Goal: Information Seeking & Learning: Learn about a topic

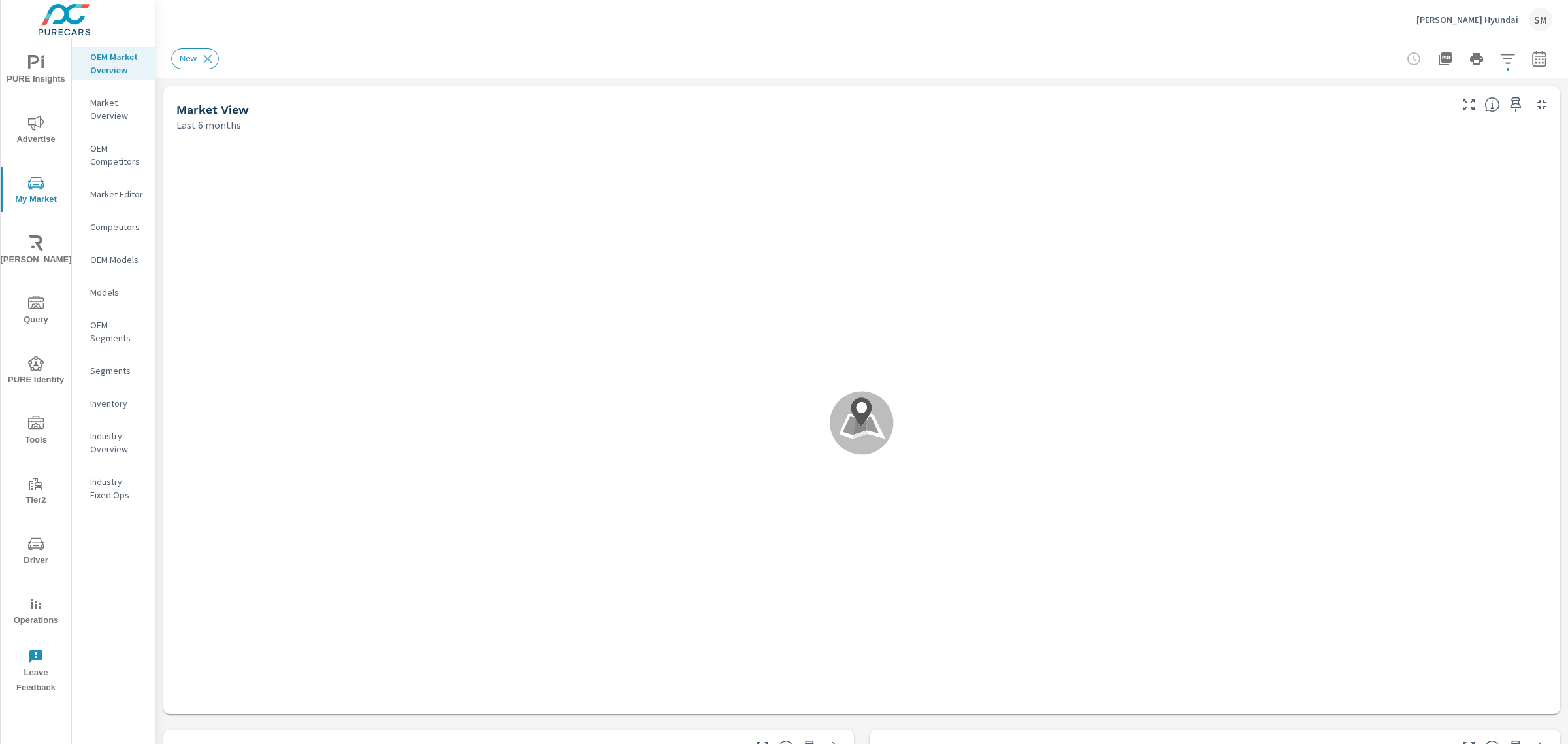
scroll to position [442, 0]
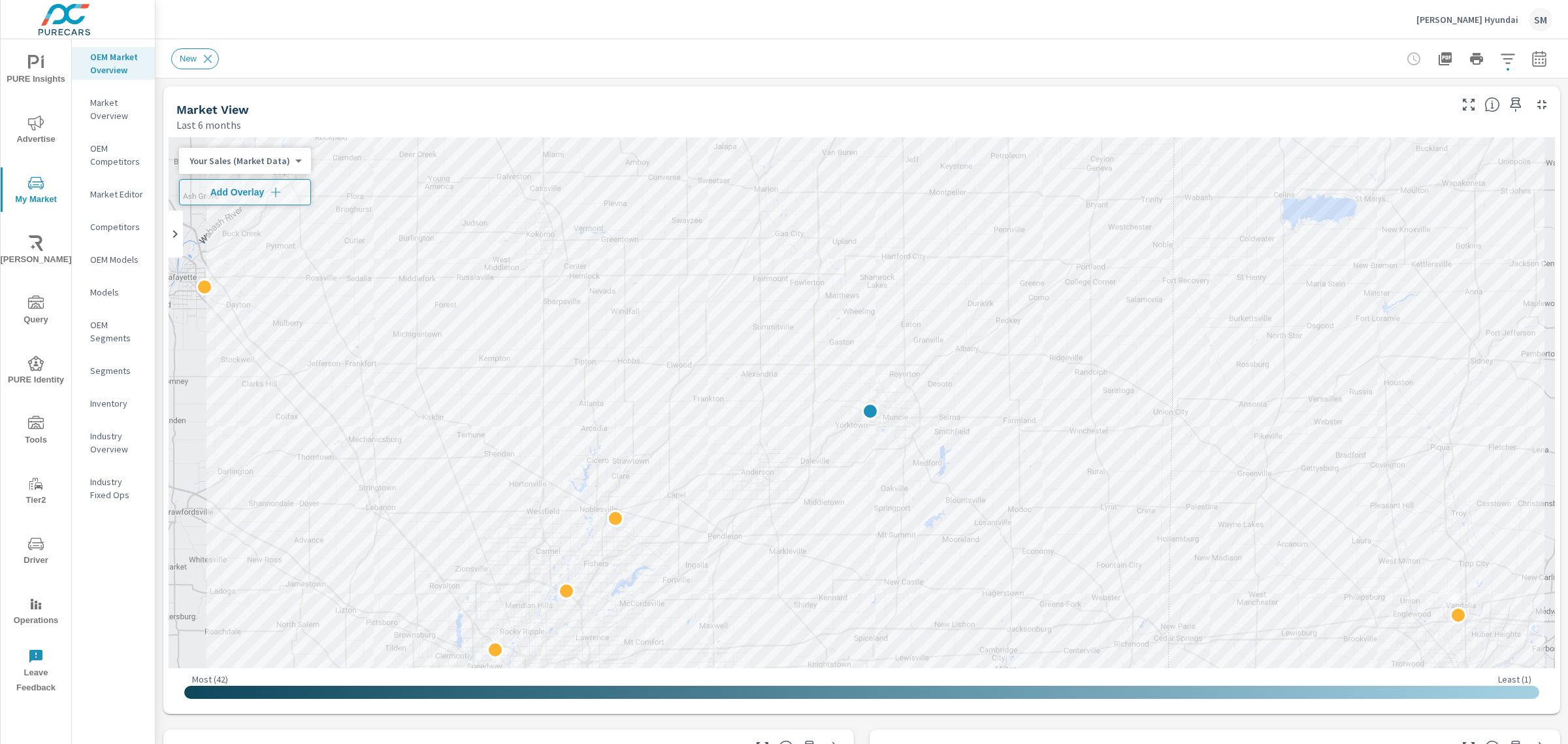
click at [32, 540] on icon "nav menu" at bounding box center [36, 543] width 15 height 15
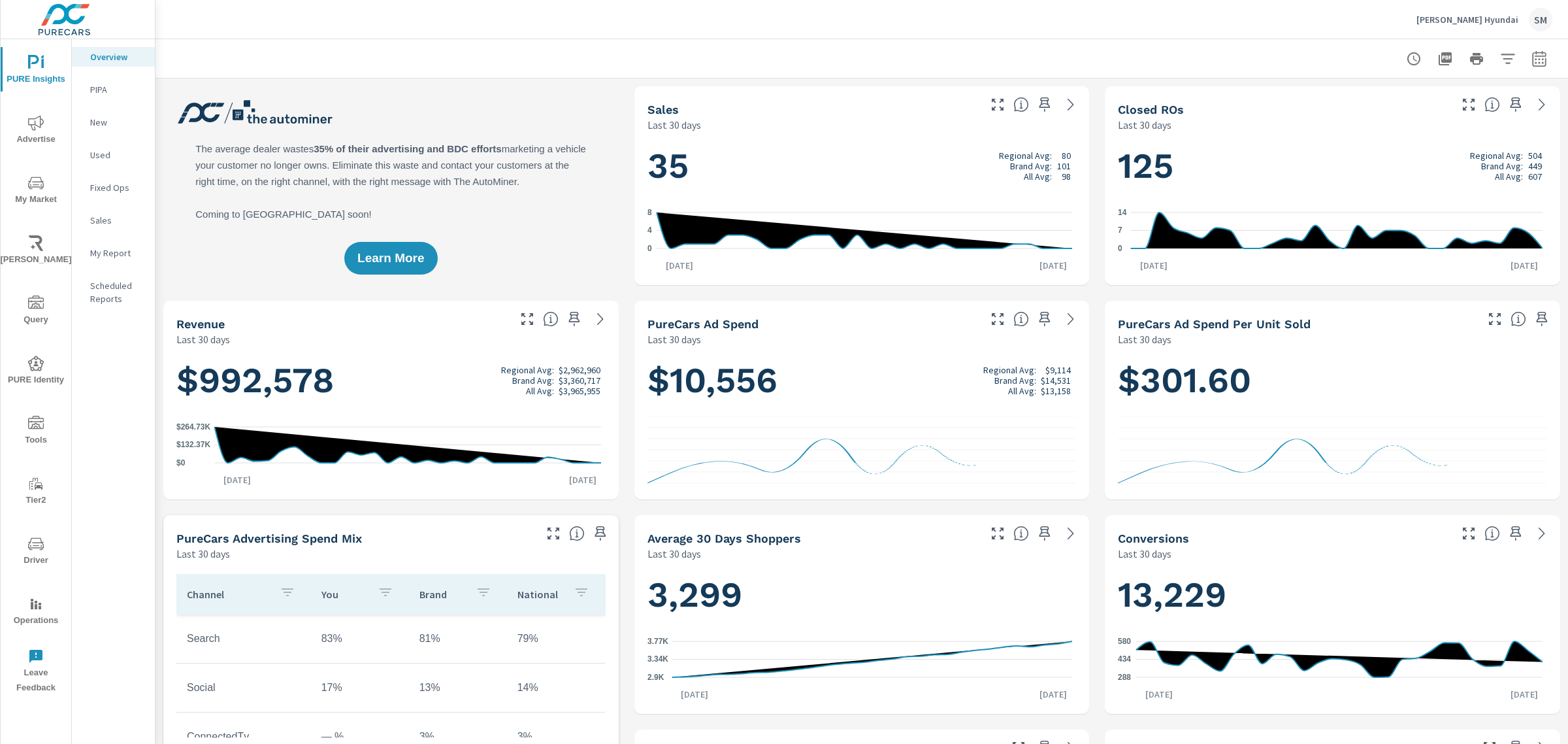
scroll to position [294, 0]
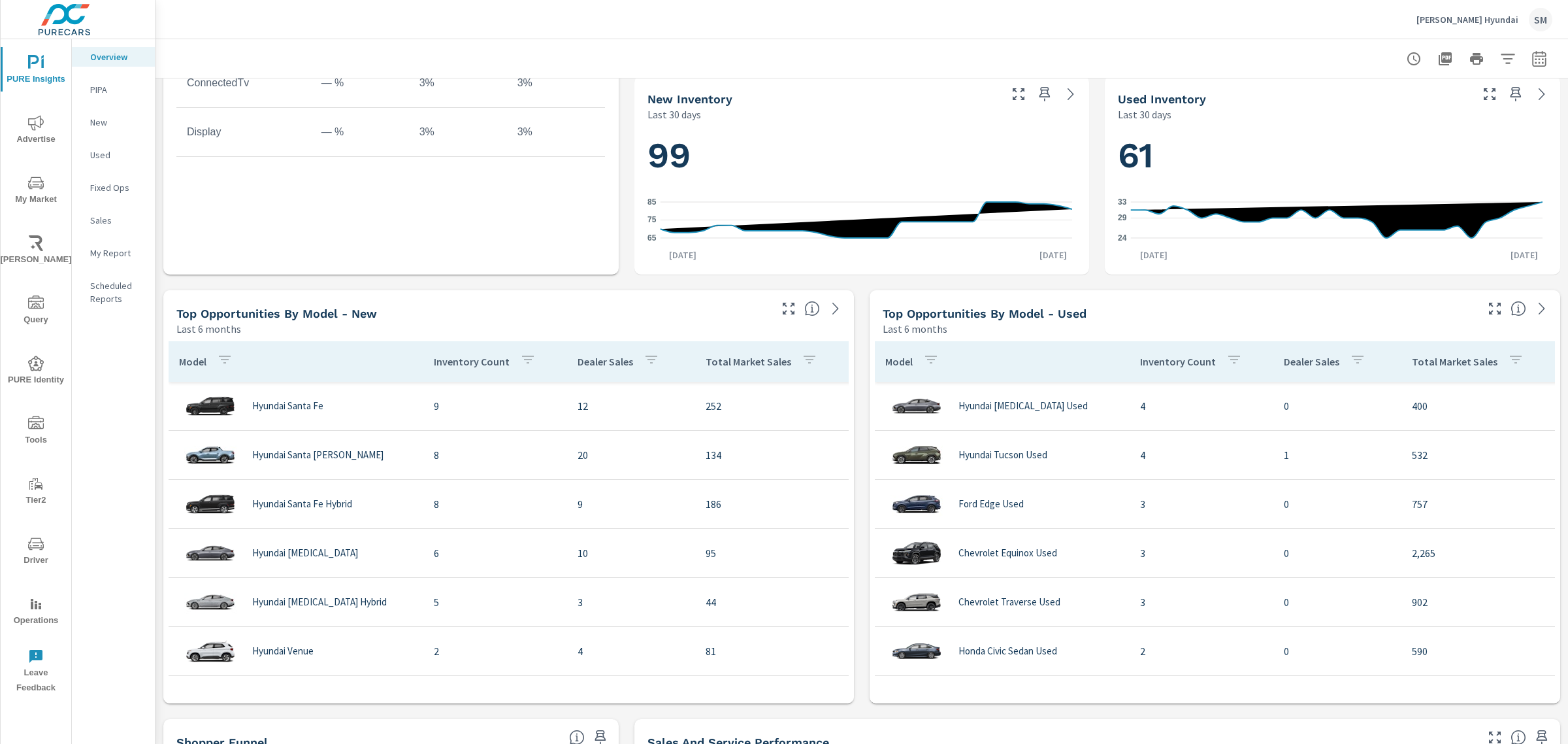
scroll to position [665, 0]
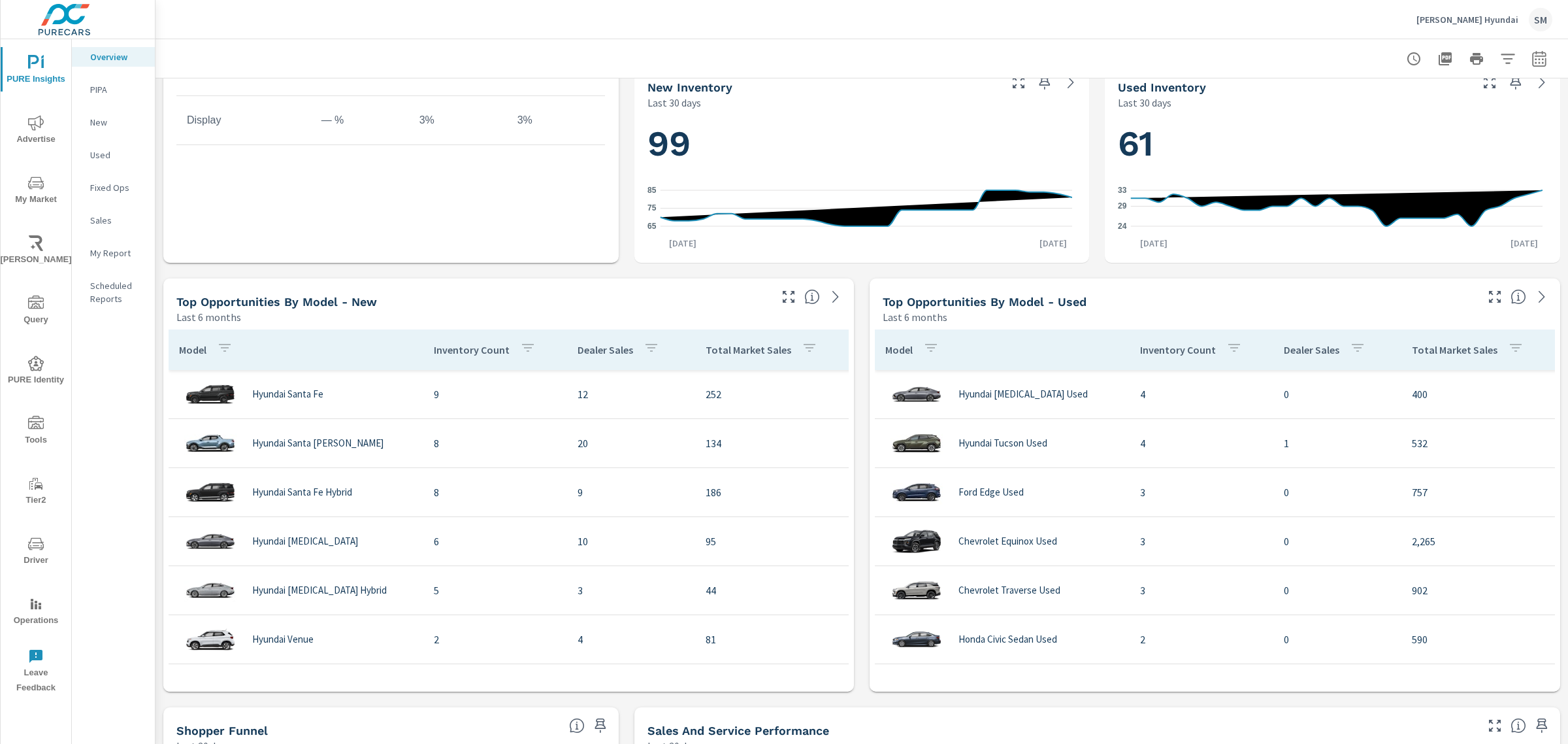
drag, startPoint x: 239, startPoint y: 315, endPoint x: 220, endPoint y: 319, distance: 19.4
click at [220, 319] on div "Last 6 months" at bounding box center [472, 317] width 591 height 15
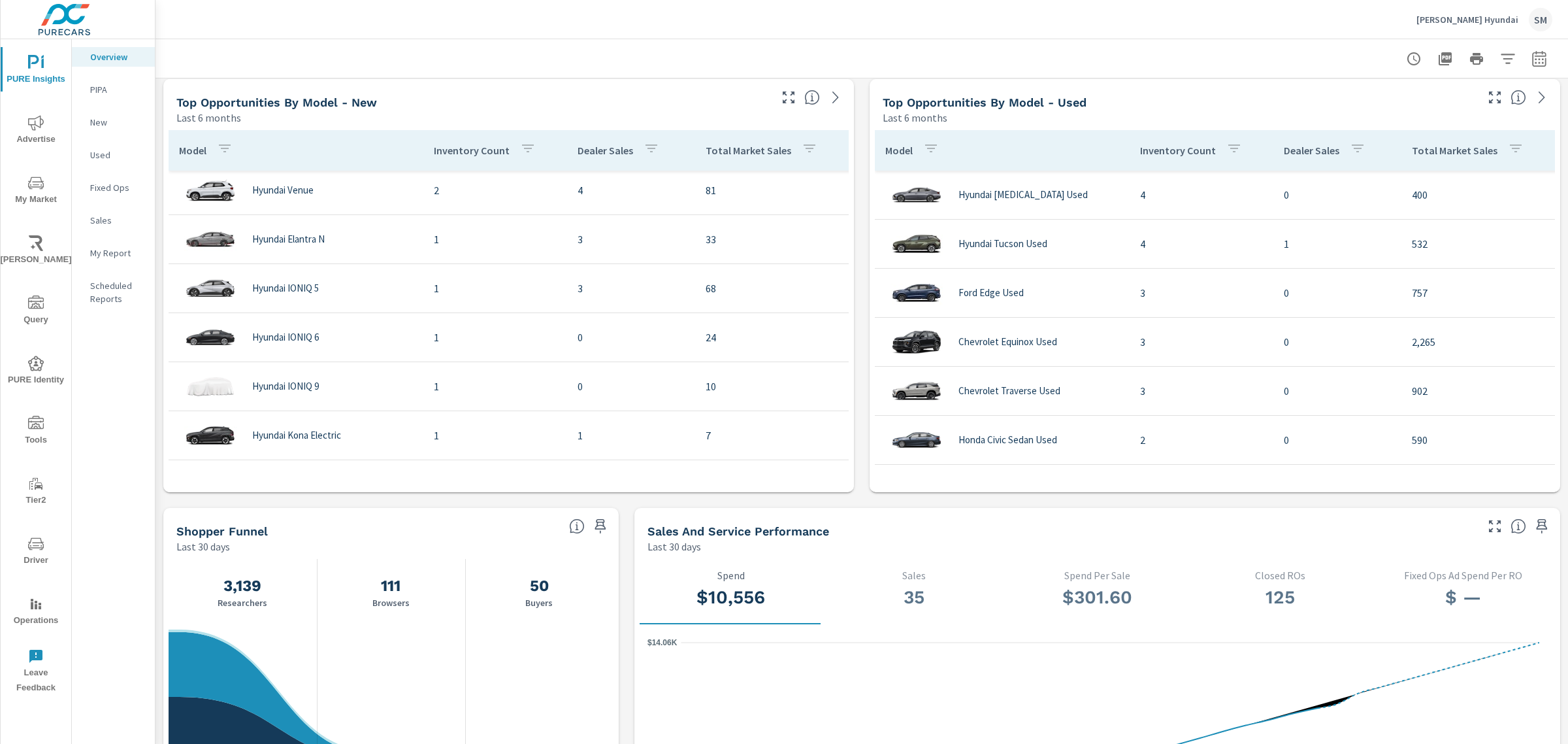
scroll to position [864, 0]
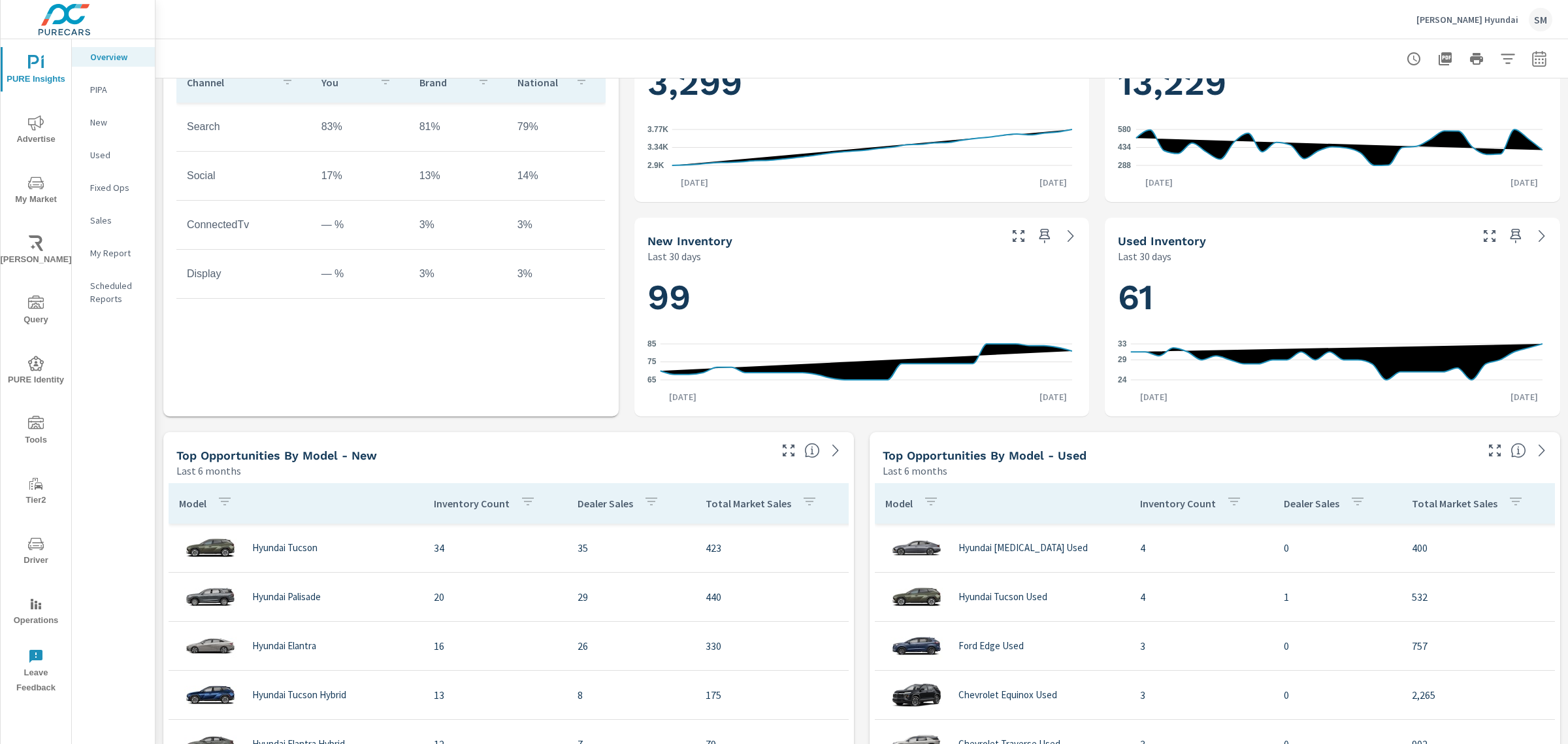
scroll to position [95, 0]
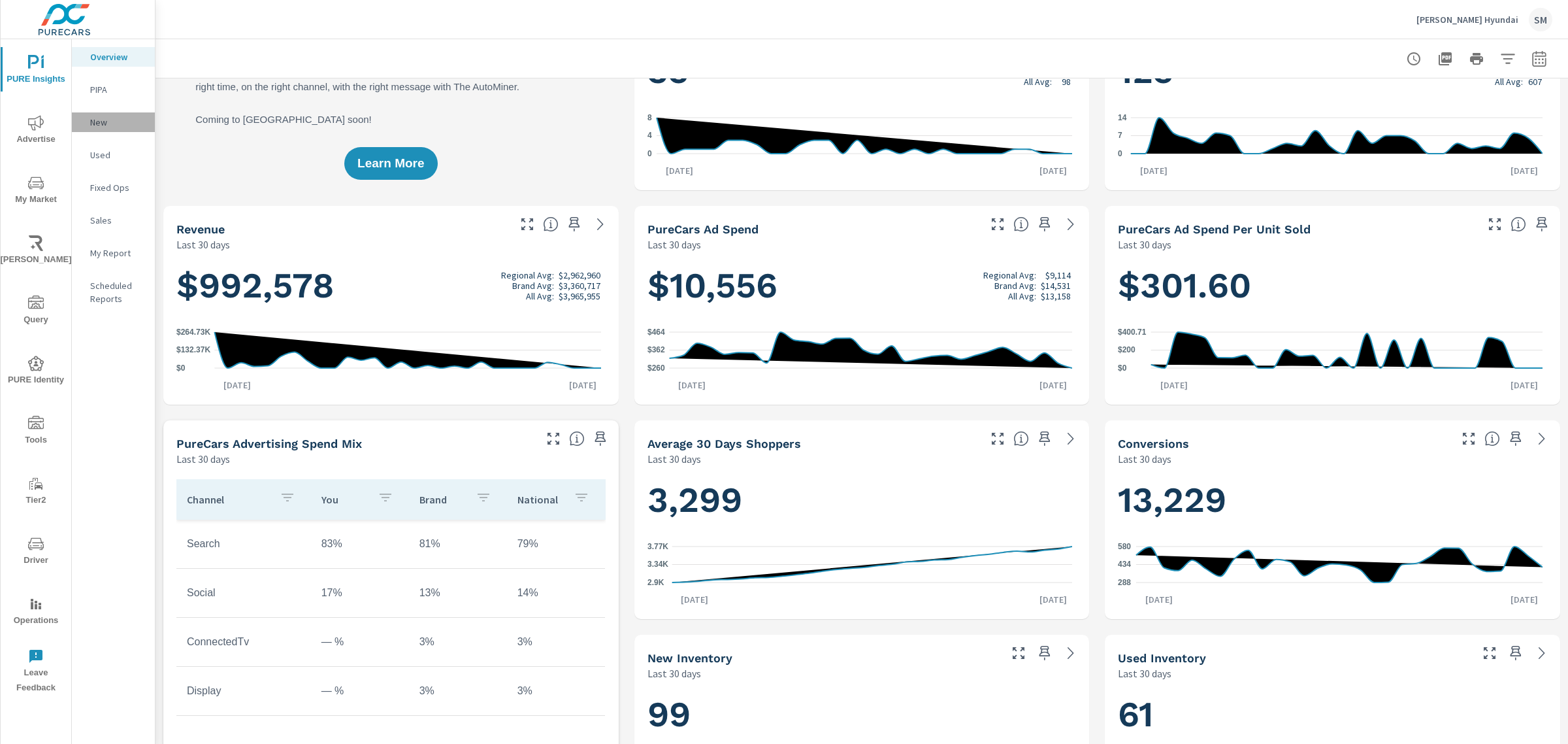
click at [98, 126] on p "New" at bounding box center [117, 122] width 55 height 13
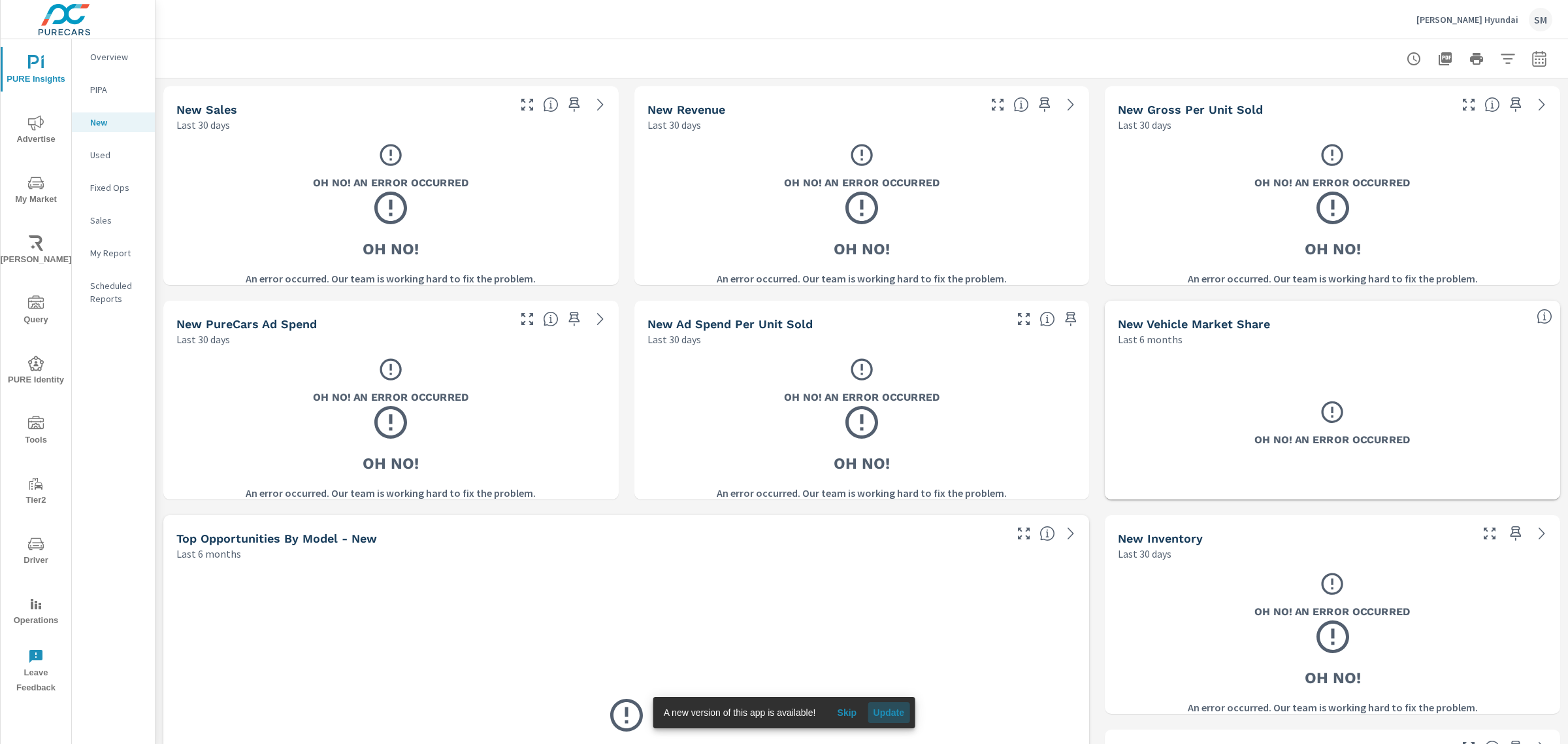
click at [887, 712] on span "Update" at bounding box center [888, 712] width 32 height 12
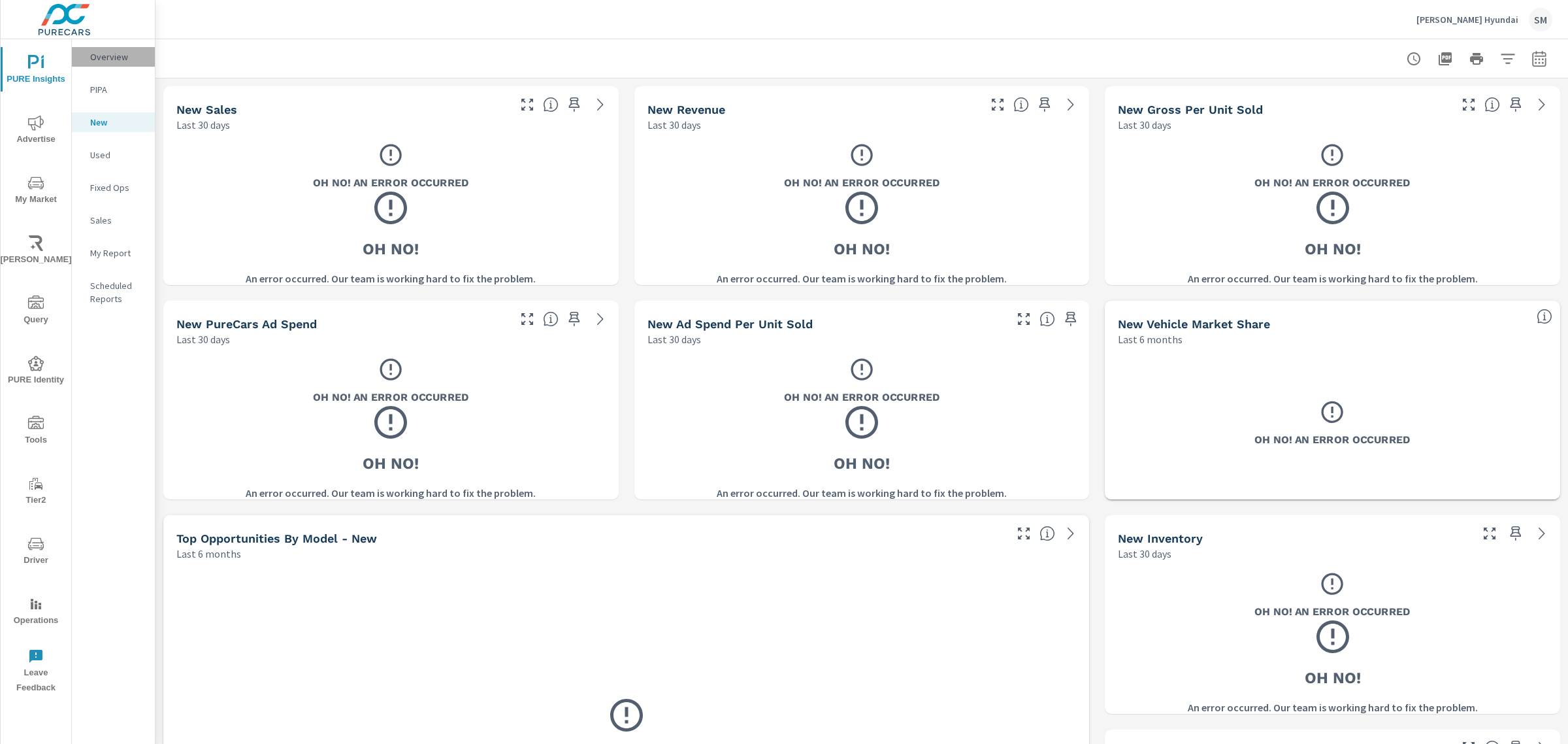
click at [99, 63] on div "Overview" at bounding box center [113, 57] width 83 height 19
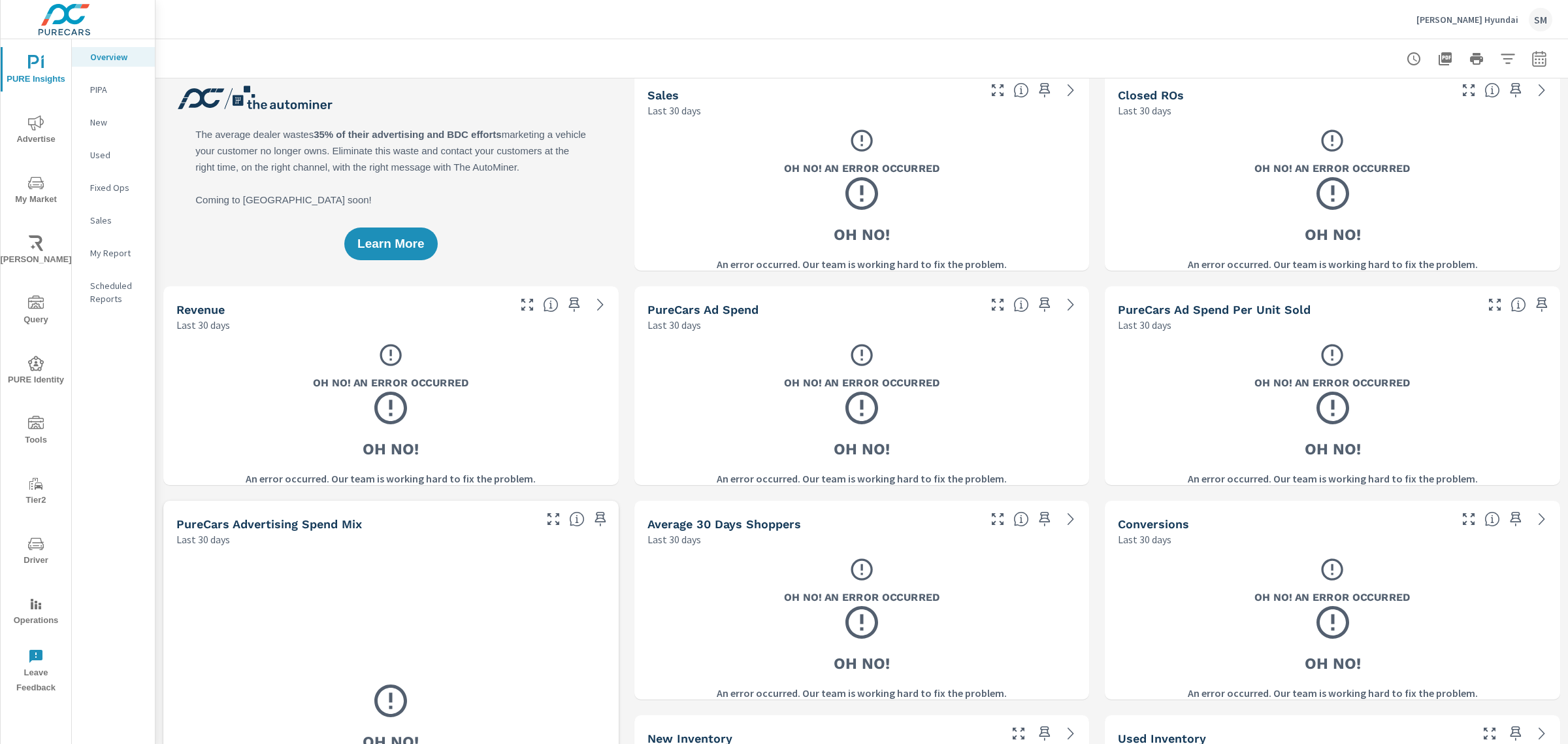
scroll to position [15, 0]
click at [33, 545] on icon "nav menu" at bounding box center [36, 543] width 15 height 15
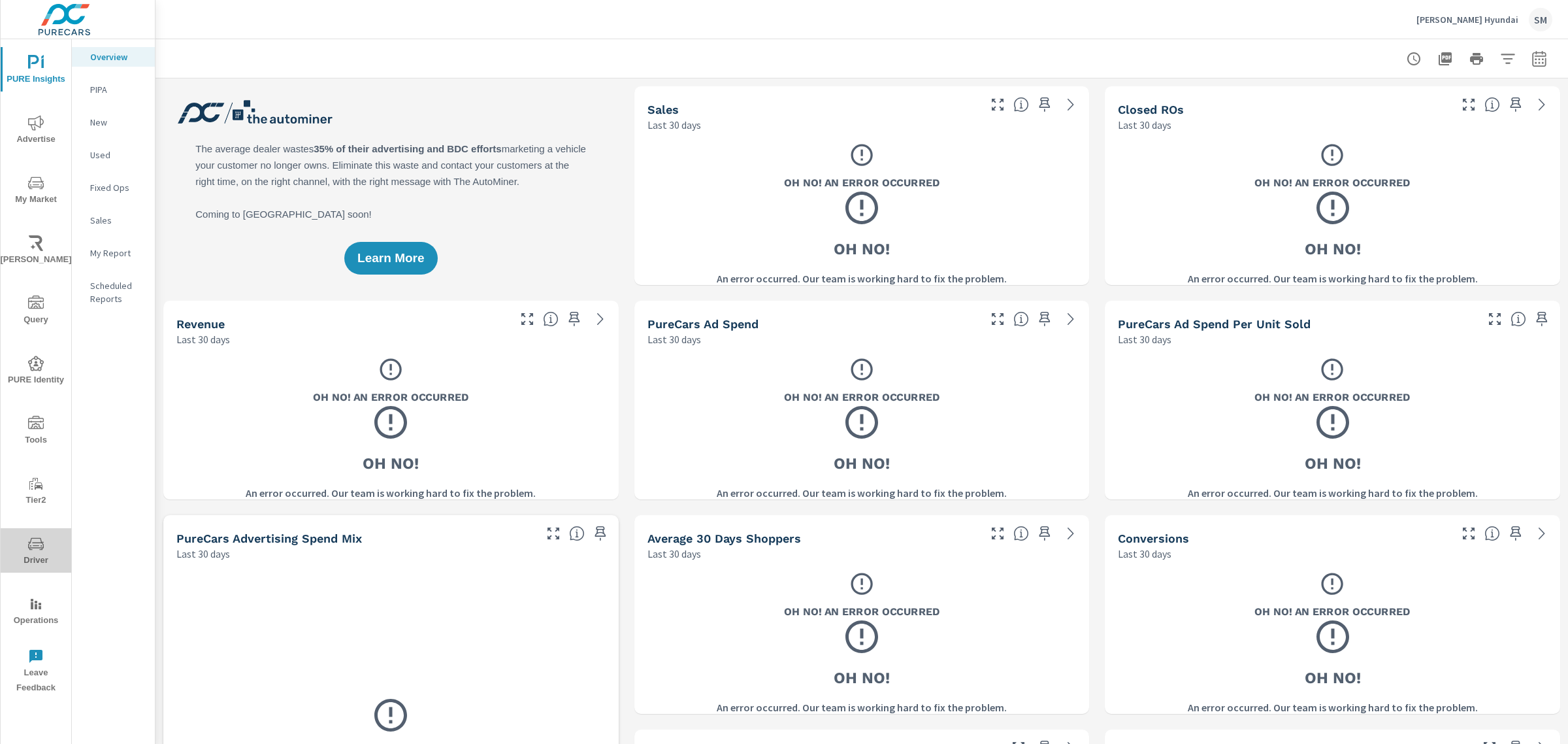
click at [33, 543] on icon "nav menu" at bounding box center [36, 543] width 15 height 15
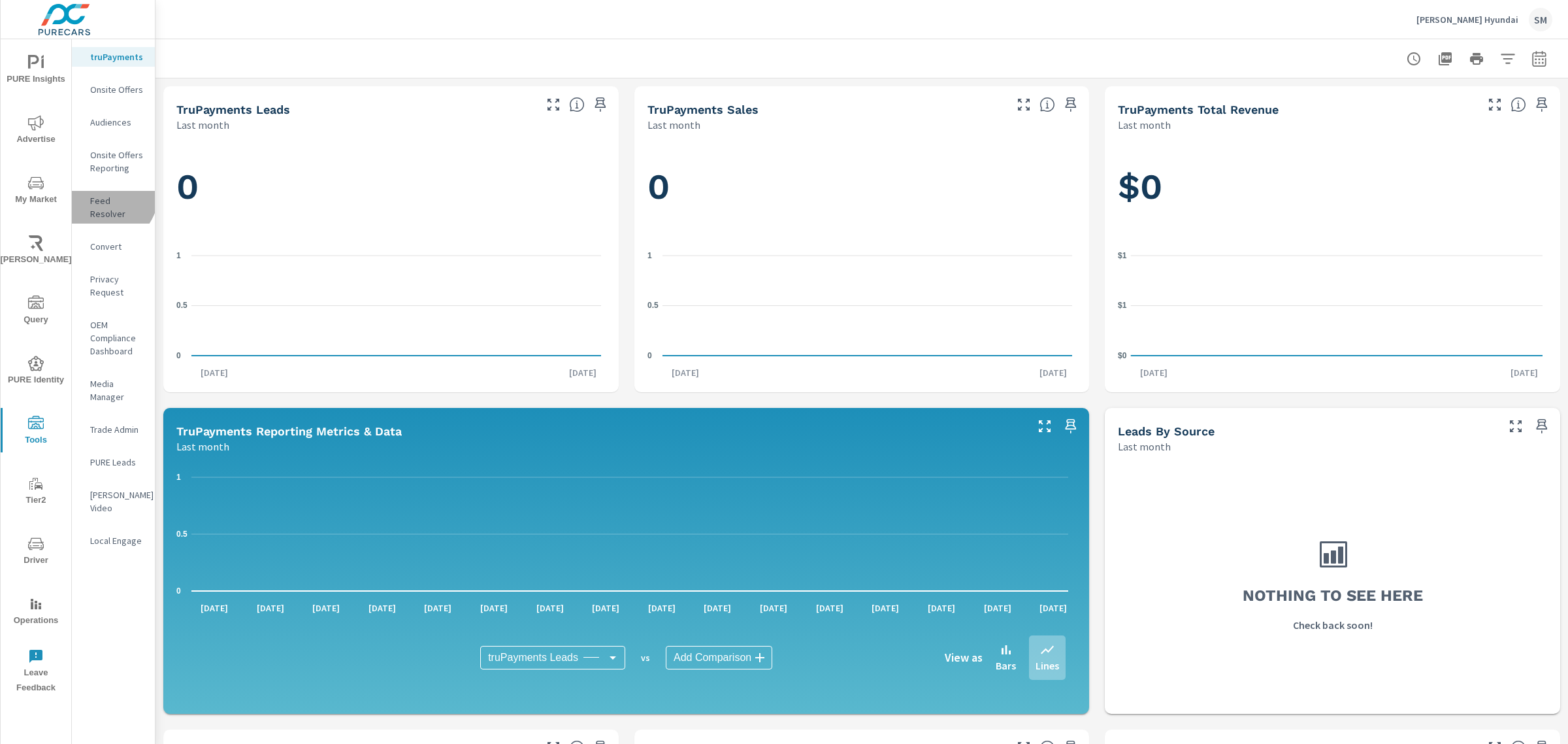
click at [107, 195] on p "Feed Resolver" at bounding box center [117, 206] width 55 height 26
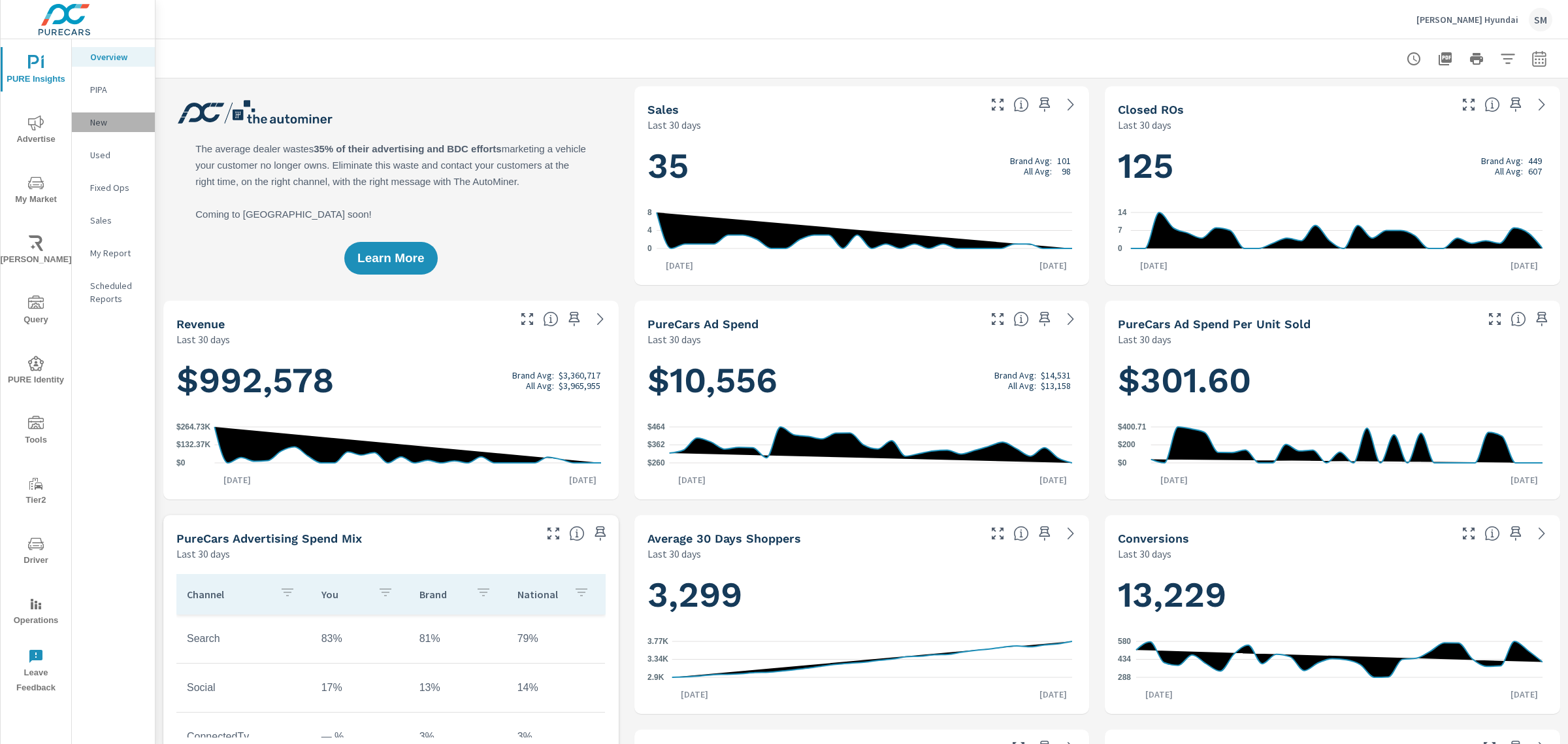
click at [96, 124] on p "New" at bounding box center [117, 122] width 55 height 13
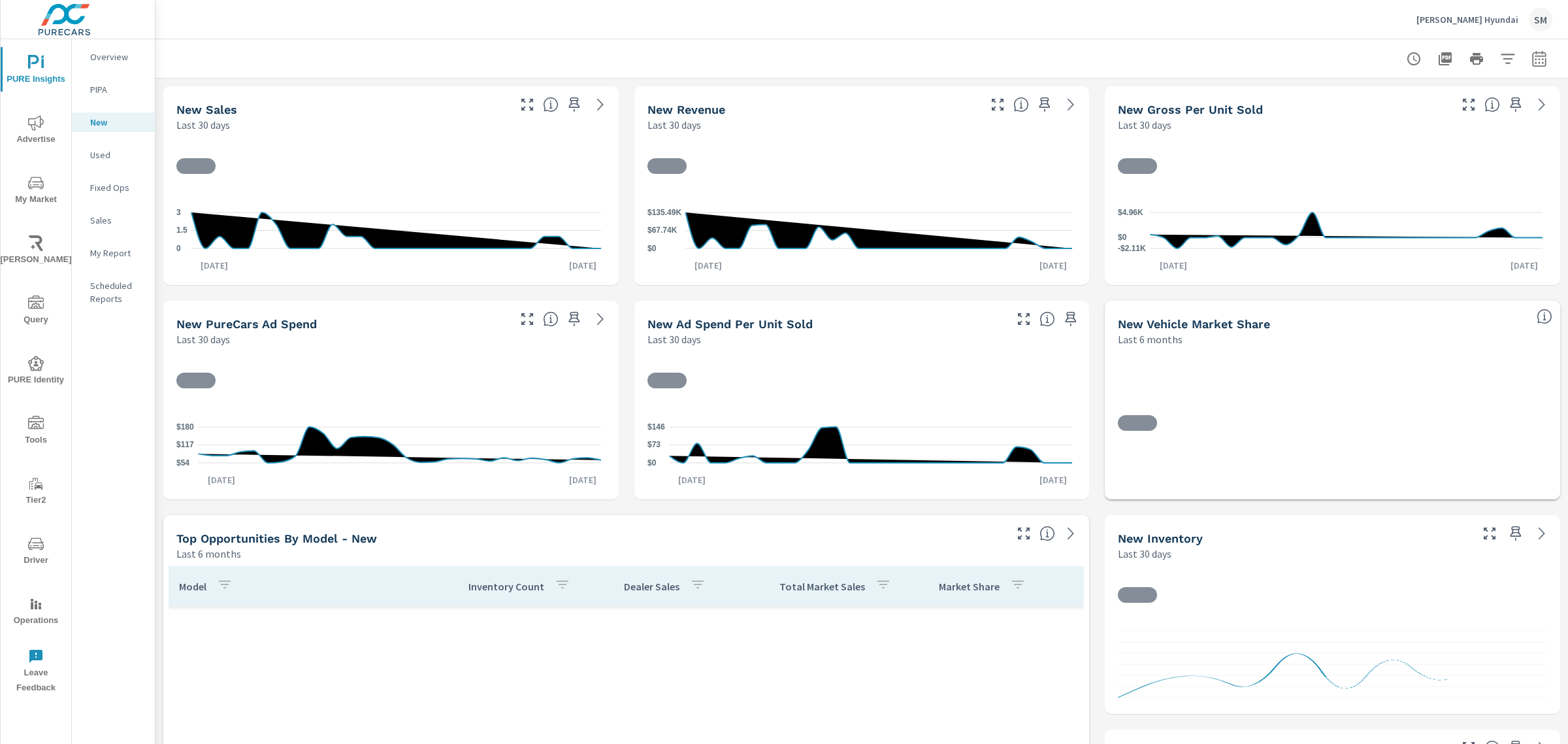
scroll to position [637, 0]
click at [37, 181] on icon "nav menu" at bounding box center [36, 182] width 15 height 12
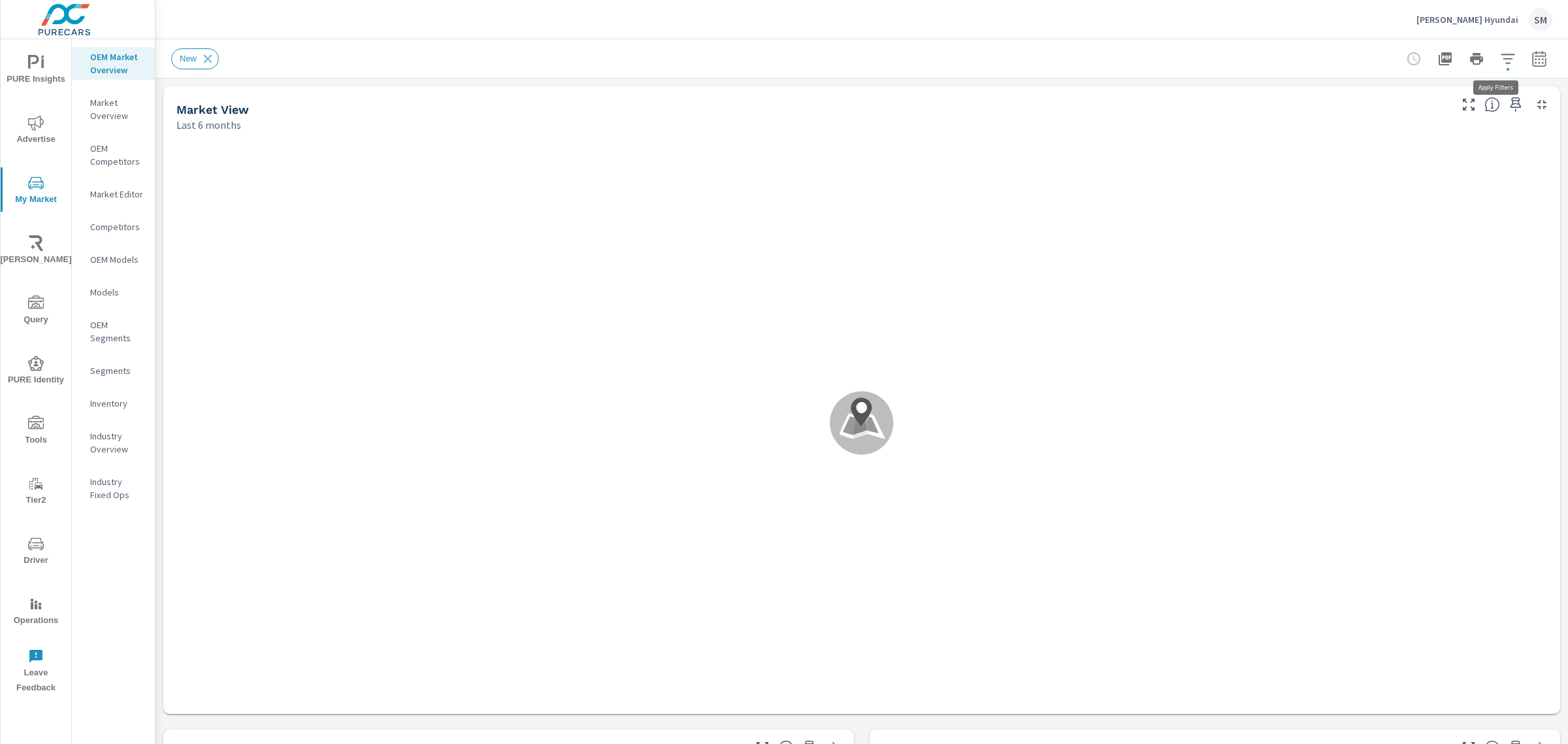
click at [1500, 60] on icon "button" at bounding box center [1508, 59] width 15 height 15
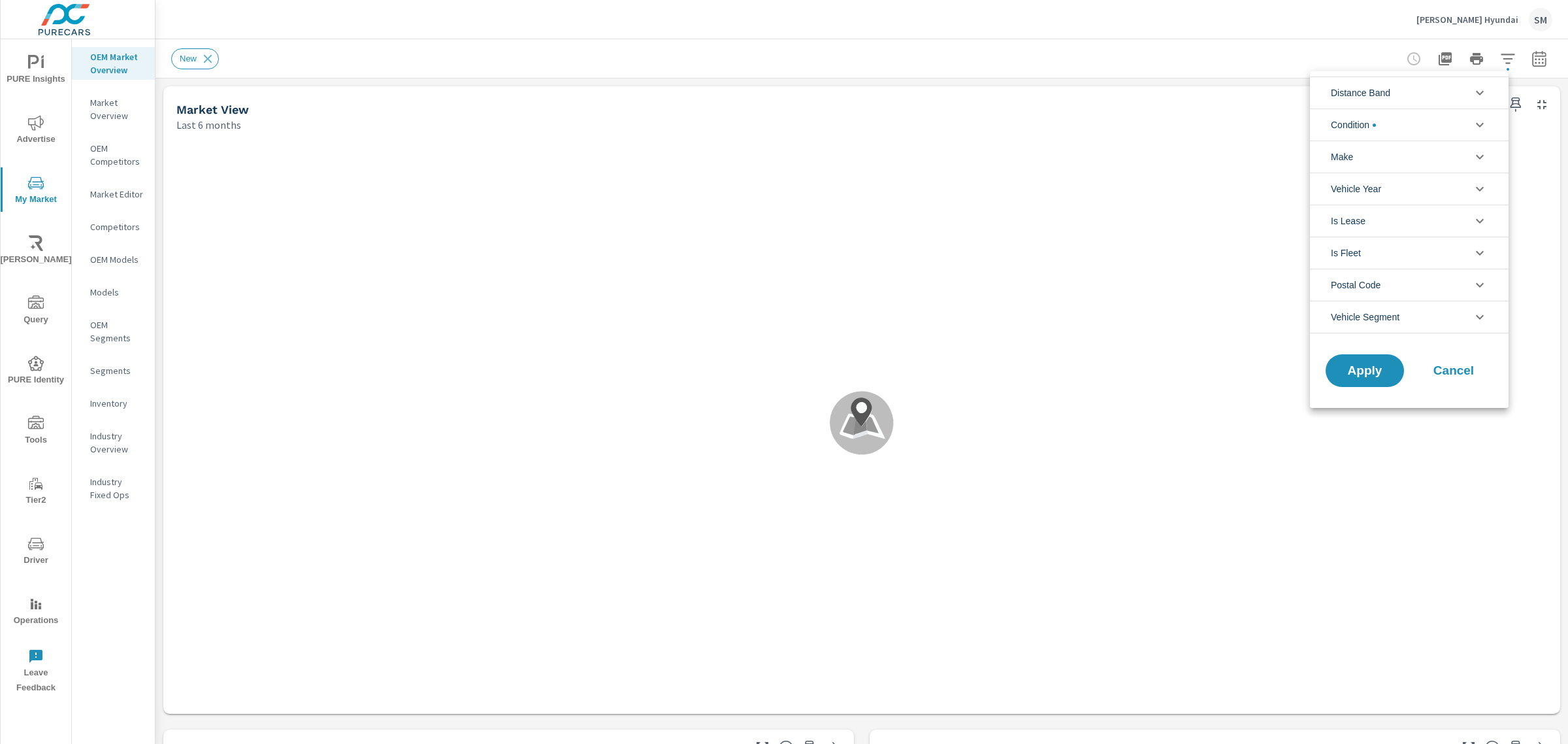
click at [1439, 98] on li "Distance Band" at bounding box center [1409, 92] width 199 height 32
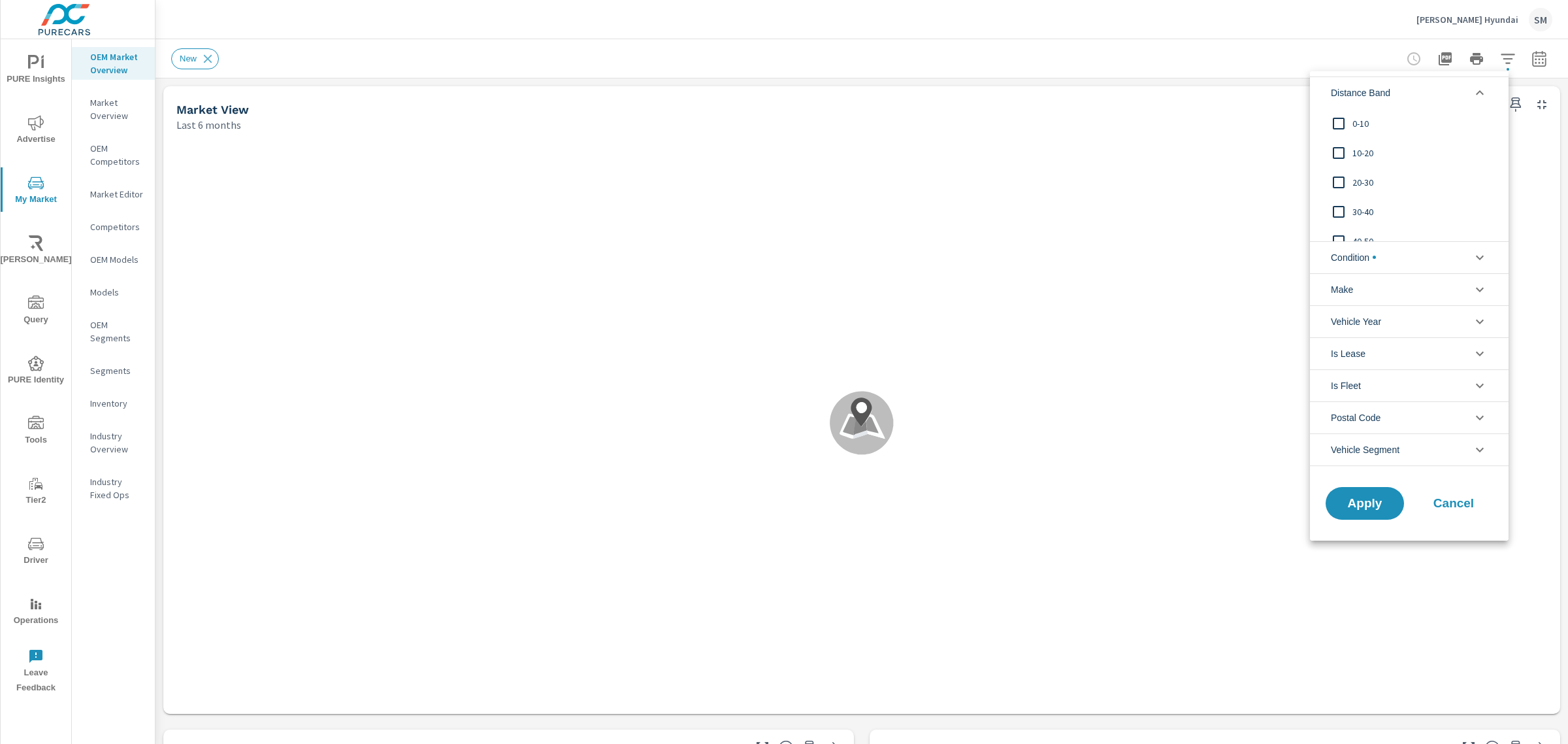
scroll to position [44, 0]
click at [99, 400] on div at bounding box center [784, 372] width 1568 height 744
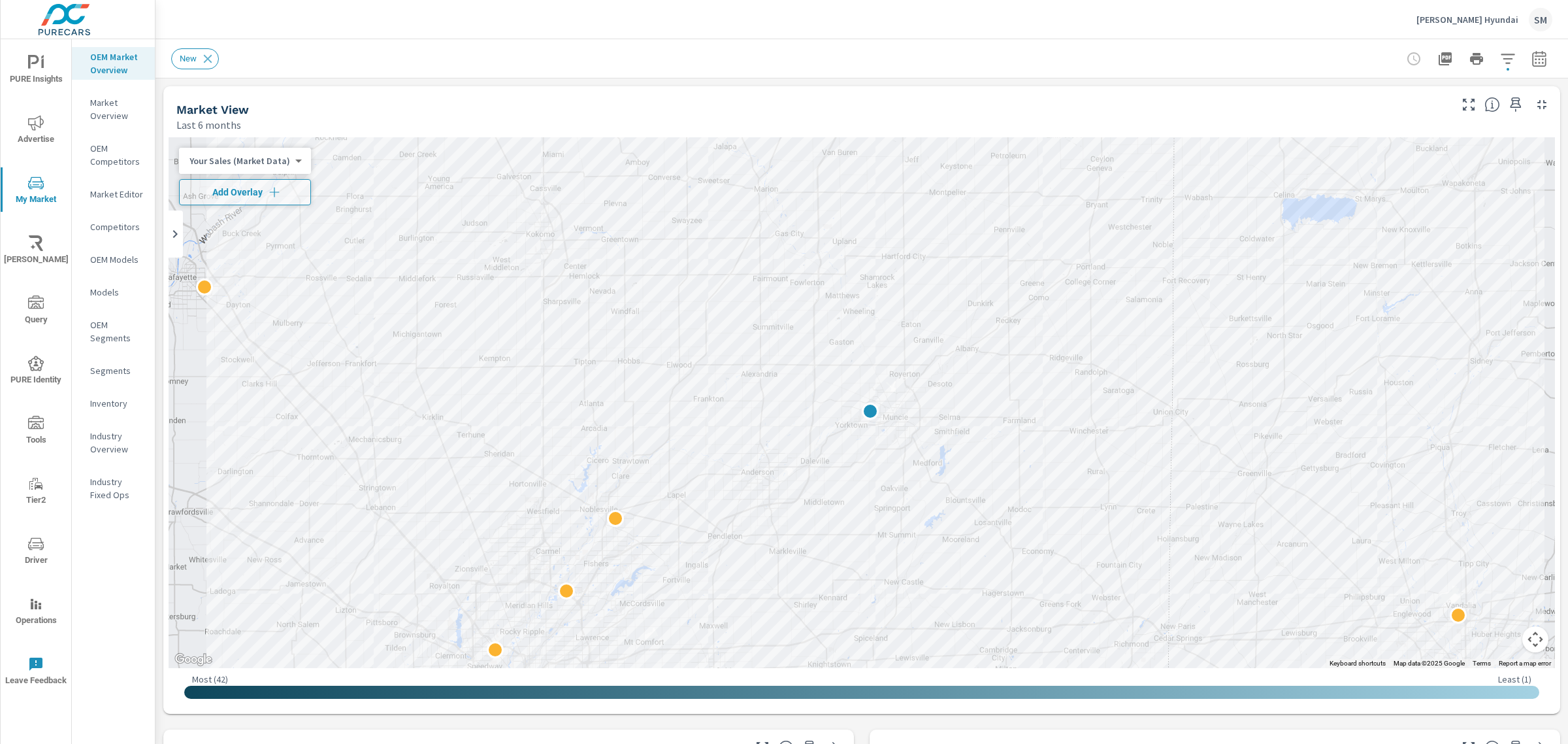
click at [109, 400] on p "Inventory" at bounding box center [117, 403] width 55 height 13
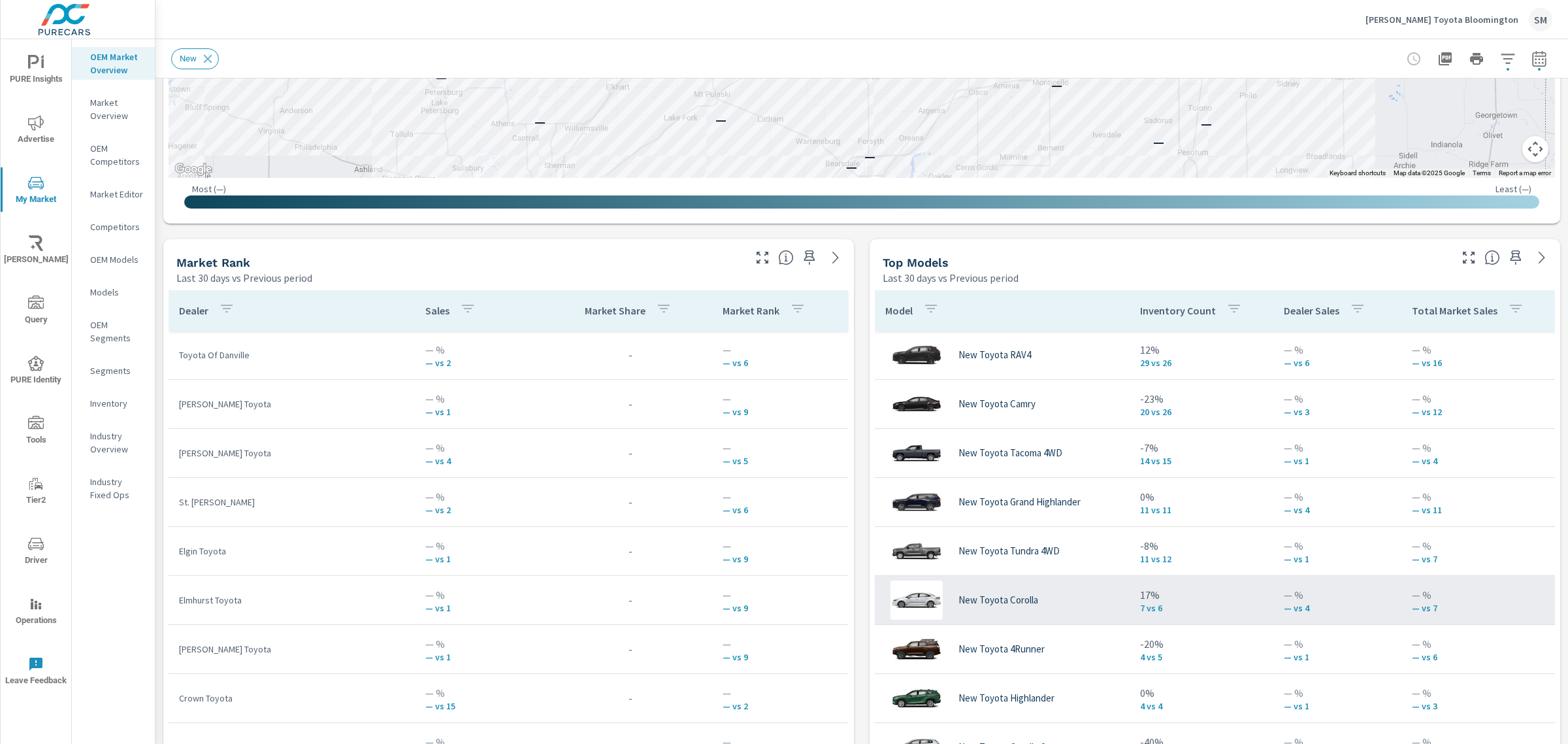
scroll to position [684, 0]
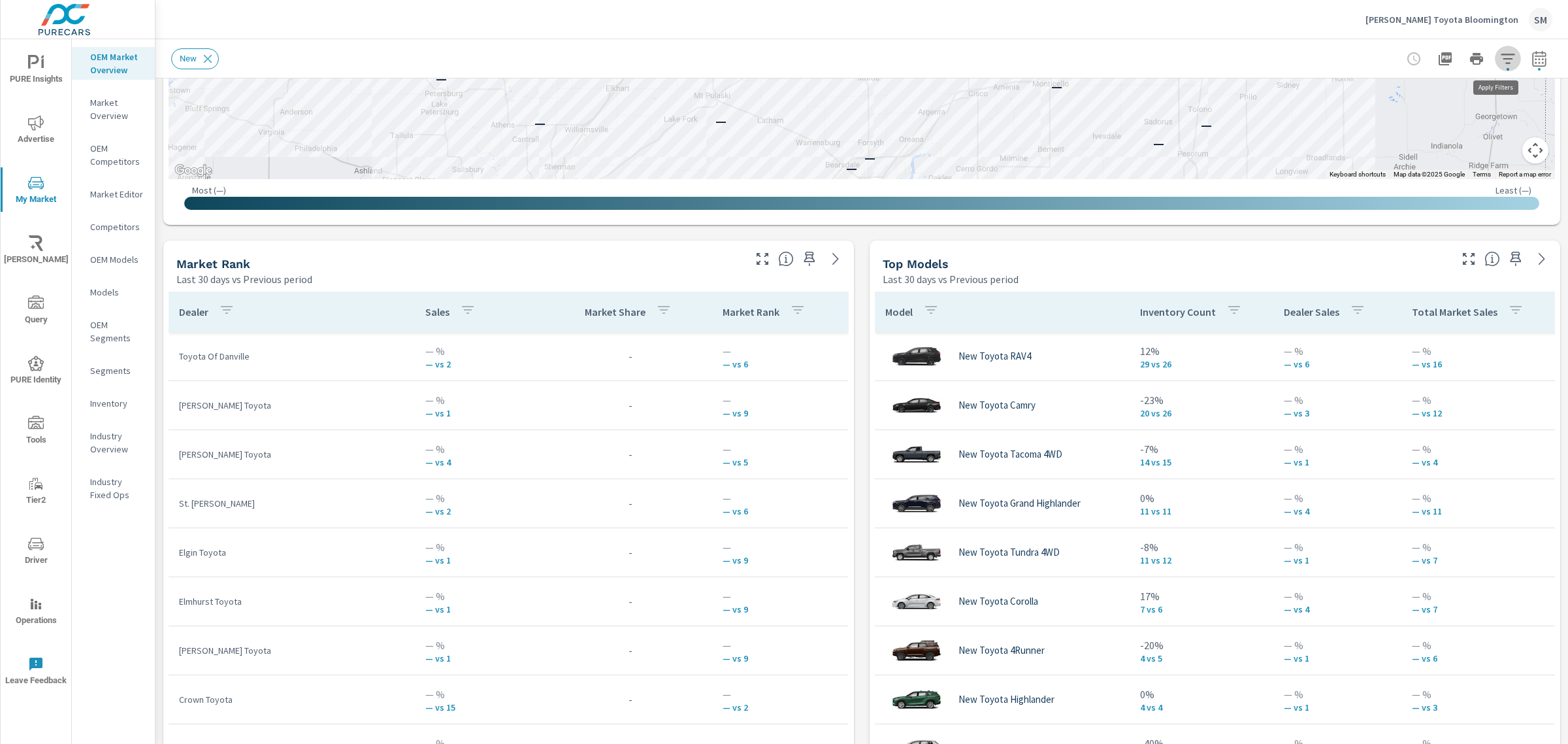
click at [1500, 57] on icon "button" at bounding box center [1508, 59] width 15 height 15
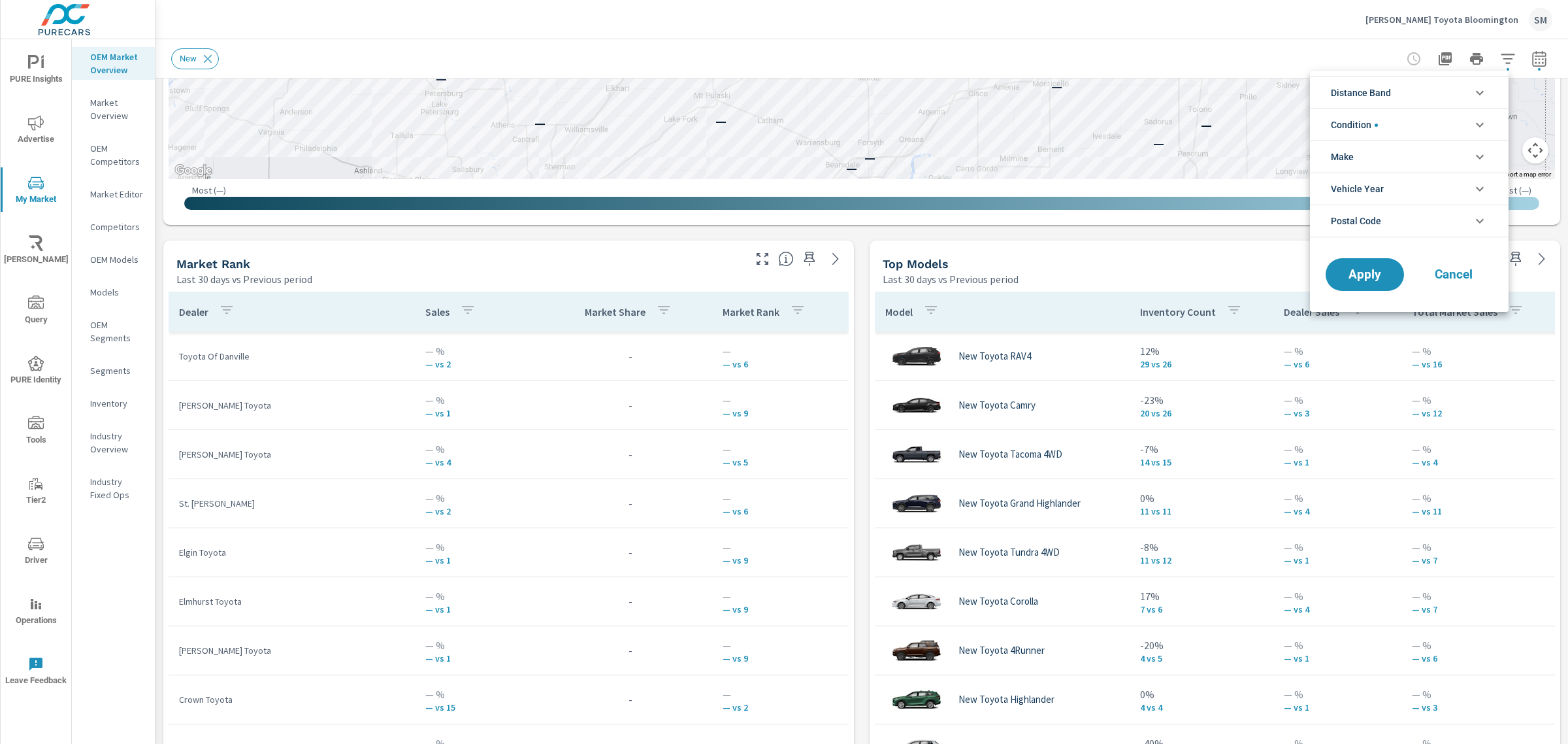
click at [1434, 89] on li "Distance Band" at bounding box center [1409, 92] width 199 height 32
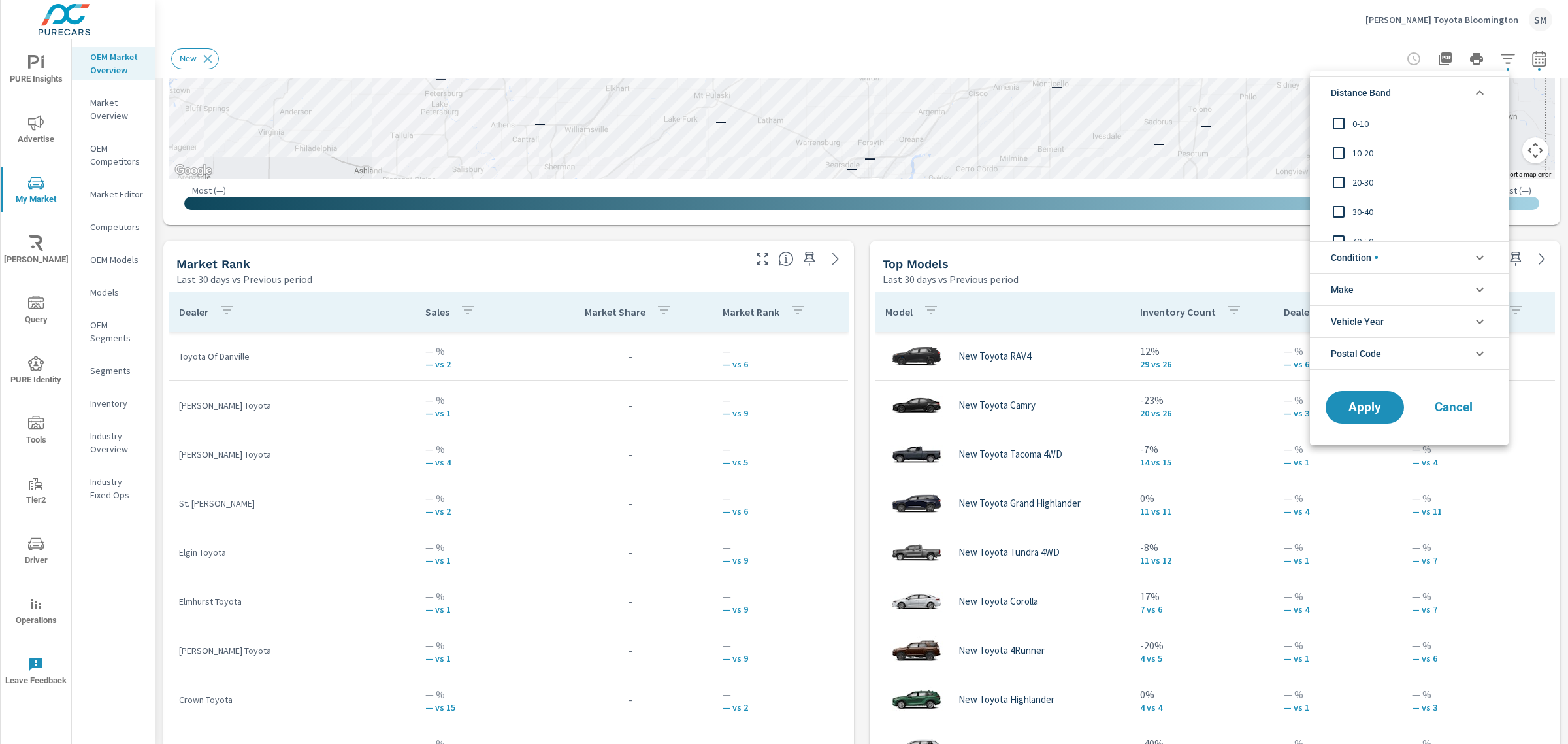
scroll to position [44, 0]
click at [1485, 253] on icon "filter options" at bounding box center [1480, 257] width 15 height 15
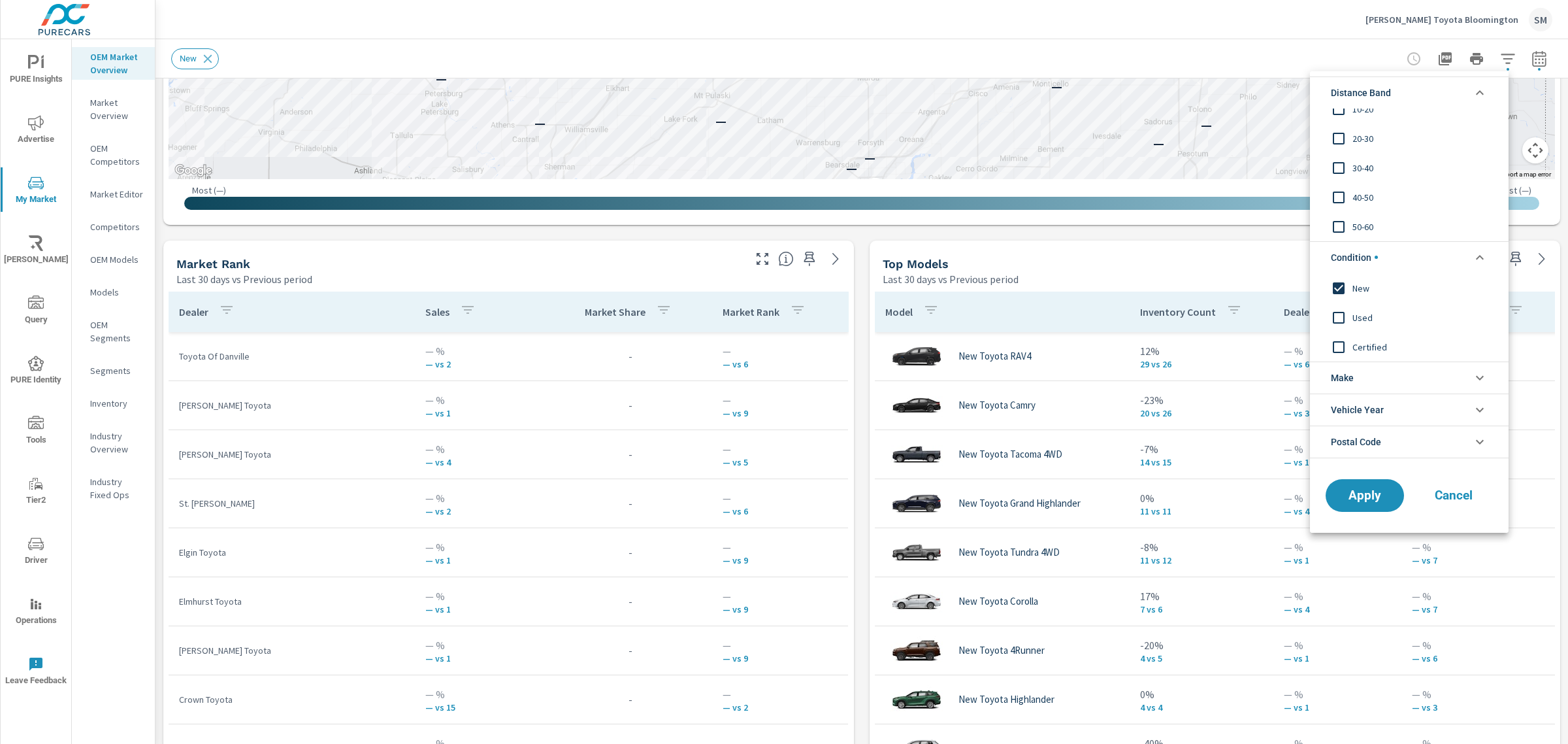
click at [1482, 375] on icon "filter options" at bounding box center [1480, 377] width 15 height 15
click at [1336, 406] on input "filter options" at bounding box center [1339, 407] width 28 height 28
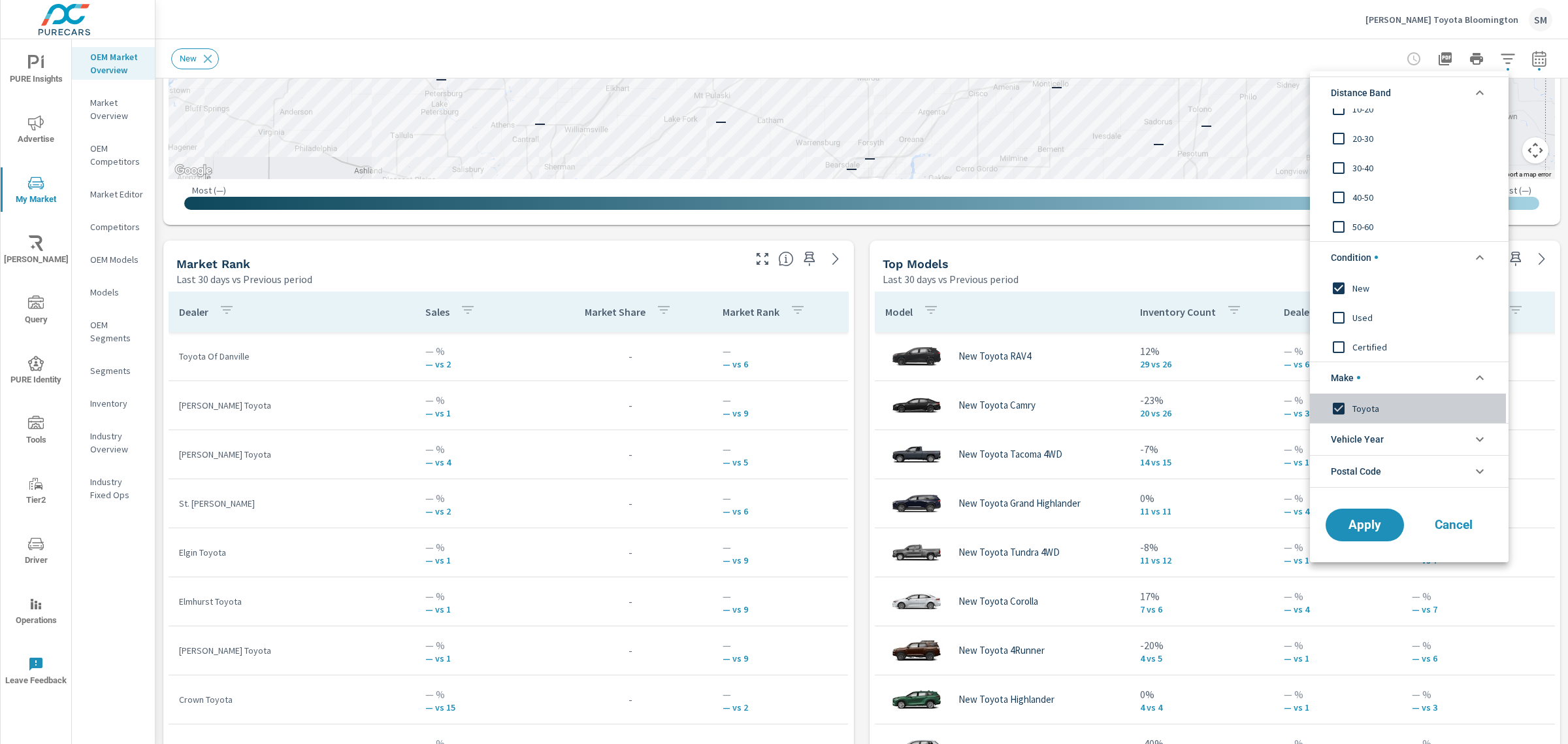
click at [1336, 406] on input "filter options" at bounding box center [1339, 407] width 28 height 28
click at [1472, 438] on icon "filter options" at bounding box center [1480, 439] width 15 height 15
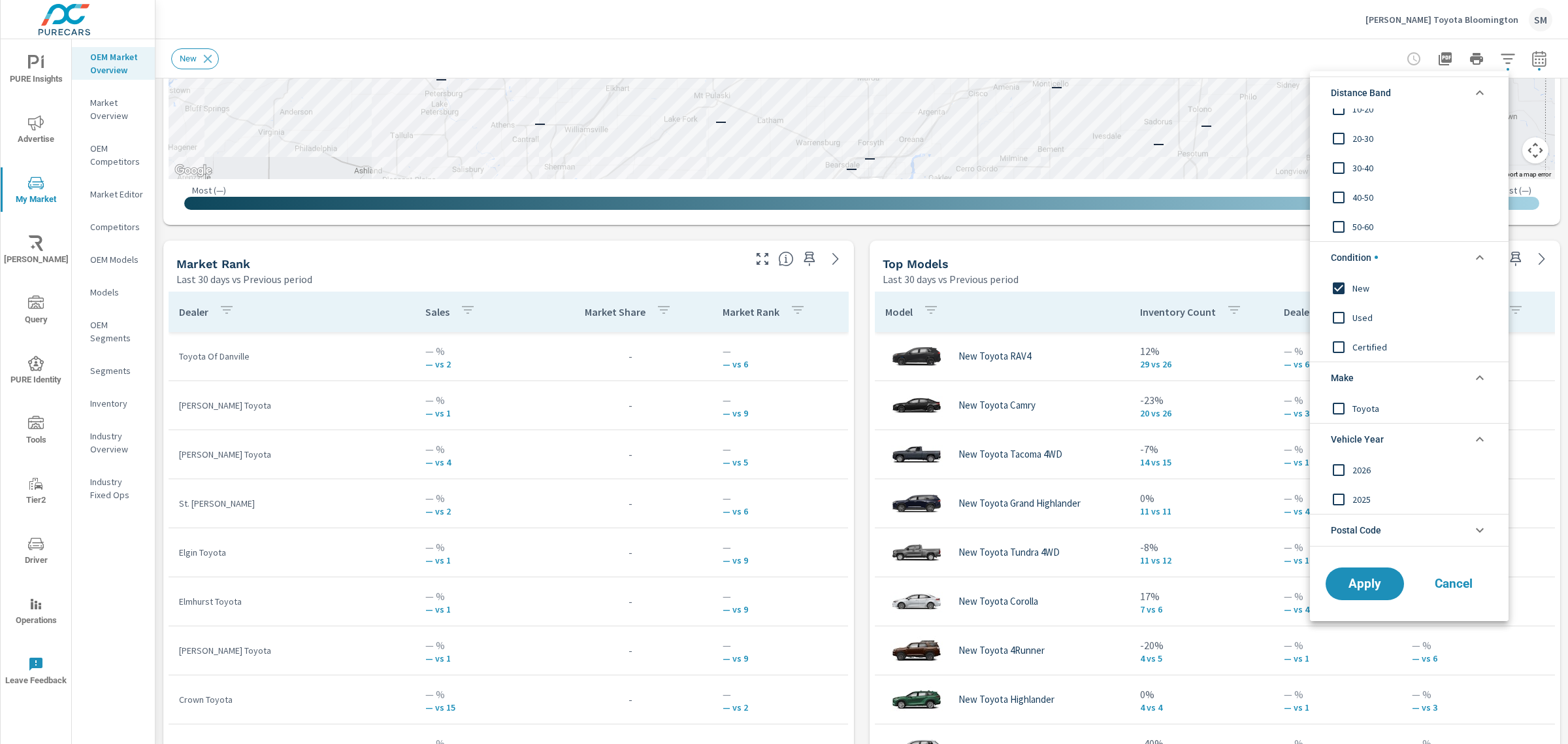
click at [1405, 528] on li "Postal Code" at bounding box center [1409, 530] width 199 height 33
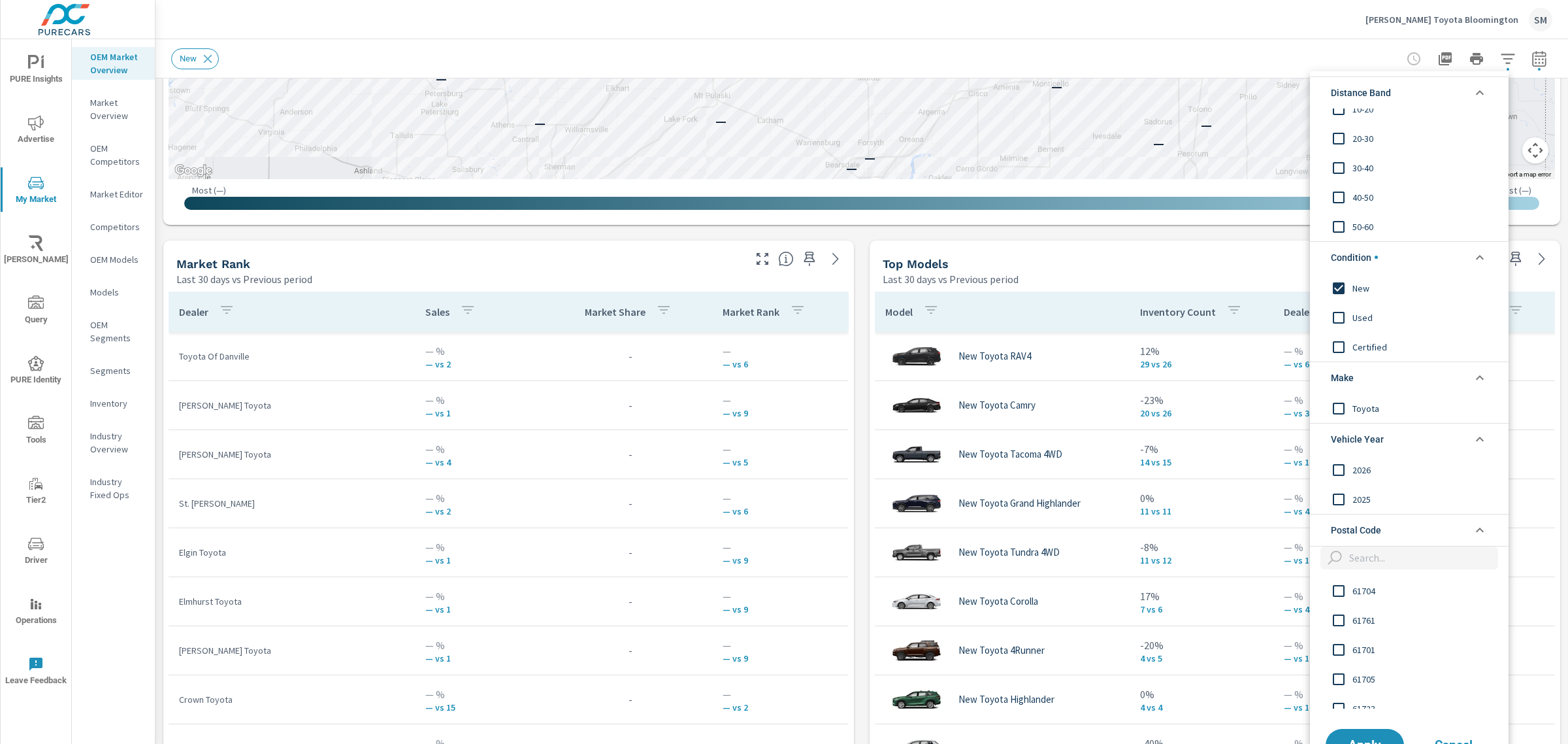
click at [1477, 90] on icon "filter options" at bounding box center [1480, 92] width 15 height 15
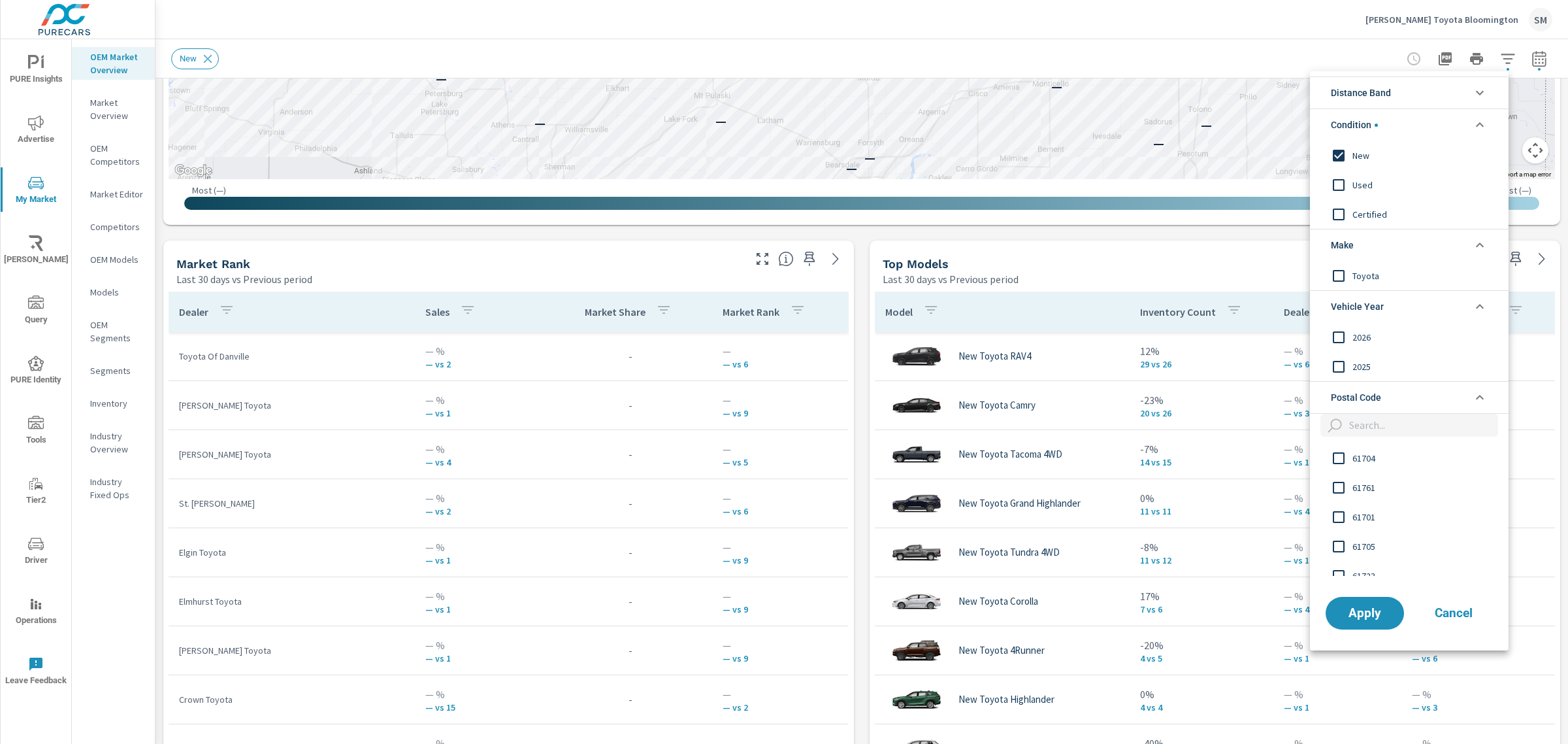
click at [1526, 59] on div at bounding box center [784, 372] width 1568 height 744
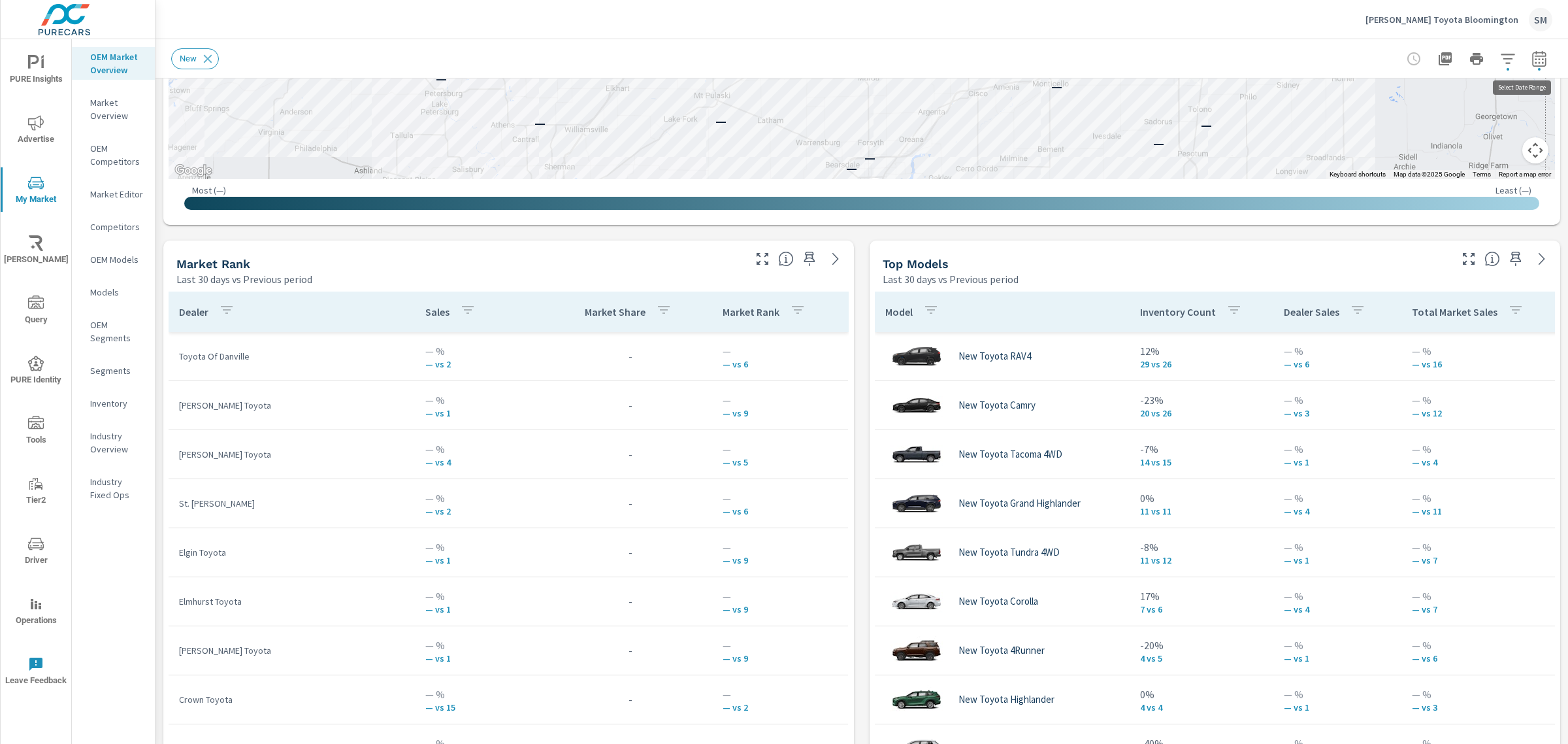
click at [1532, 59] on icon "button" at bounding box center [1539, 59] width 15 height 15
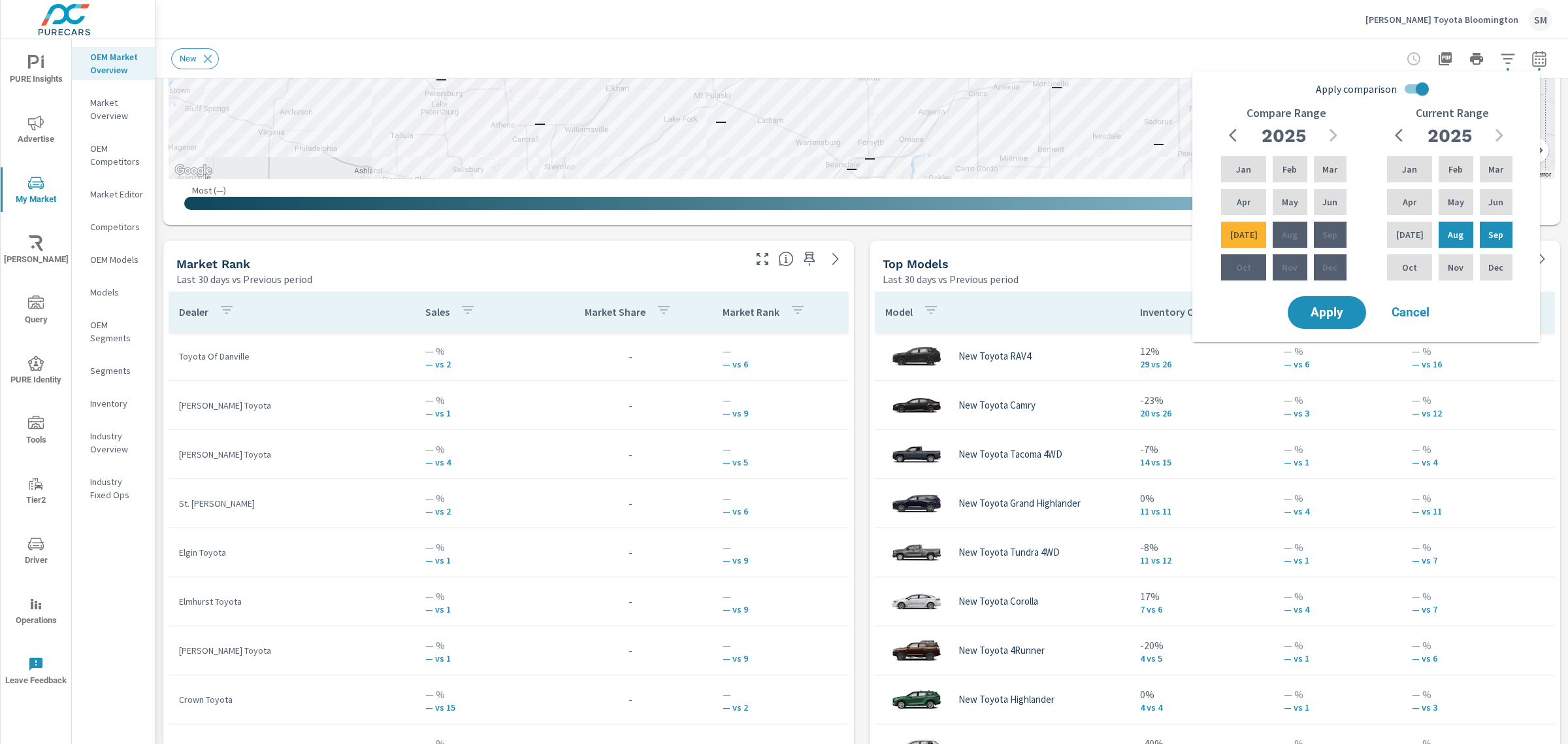
click at [1430, 16] on p "[PERSON_NAME] Toyota Bloomington" at bounding box center [1441, 19] width 153 height 12
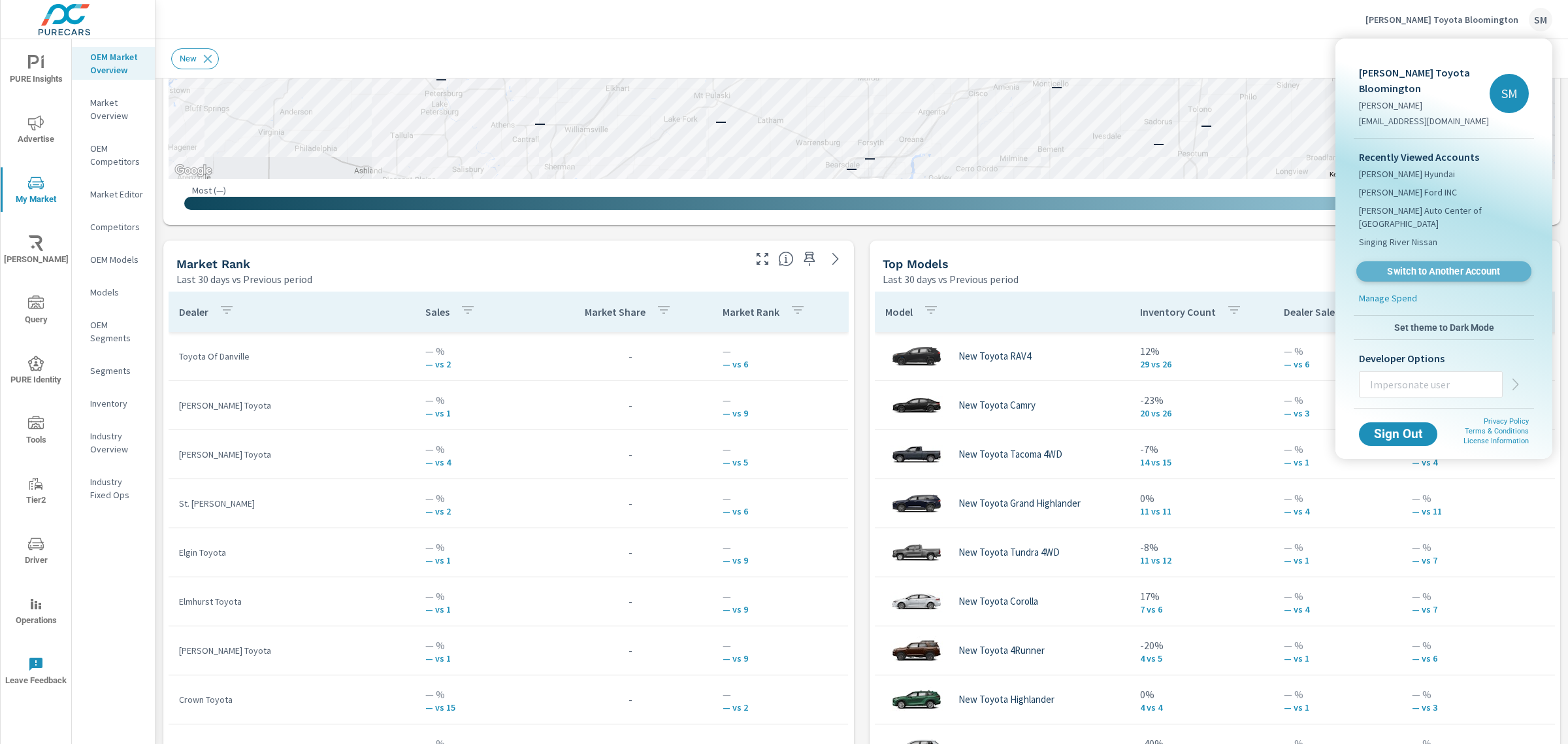
click at [1399, 265] on span "Switch to Another Account" at bounding box center [1443, 271] width 160 height 12
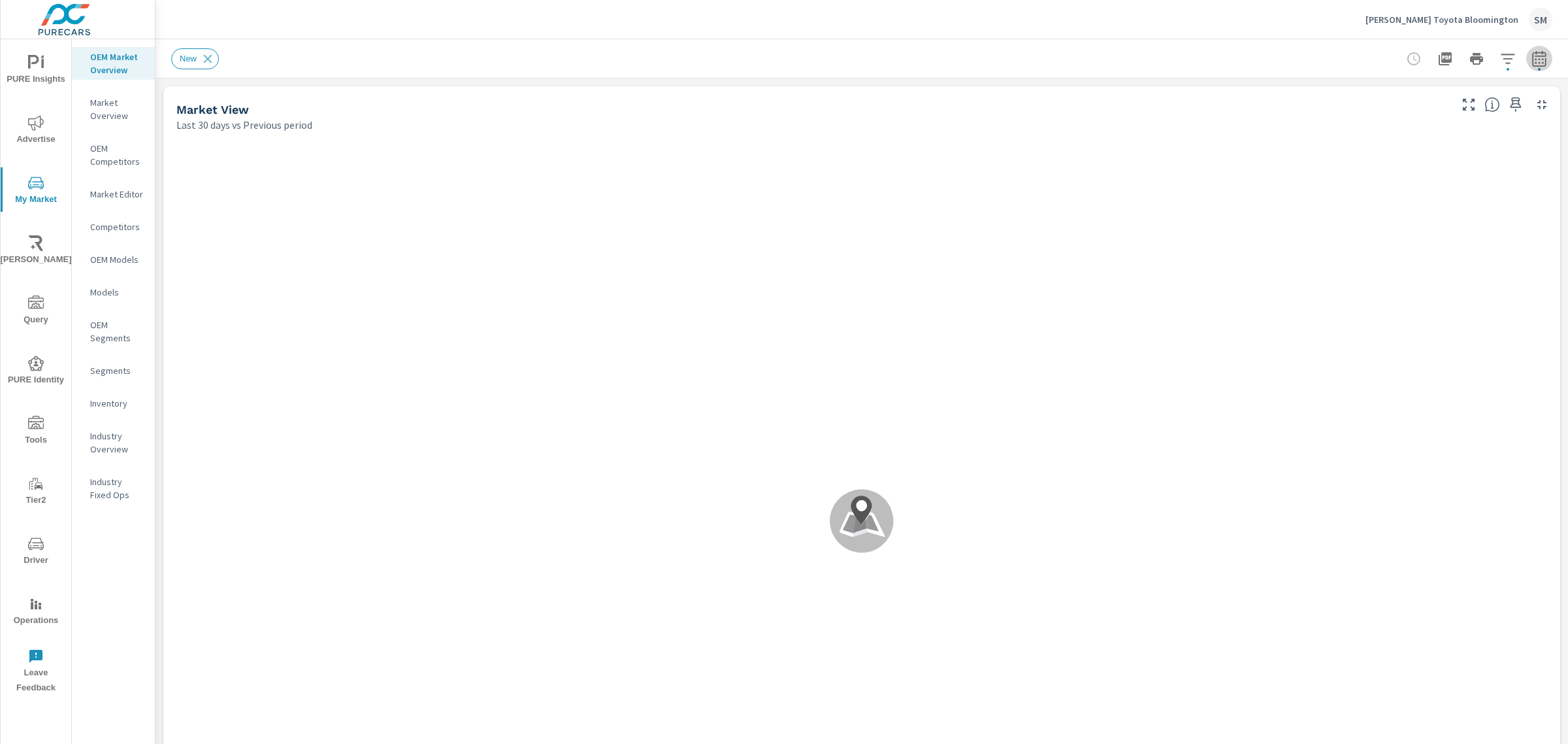
click at [1532, 63] on icon "button" at bounding box center [1539, 59] width 15 height 15
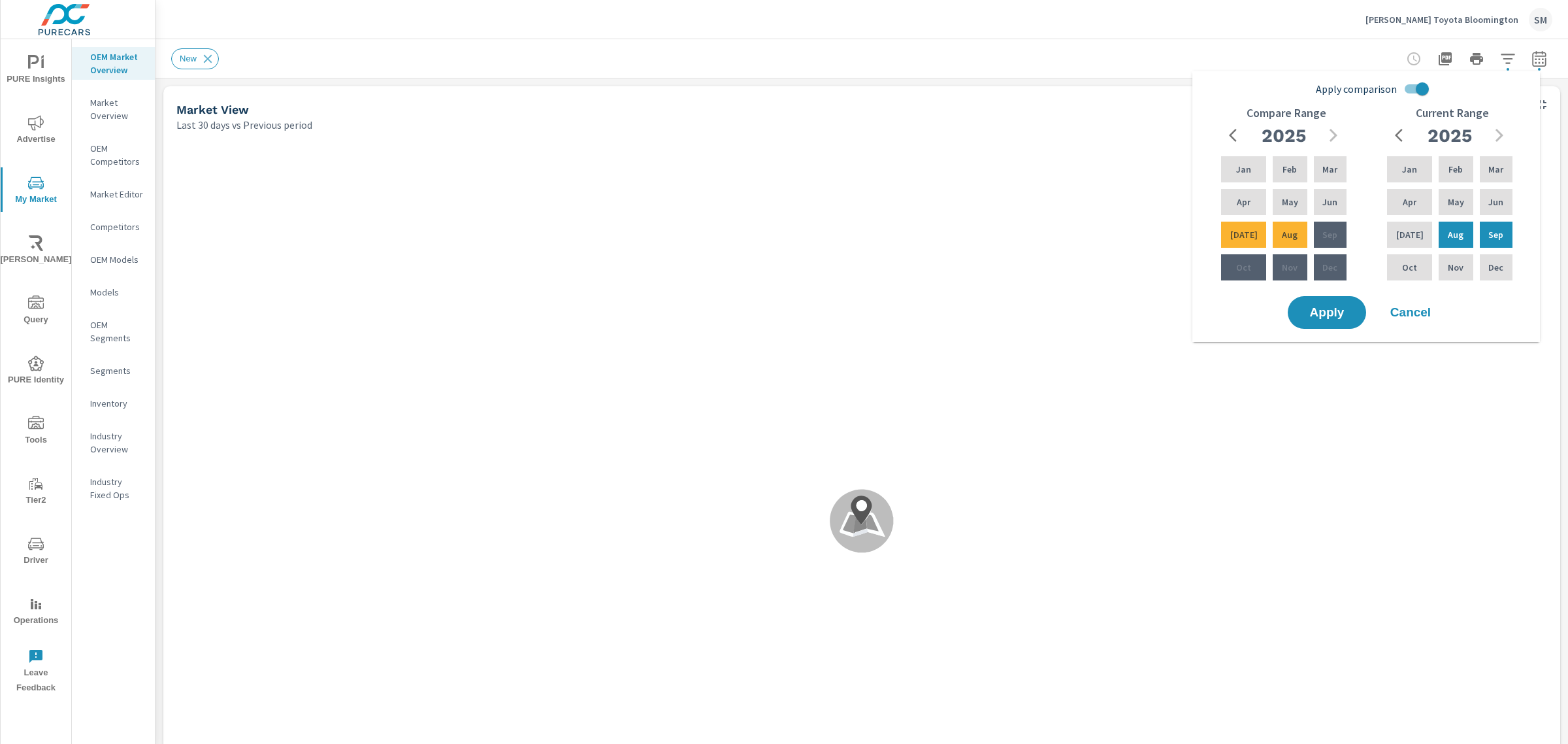
scroll to position [230, 0]
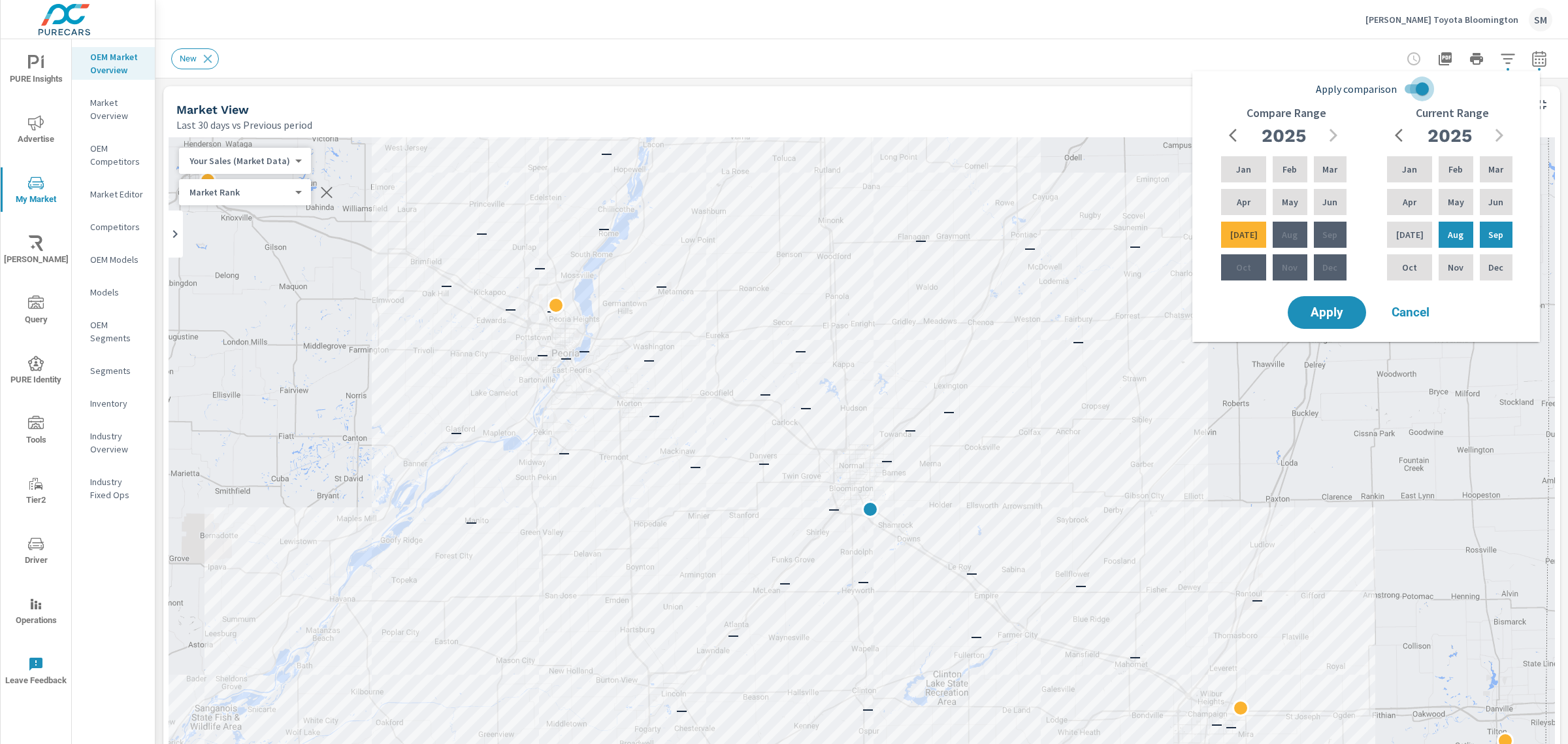
click at [1409, 88] on input "Apply comparison" at bounding box center [1422, 89] width 75 height 25
checkbox input "false"
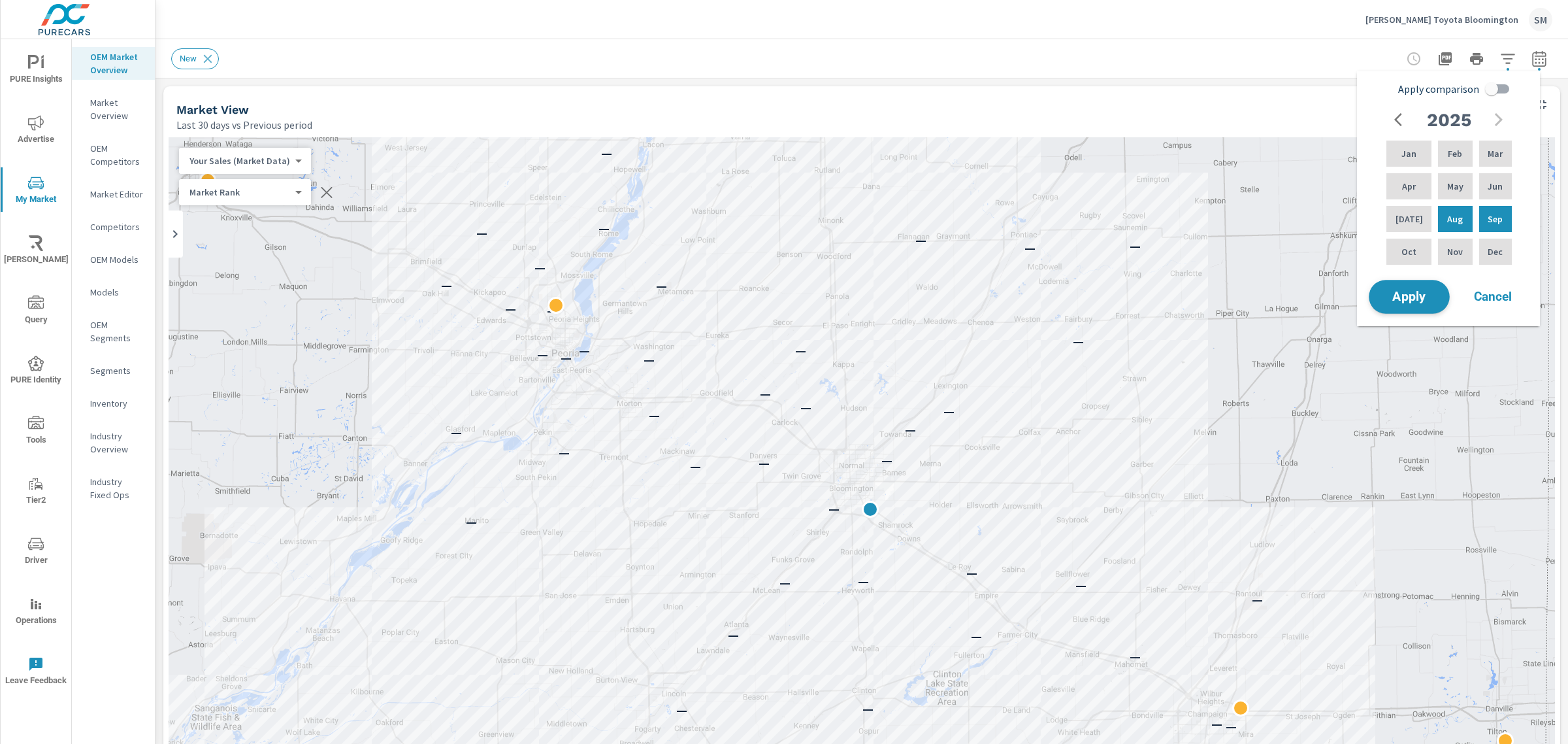
click at [1405, 291] on span "Apply" at bounding box center [1409, 297] width 54 height 12
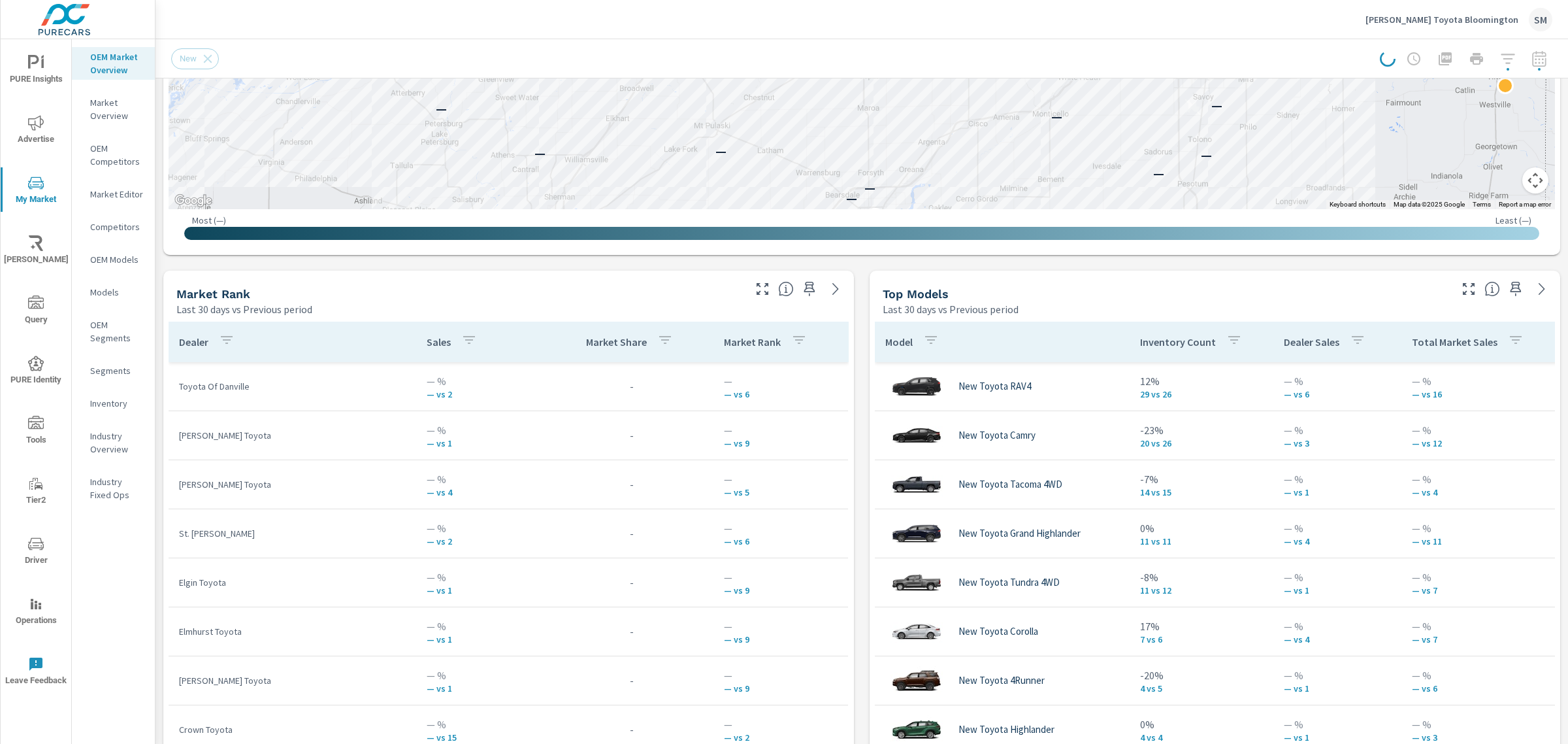
scroll to position [655, 0]
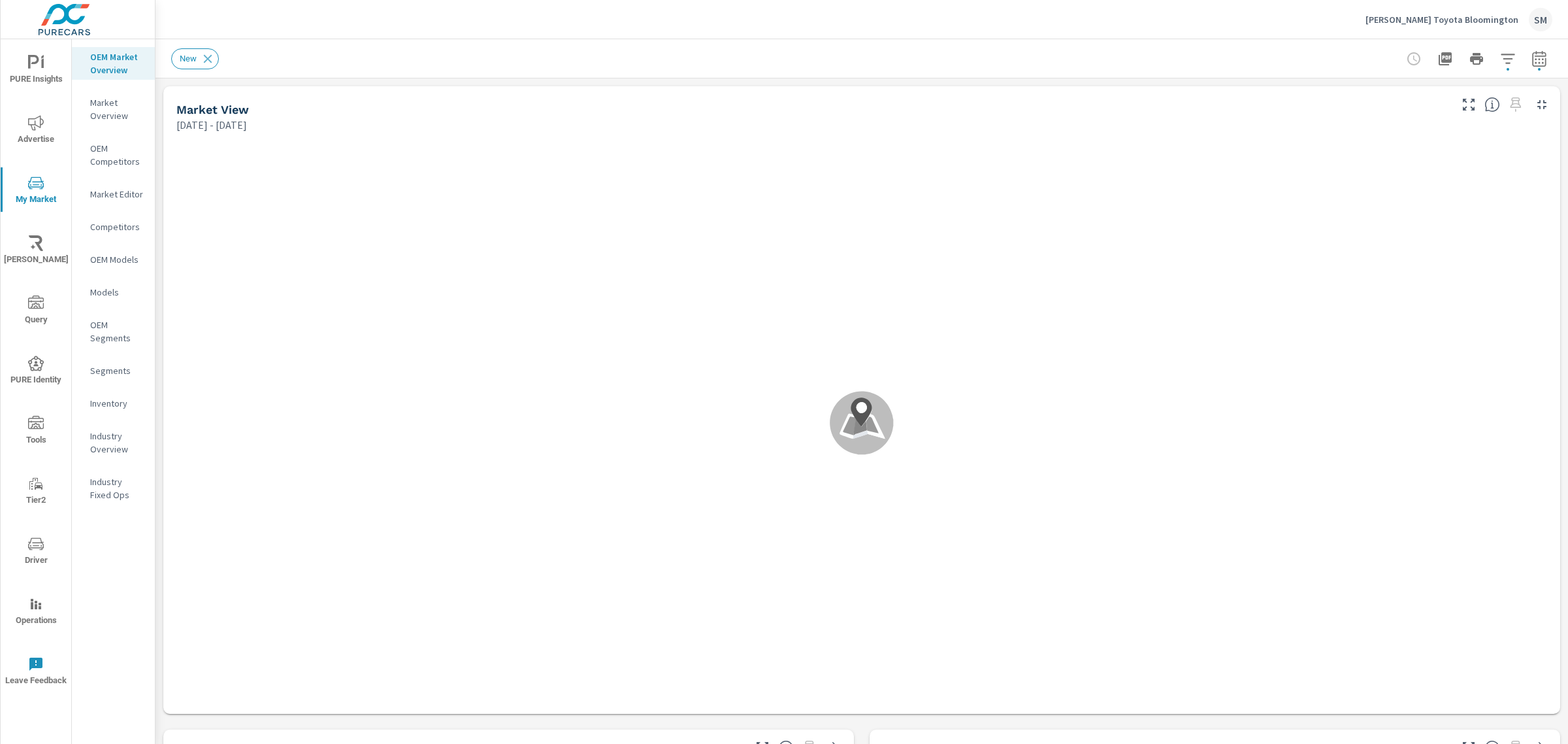
drag, startPoint x: 156, startPoint y: 114, endPoint x: 158, endPoint y: 91, distance: 23.1
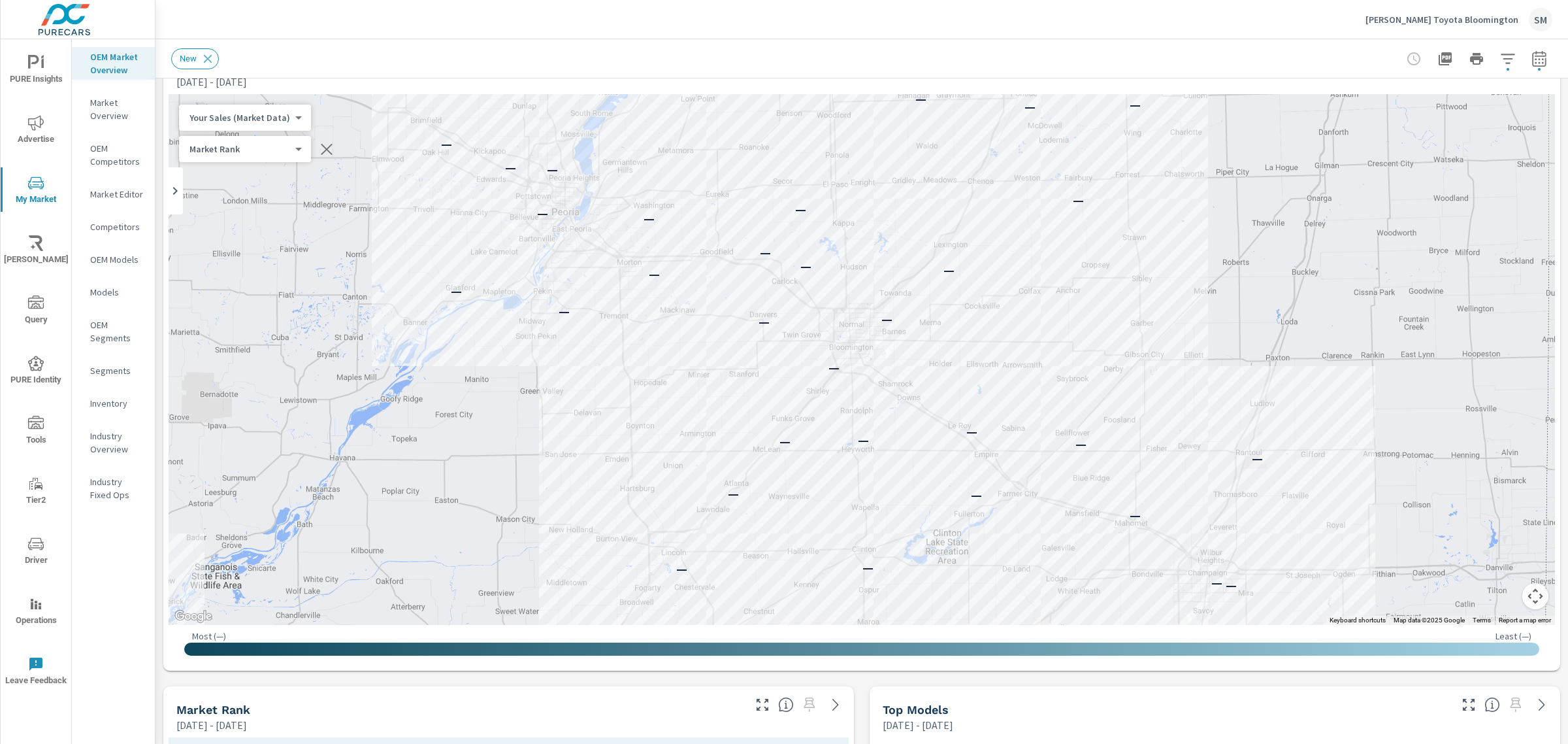
scroll to position [42, 0]
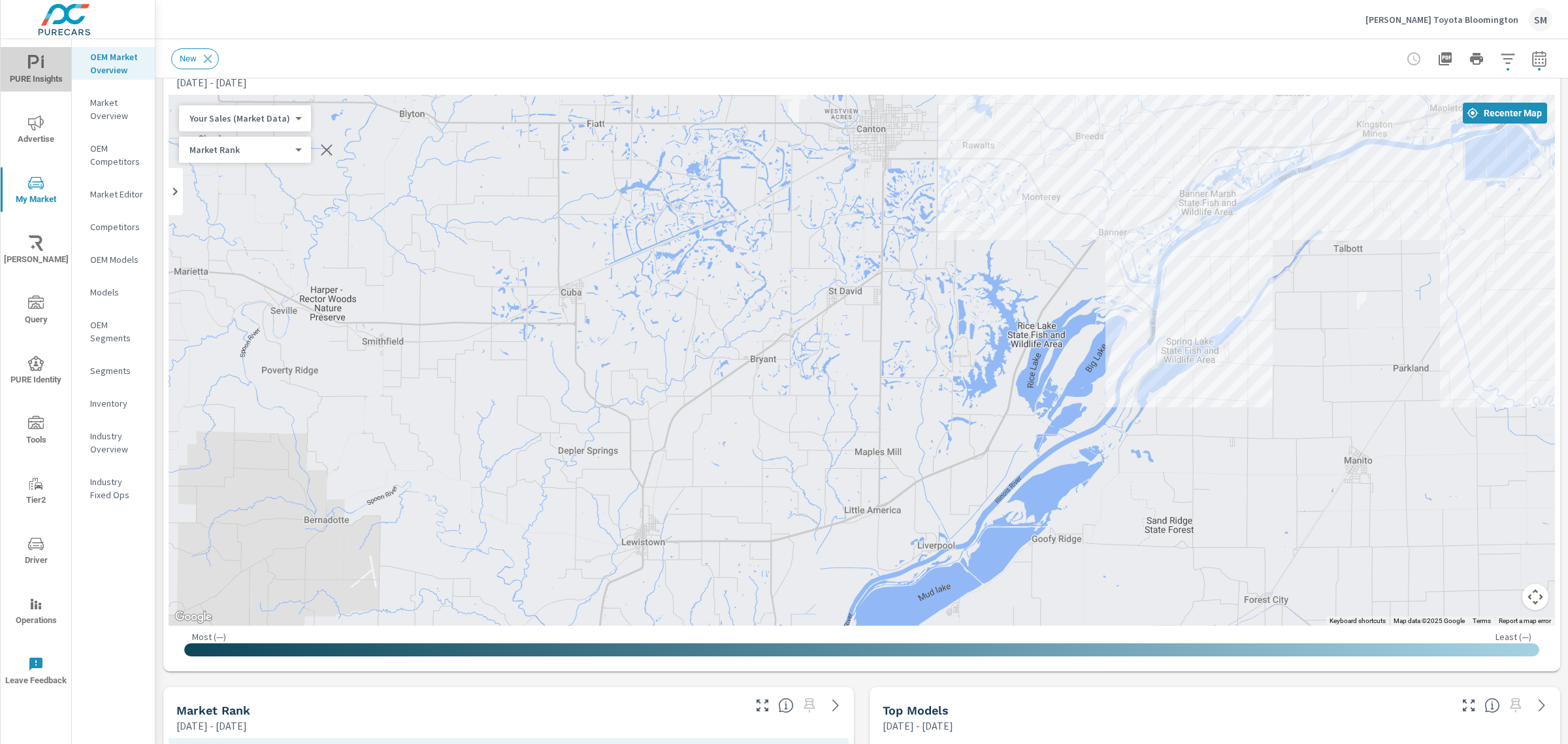
click at [39, 66] on icon "nav menu" at bounding box center [36, 62] width 15 height 15
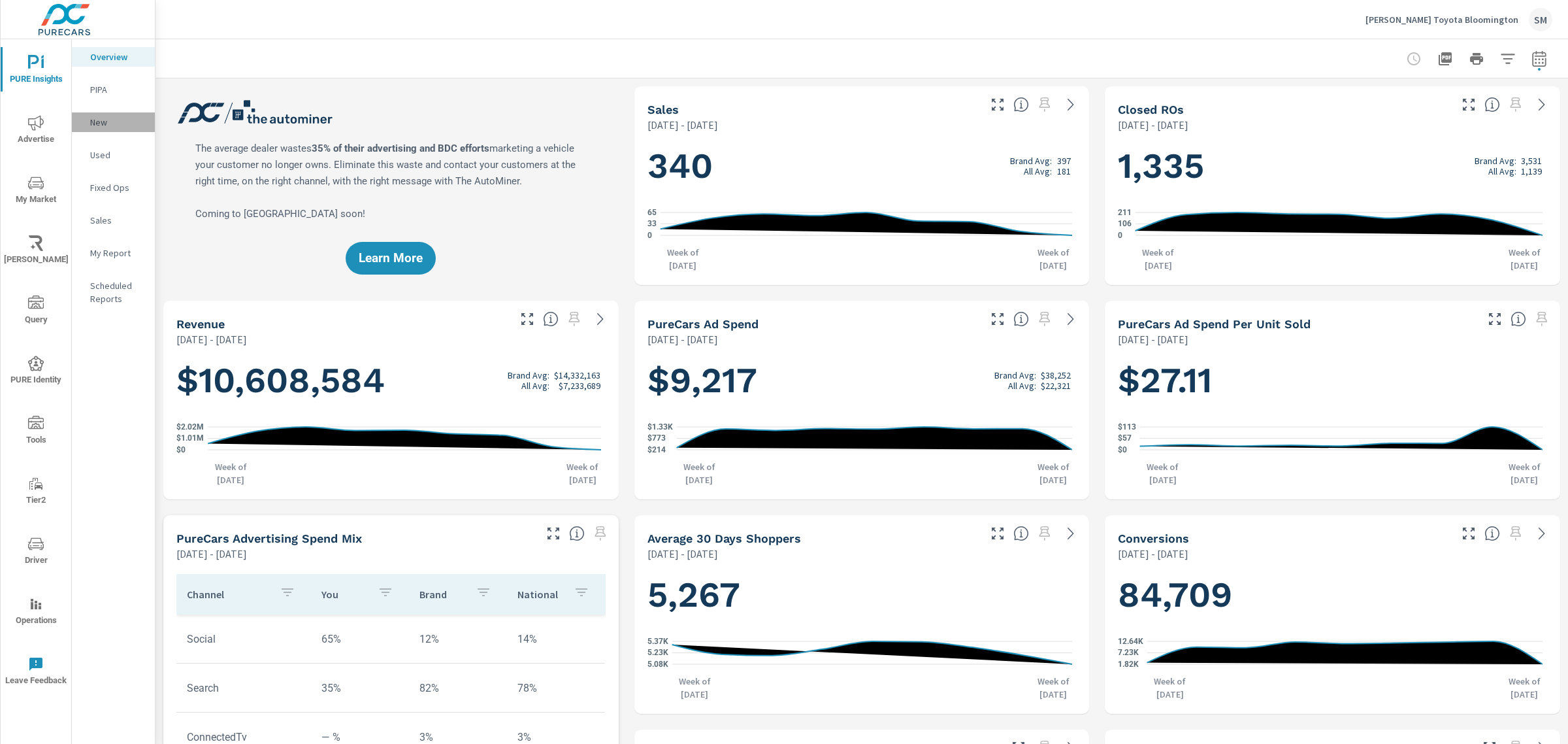
click at [100, 122] on p "New" at bounding box center [117, 122] width 55 height 13
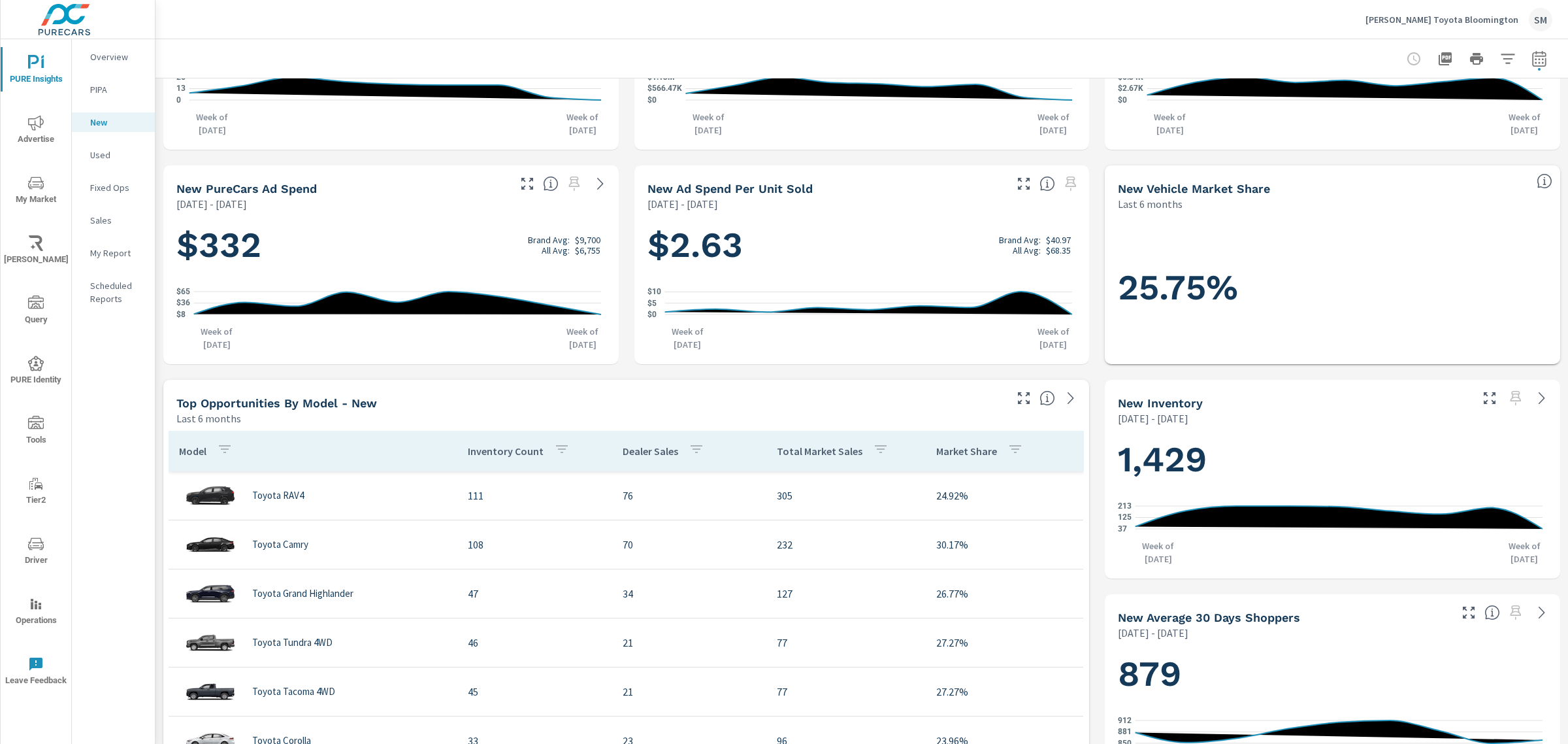
scroll to position [136, 0]
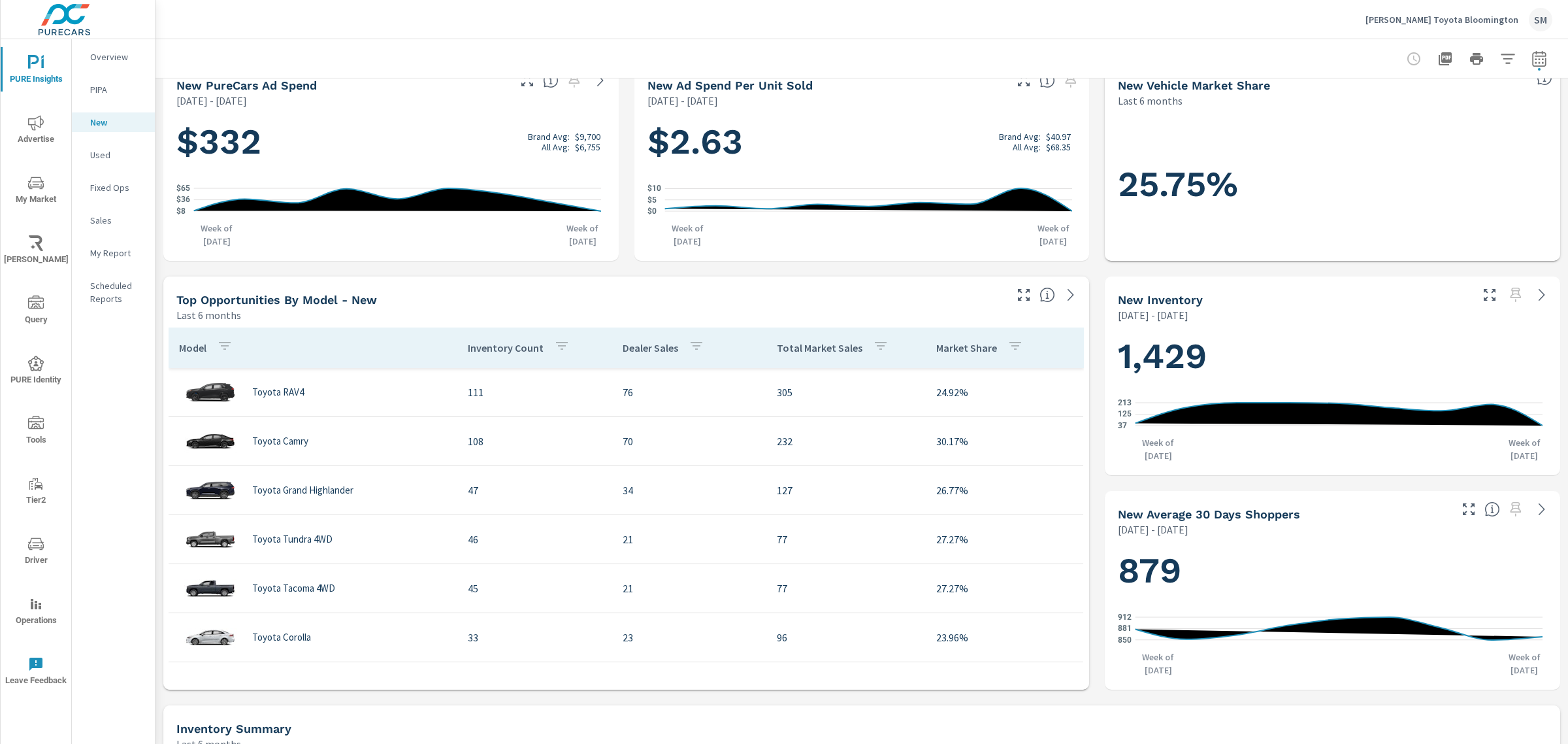
scroll to position [259, 0]
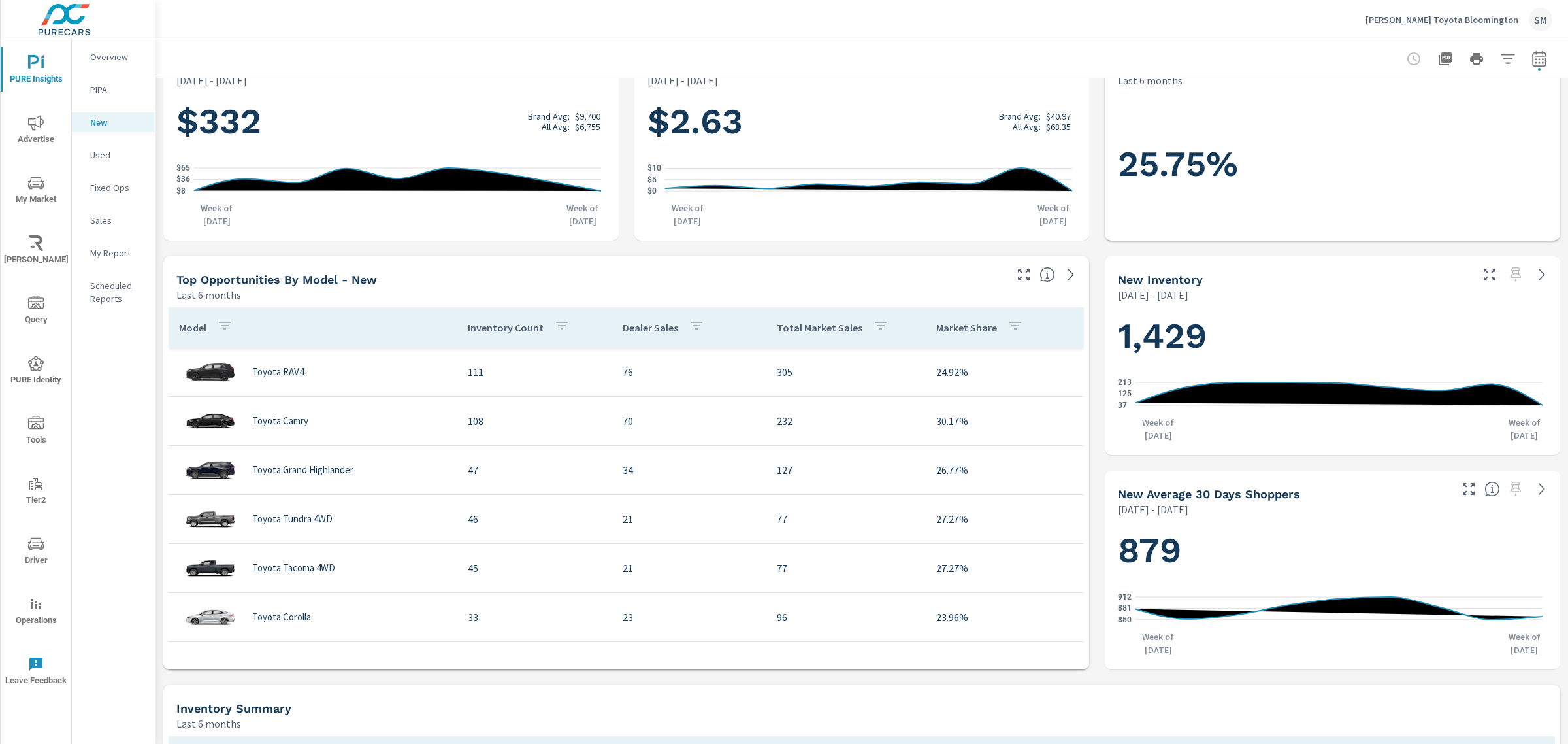
click at [93, 51] on p "Overview" at bounding box center [117, 57] width 55 height 13
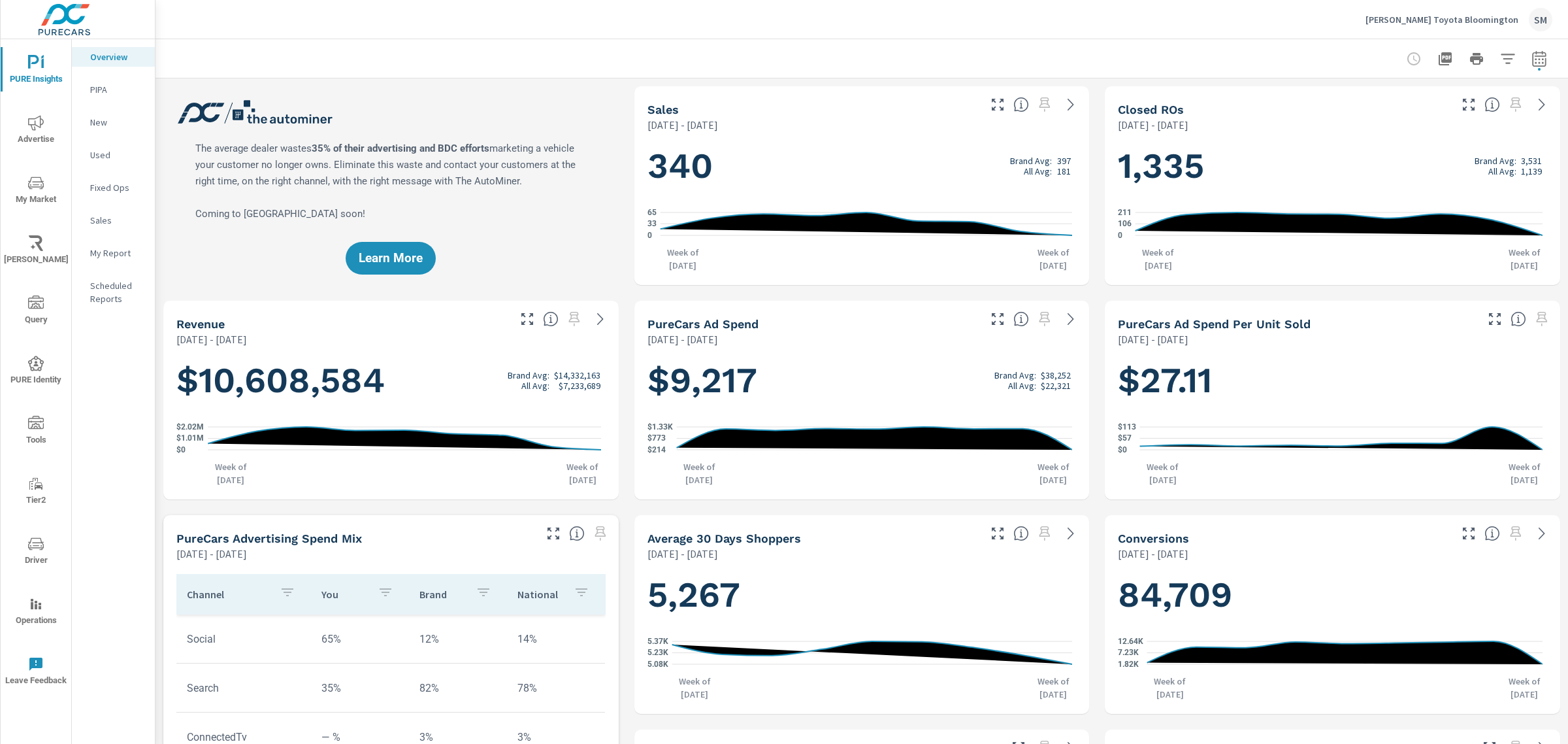
click at [1532, 60] on icon "button" at bounding box center [1539, 59] width 15 height 15
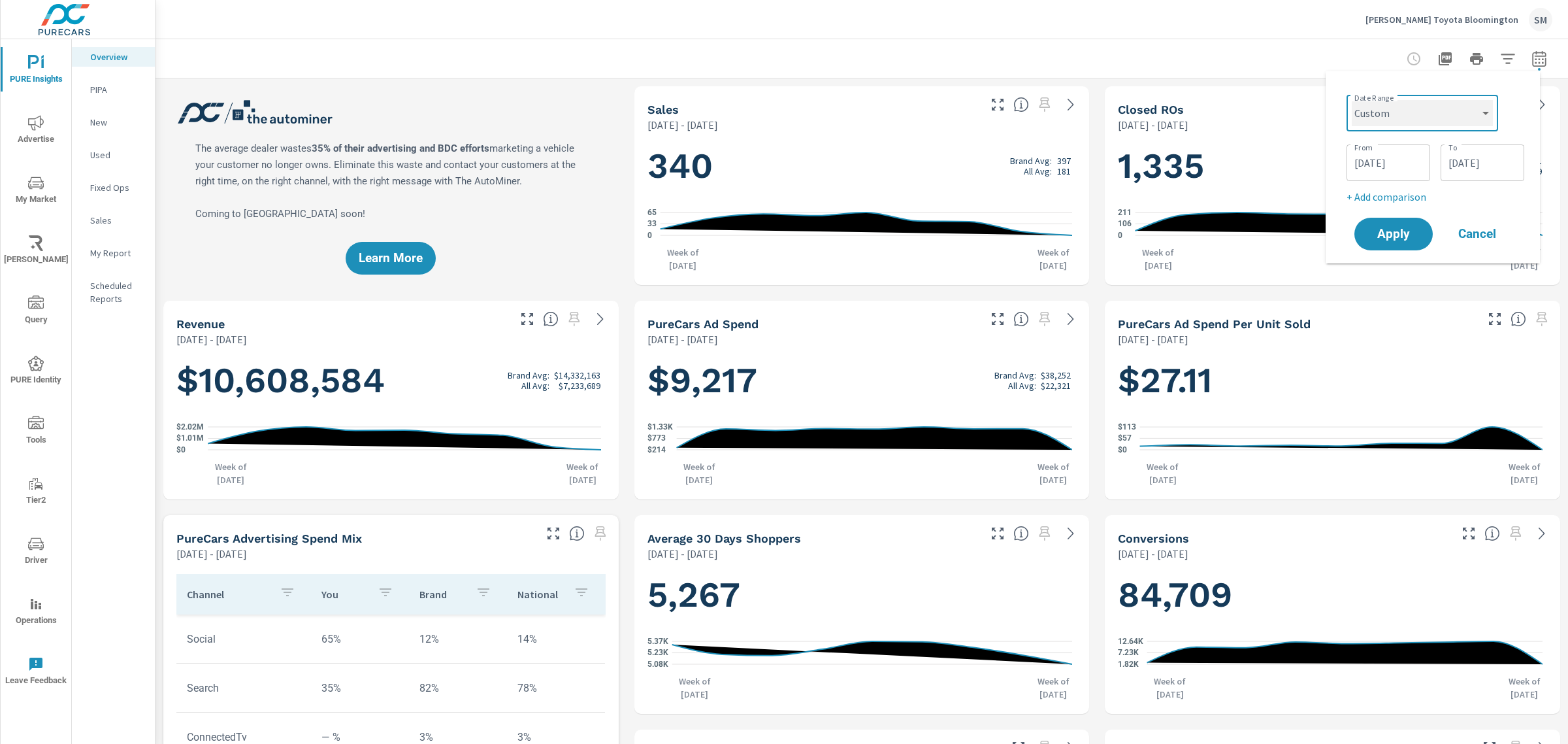
click at [1468, 118] on select "Custom Yesterday Last week Last 7 days Last 14 days Last 30 days Last 45 days L…" at bounding box center [1421, 112] width 141 height 26
click at [1351, 100] on select "Custom Yesterday Last week Last 7 days Last 14 days Last 30 days Last 45 days L…" at bounding box center [1421, 112] width 141 height 26
select select "Last 30 days"
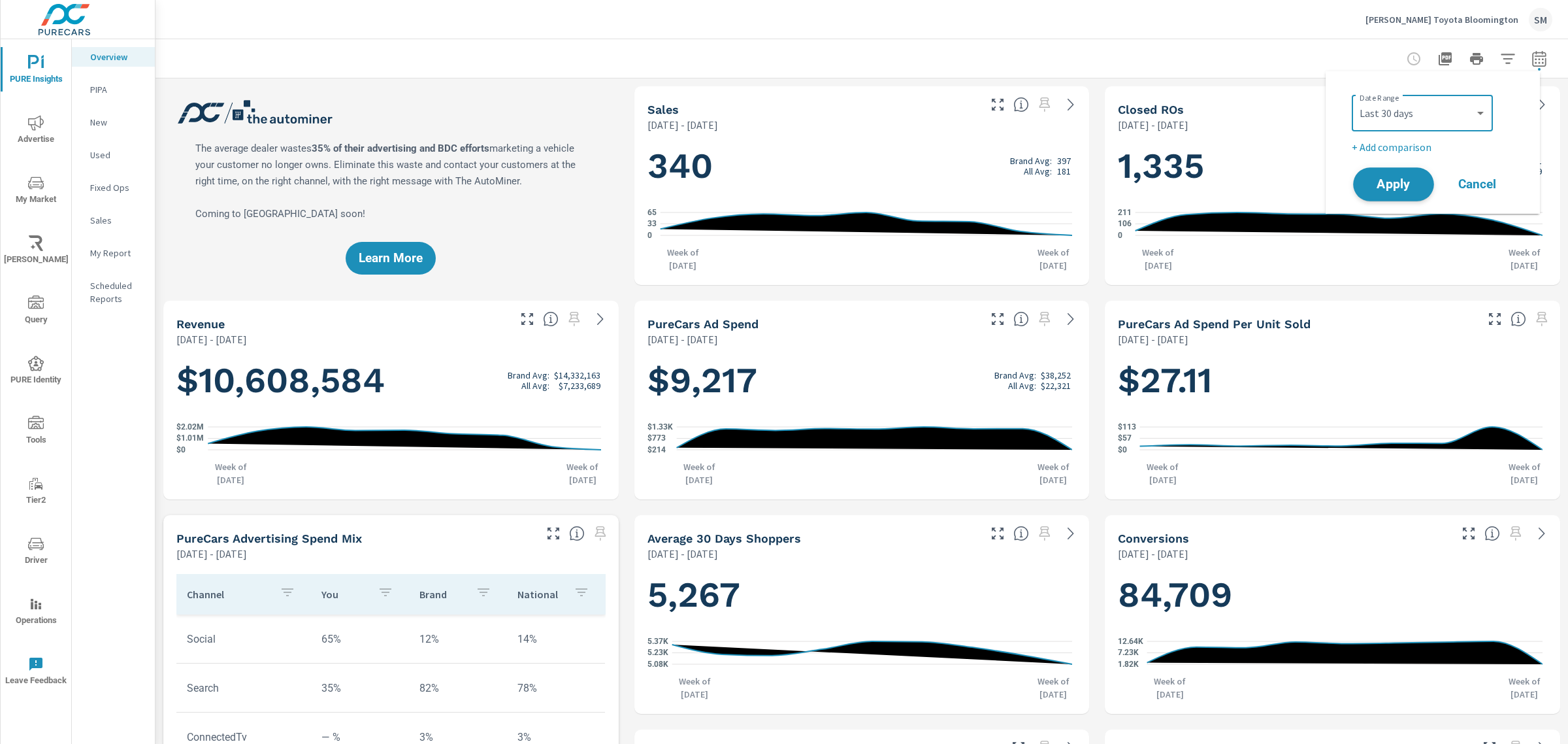
click at [1392, 181] on span "Apply" at bounding box center [1393, 184] width 54 height 12
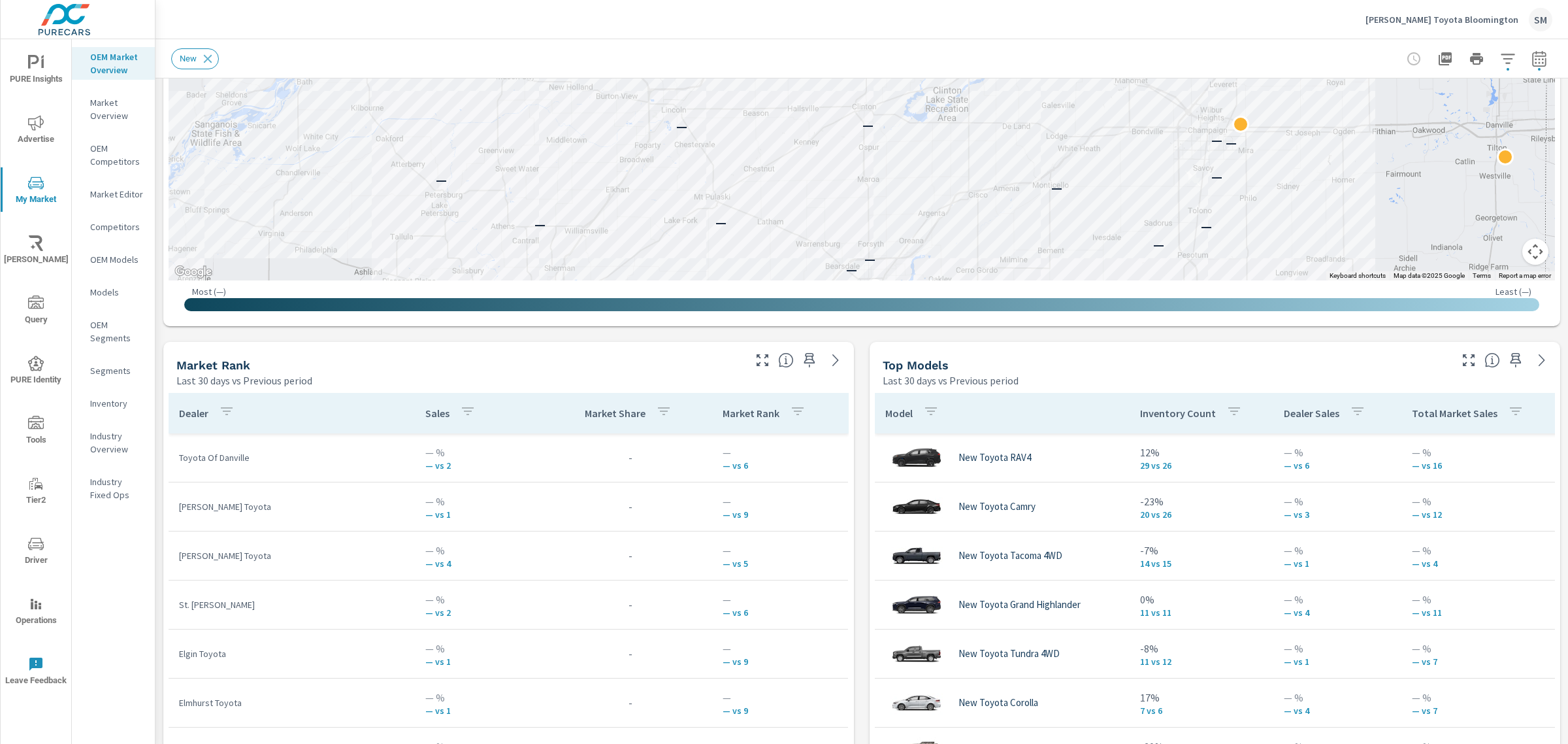
scroll to position [584, 0]
click at [1501, 55] on icon "button" at bounding box center [1508, 59] width 13 height 10
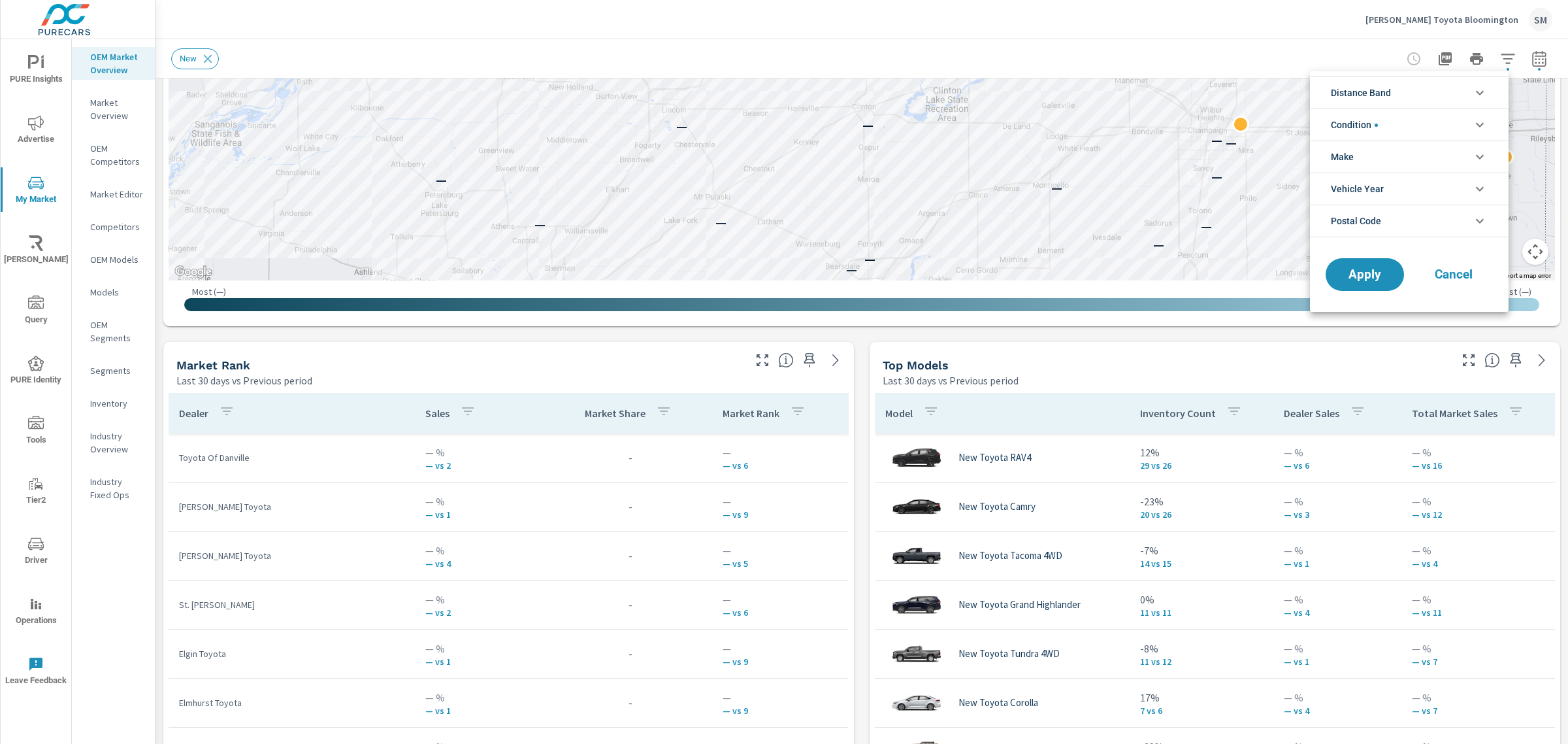
click at [1412, 138] on li "Condition" at bounding box center [1409, 124] width 199 height 32
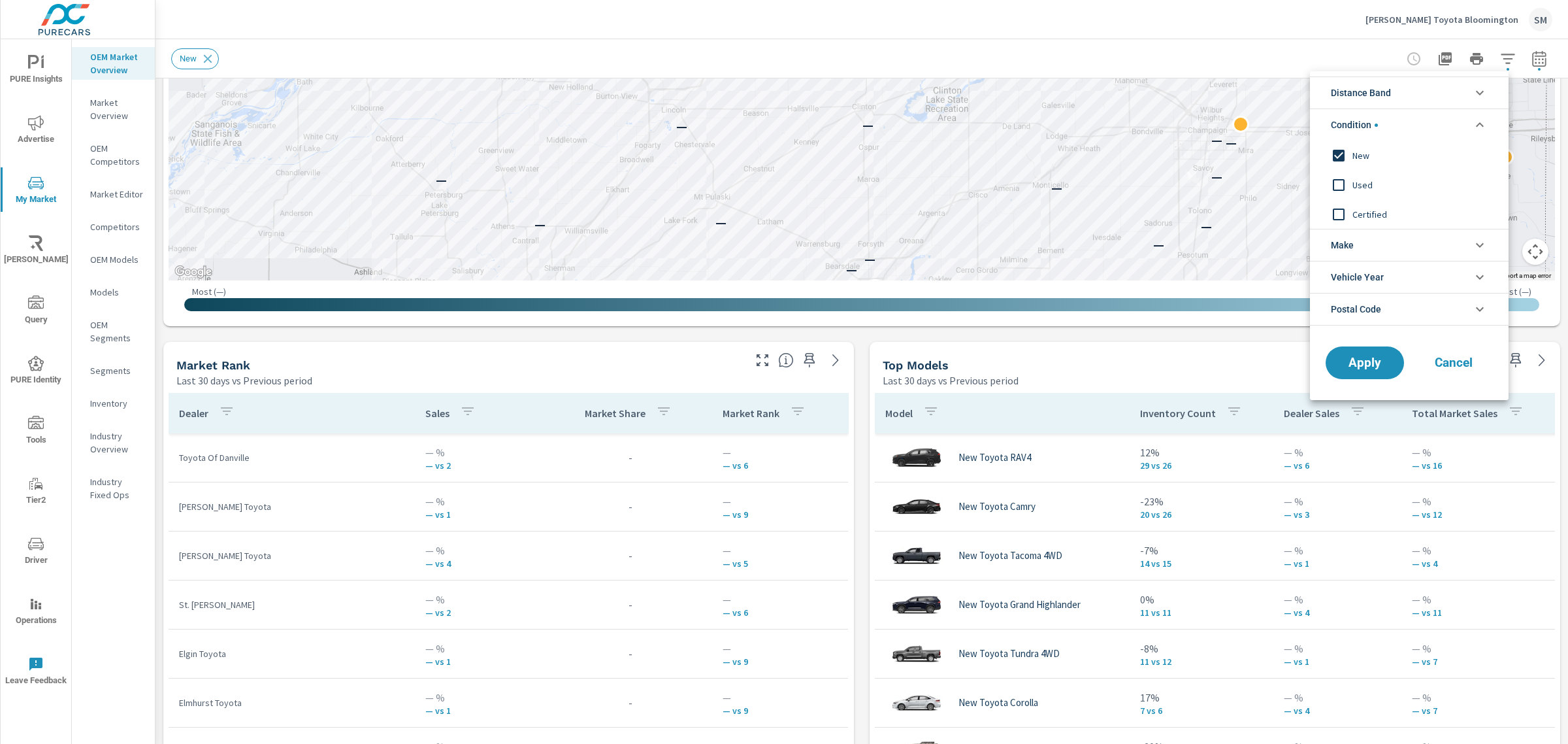
click at [1372, 245] on li "Make" at bounding box center [1409, 244] width 199 height 32
click at [1372, 300] on span "Vehicle Year" at bounding box center [1357, 306] width 53 height 32
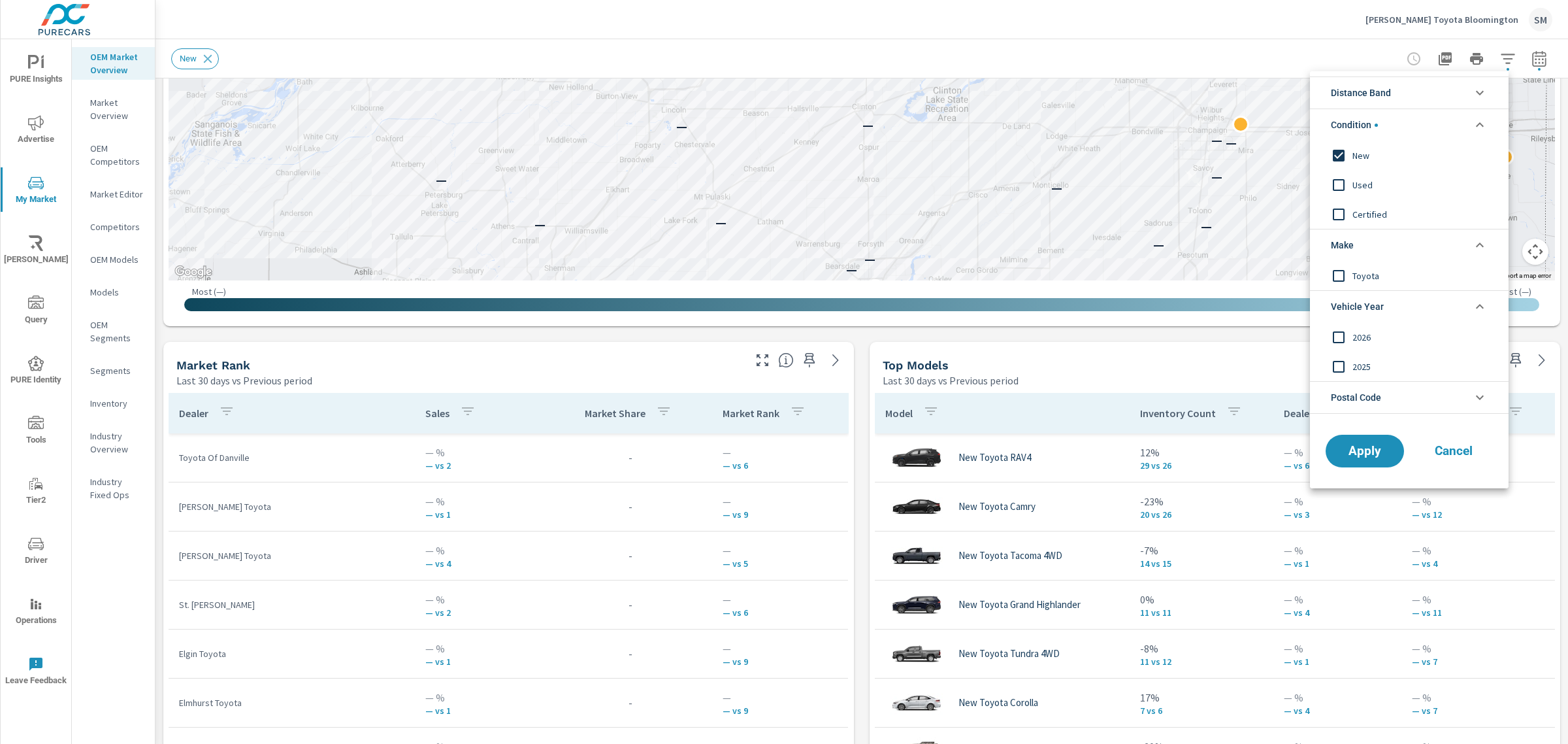
click at [1342, 276] on input "filter options" at bounding box center [1339, 276] width 28 height 28
click at [1448, 108] on li "Condition" at bounding box center [1409, 124] width 199 height 32
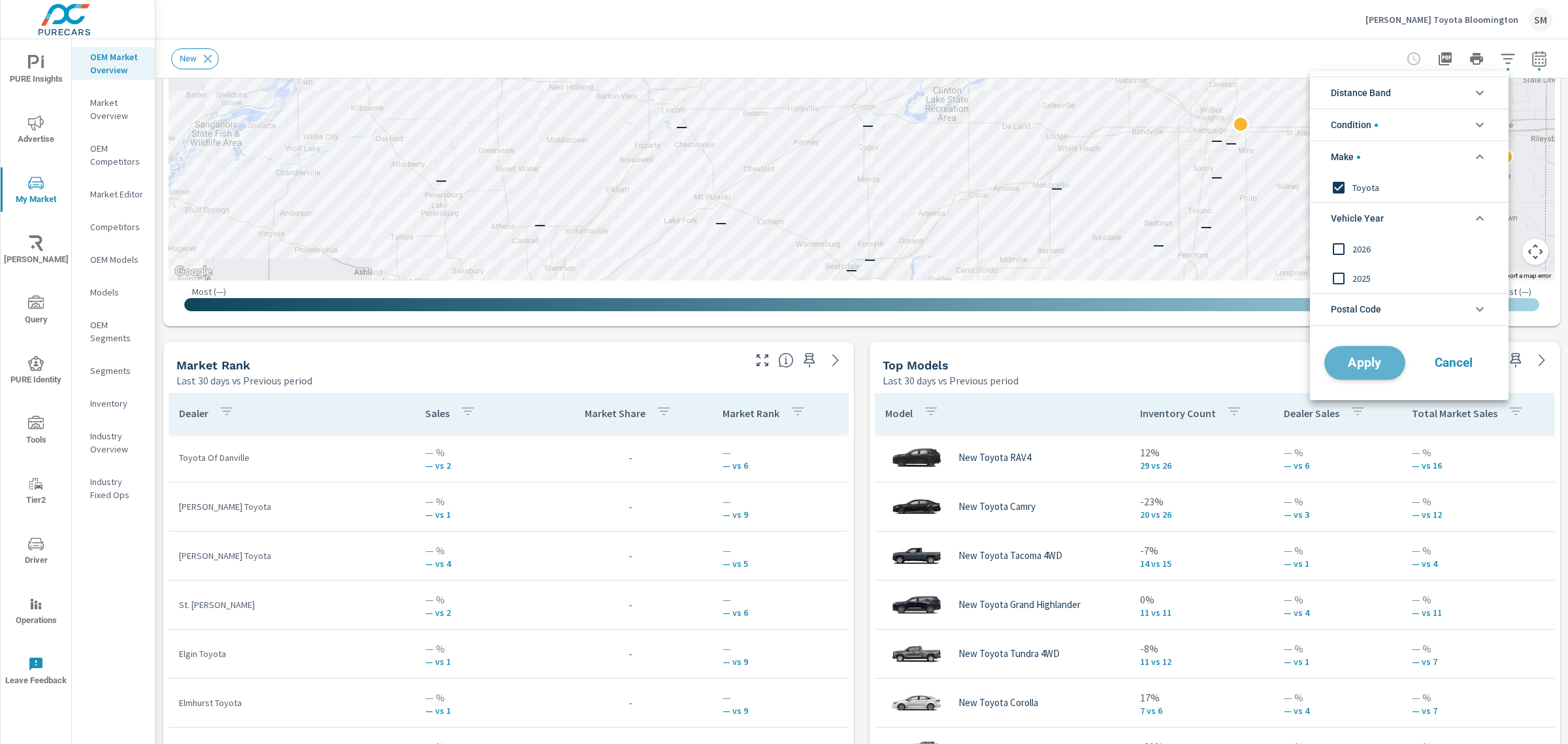
click at [1356, 351] on button "Apply" at bounding box center [1365, 362] width 81 height 34
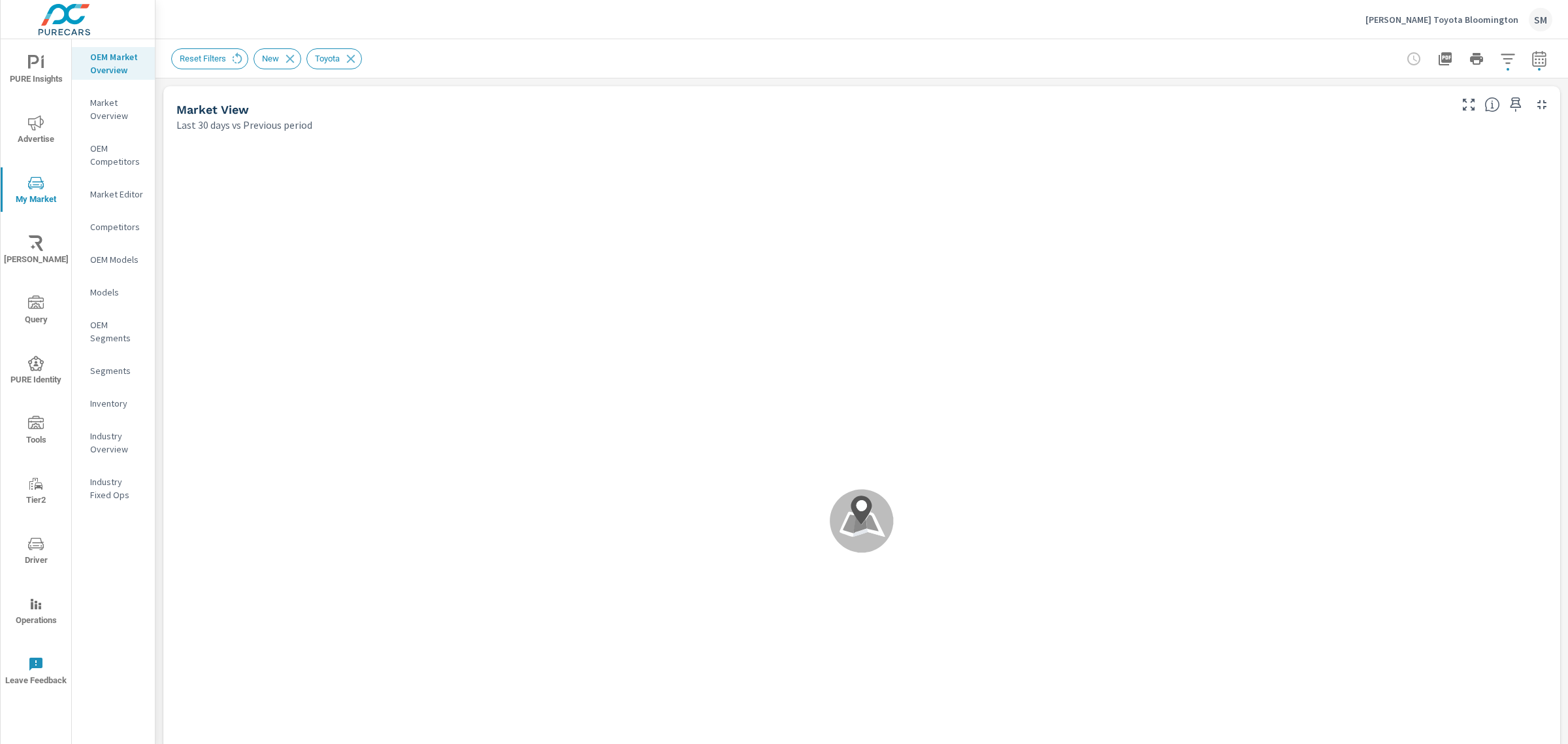
scroll to position [218, 0]
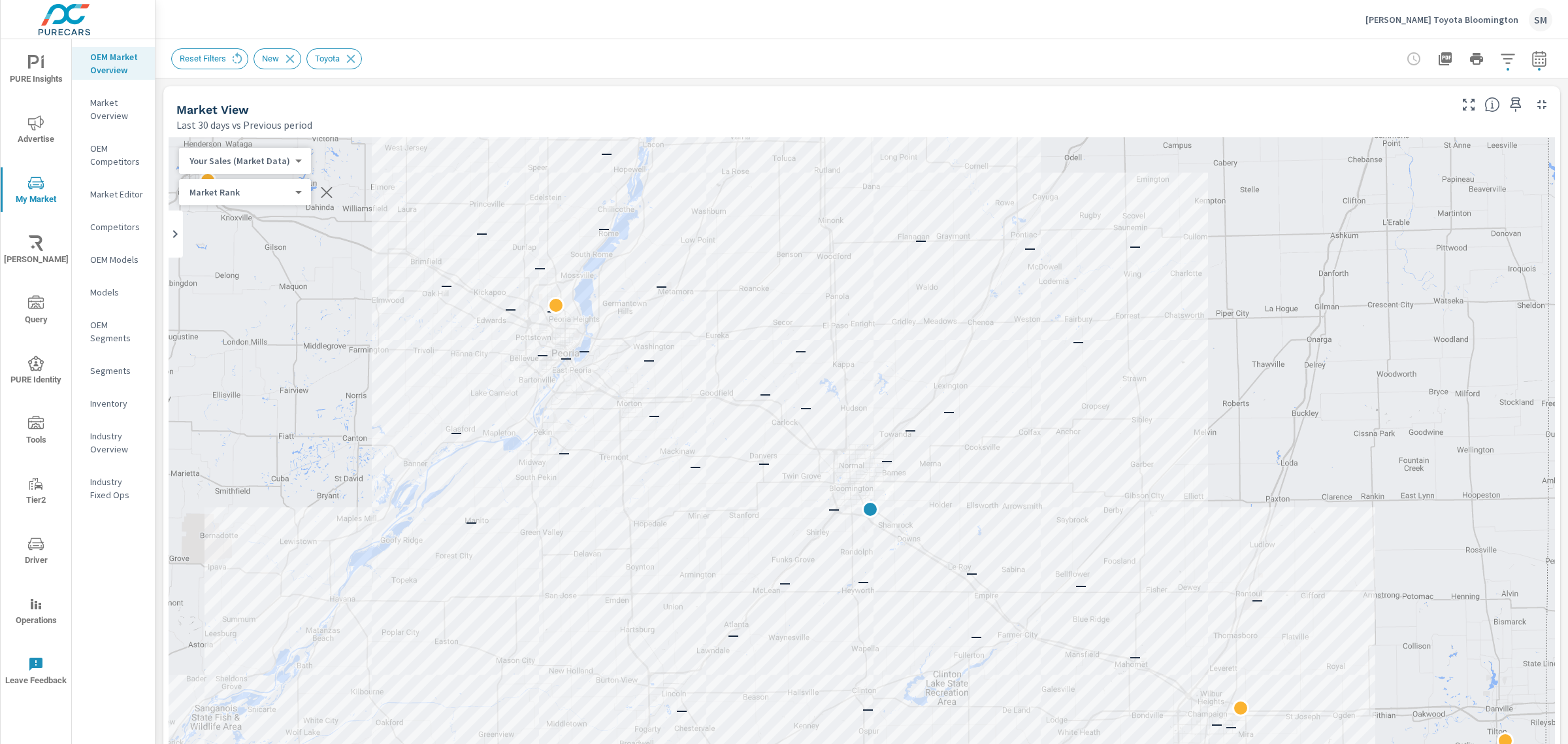
click at [163, 120] on div "Market View Last 30 days vs Previous period" at bounding box center [808, 109] width 1290 height 46
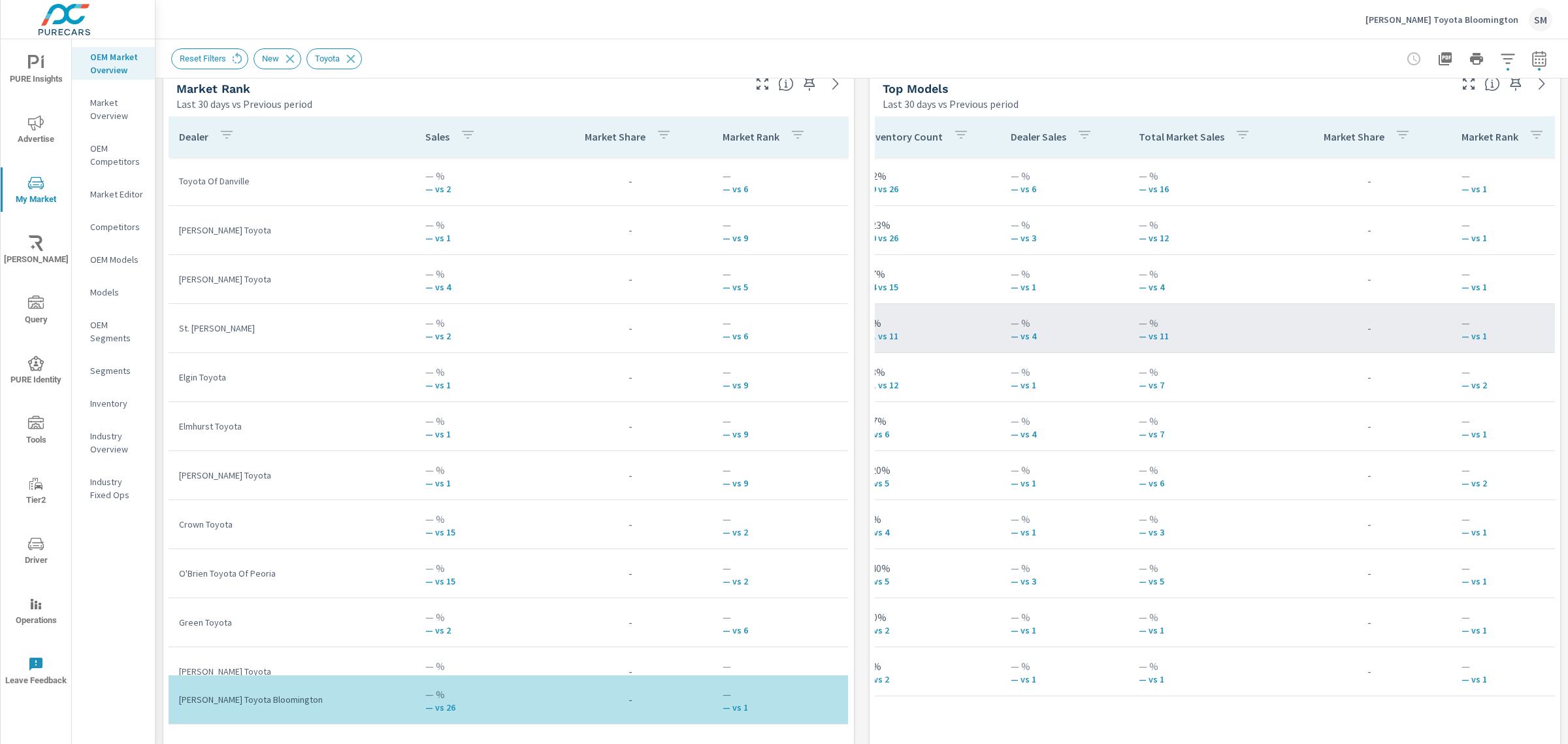
scroll to position [0, 0]
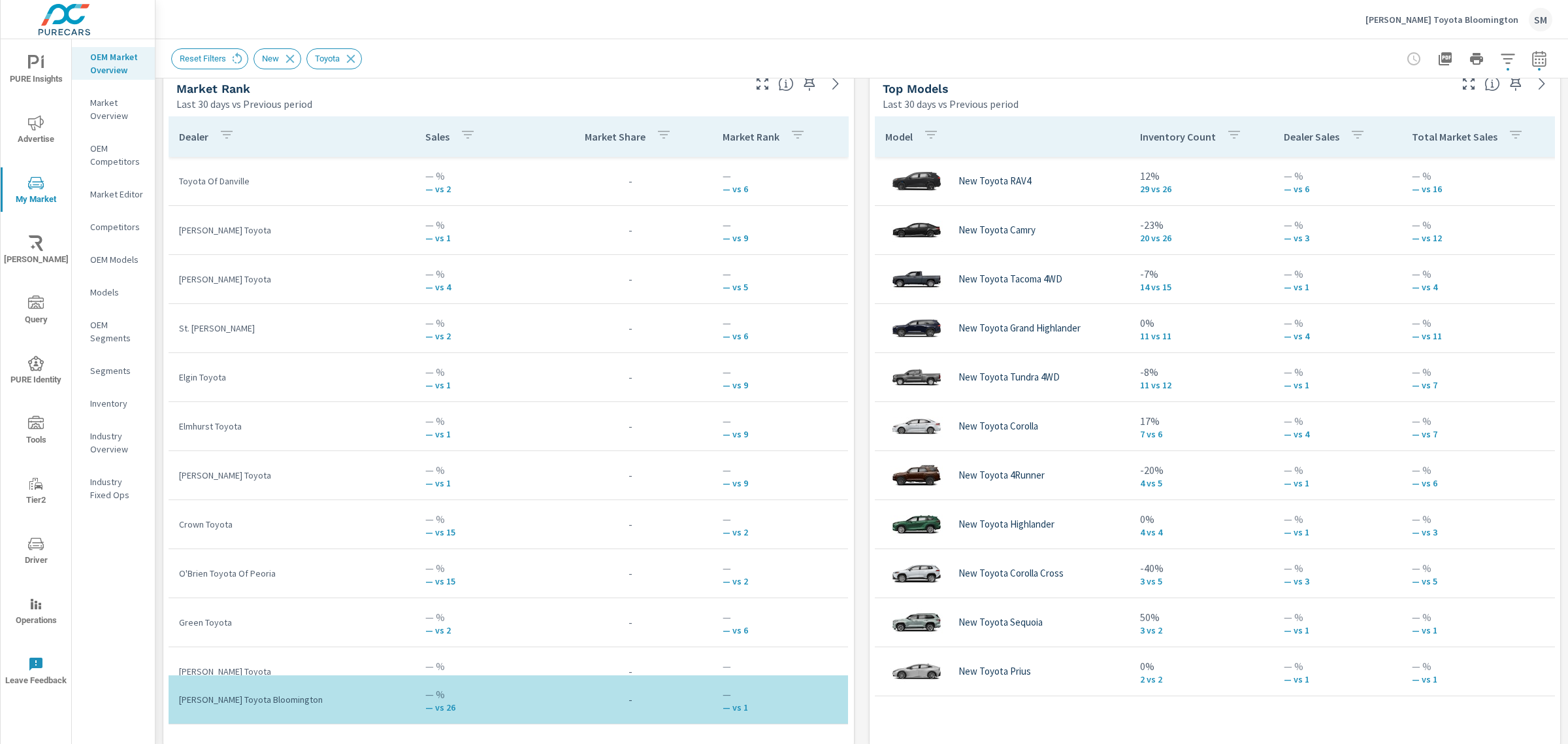
click at [1537, 49] on div at bounding box center [1477, 59] width 152 height 26
click at [1532, 55] on icon "button" at bounding box center [1539, 59] width 15 height 15
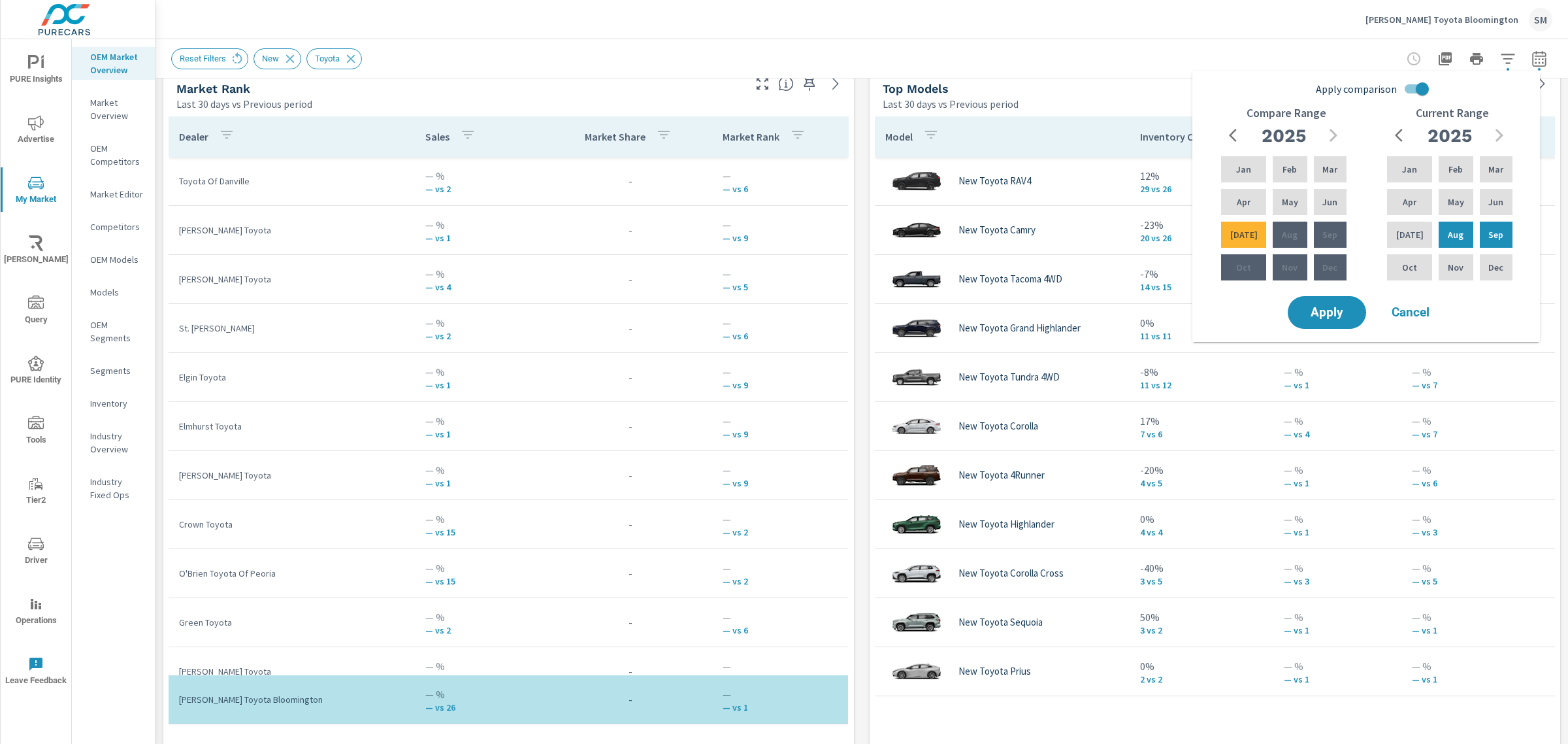
click at [1411, 88] on input "Apply comparison" at bounding box center [1422, 89] width 75 height 25
checkbox input "false"
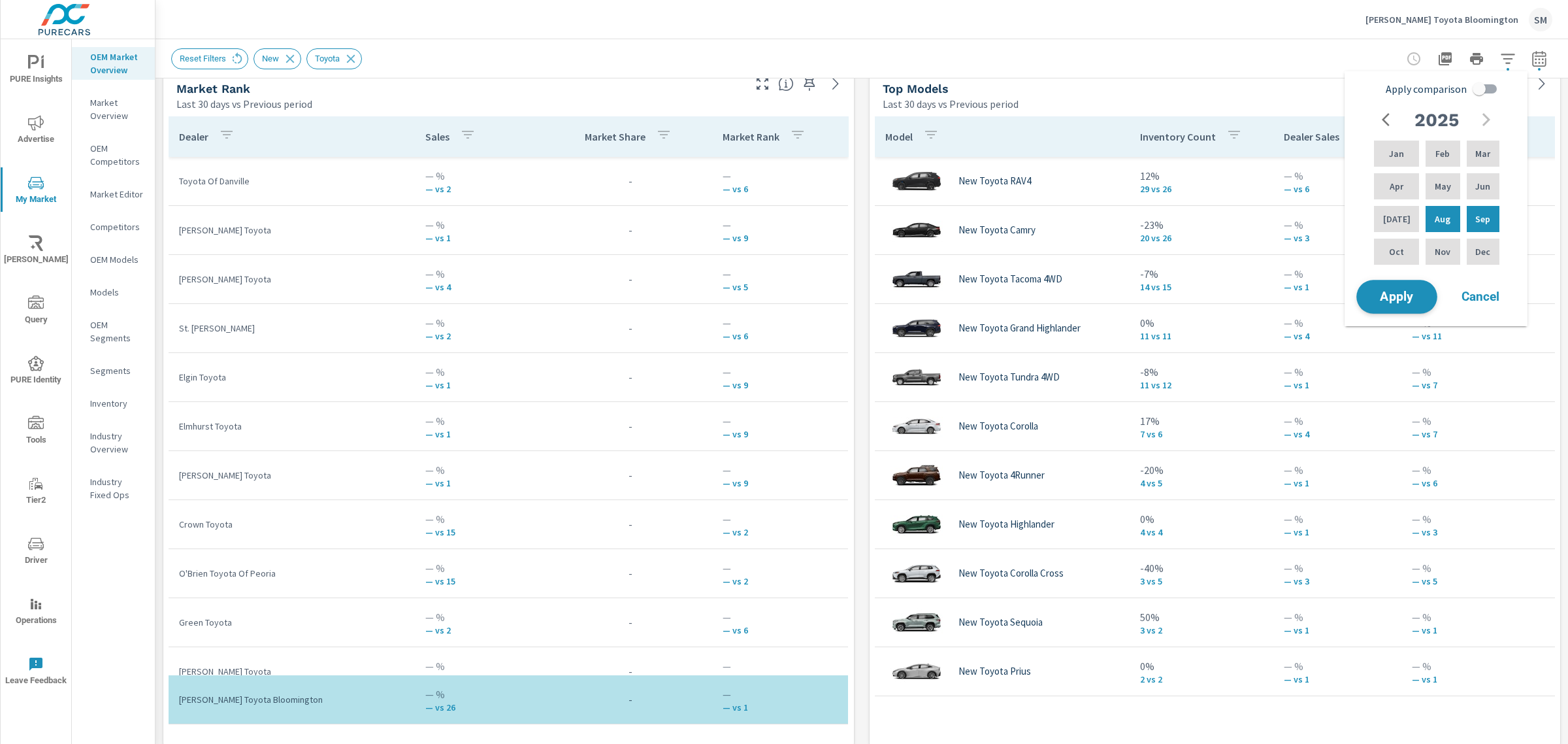
click at [1395, 291] on span "Apply" at bounding box center [1397, 297] width 54 height 12
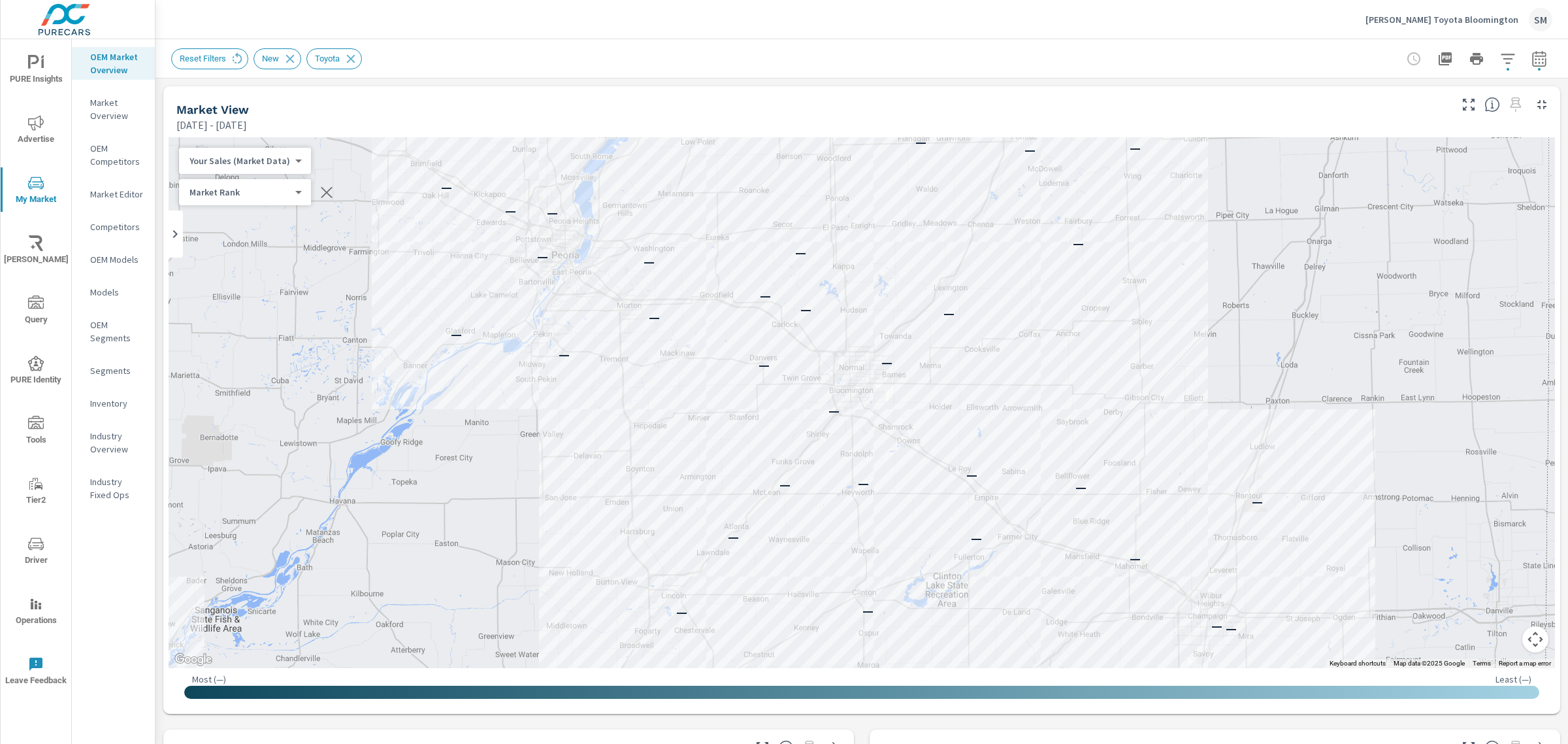
click at [288, 160] on body "PURE Insights Advertise My Market Riley AI Query PURE Identity Tools Tier2 Driv…" at bounding box center [784, 372] width 1568 height 744
click at [258, 203] on li "Total Market Sales" at bounding box center [243, 203] width 128 height 21
click at [281, 167] on div "Total Market Sales 2 ​" at bounding box center [237, 160] width 115 height 26
click at [279, 162] on body "PURE Insights Advertise My Market Riley AI Query PURE Identity Tools Tier2 Driv…" at bounding box center [784, 372] width 1568 height 744
click at [229, 134] on li "Your Sales (DMS)" at bounding box center [243, 140] width 128 height 21
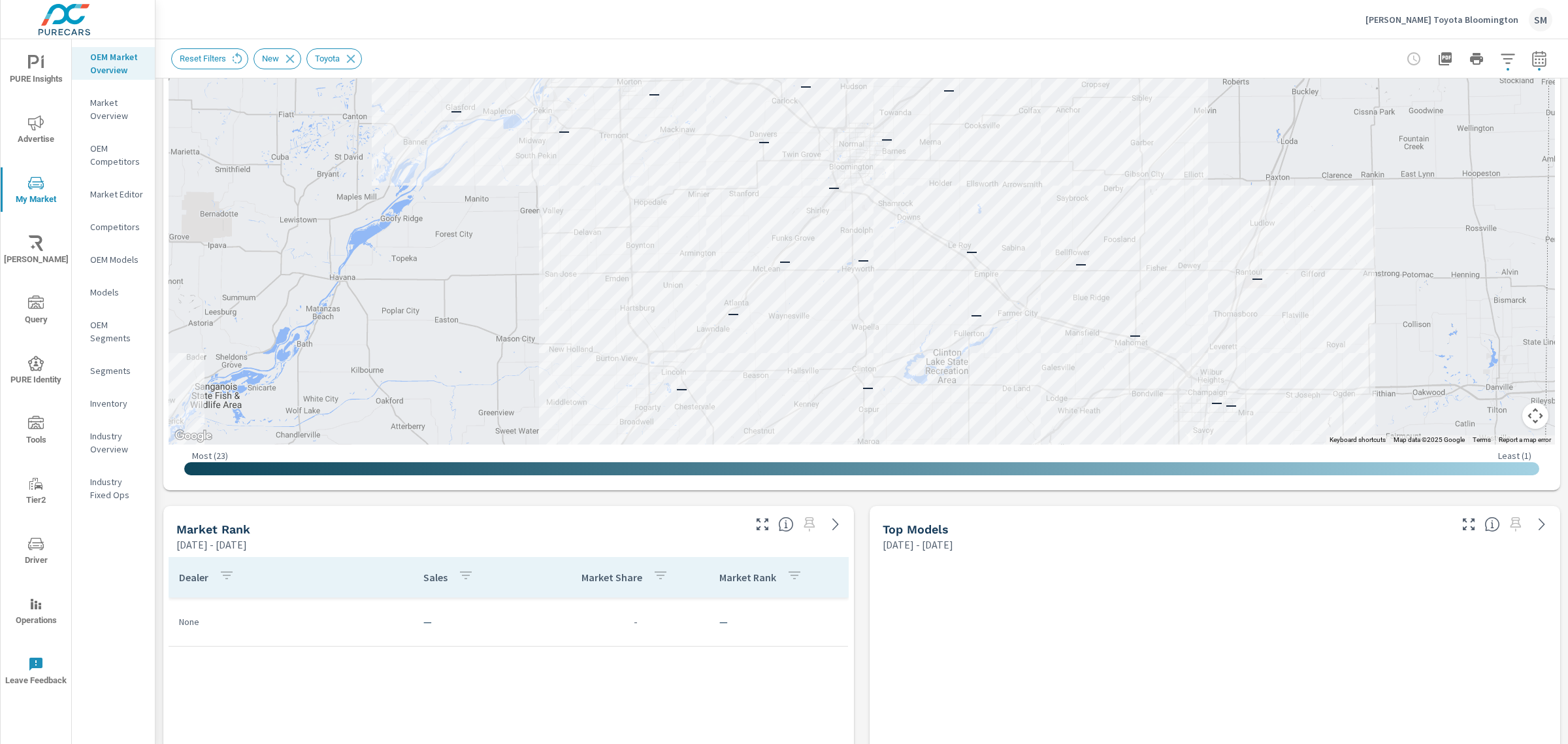
scroll to position [225, 0]
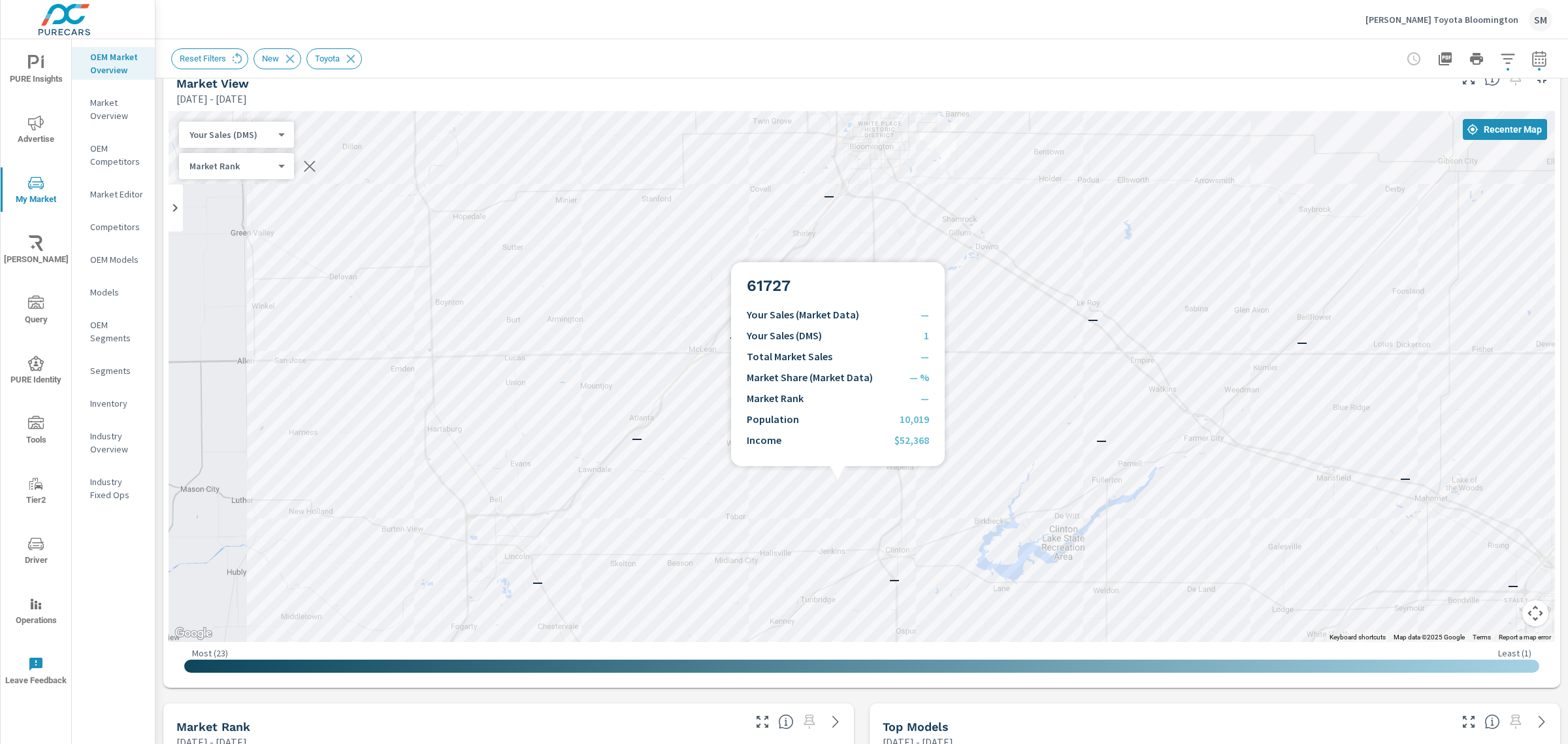
scroll to position [25, 0]
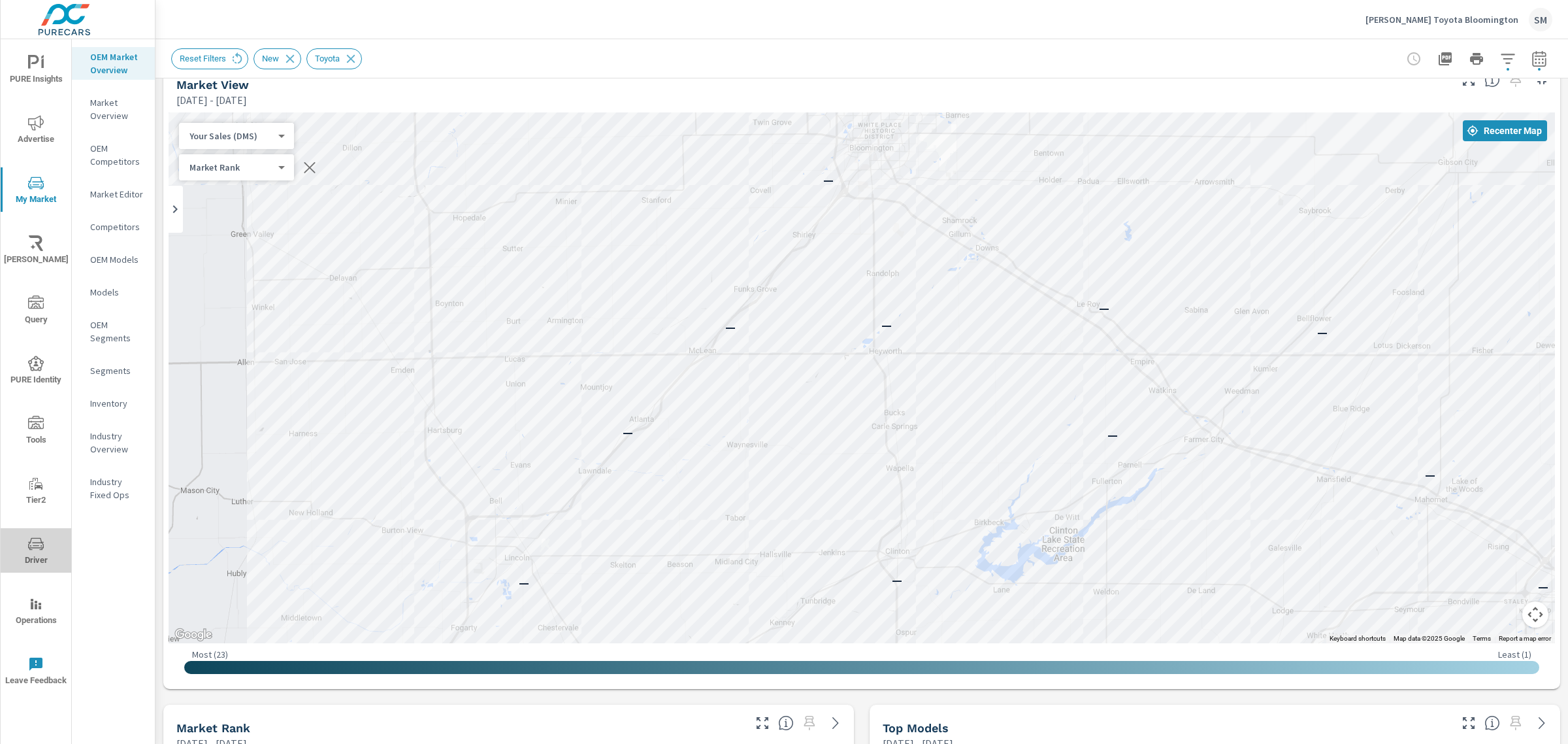
click at [33, 540] on icon "nav menu" at bounding box center [36, 543] width 15 height 15
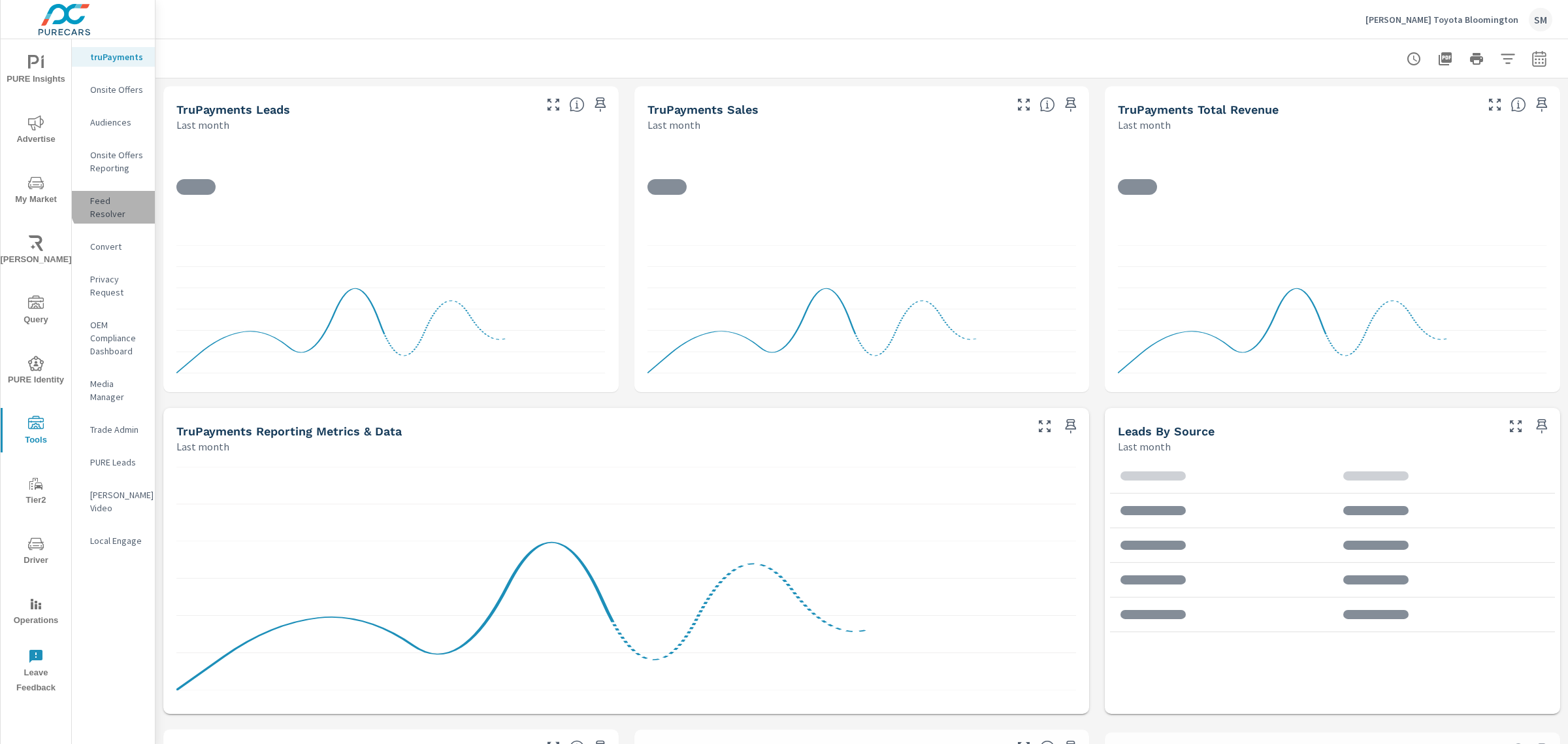
click at [115, 203] on p "Feed Resolver" at bounding box center [117, 206] width 55 height 26
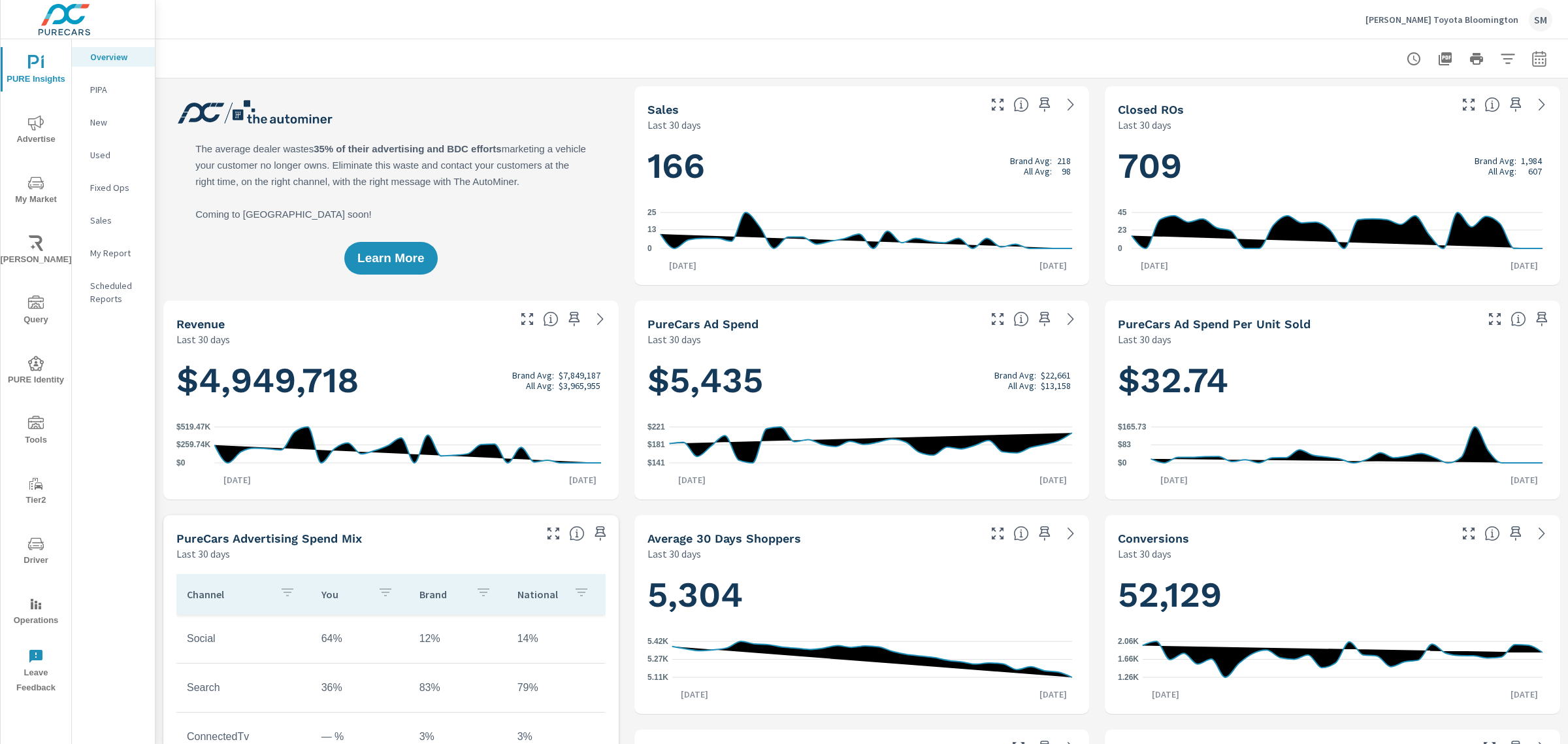
click at [1063, 106] on icon at bounding box center [1071, 105] width 15 height 15
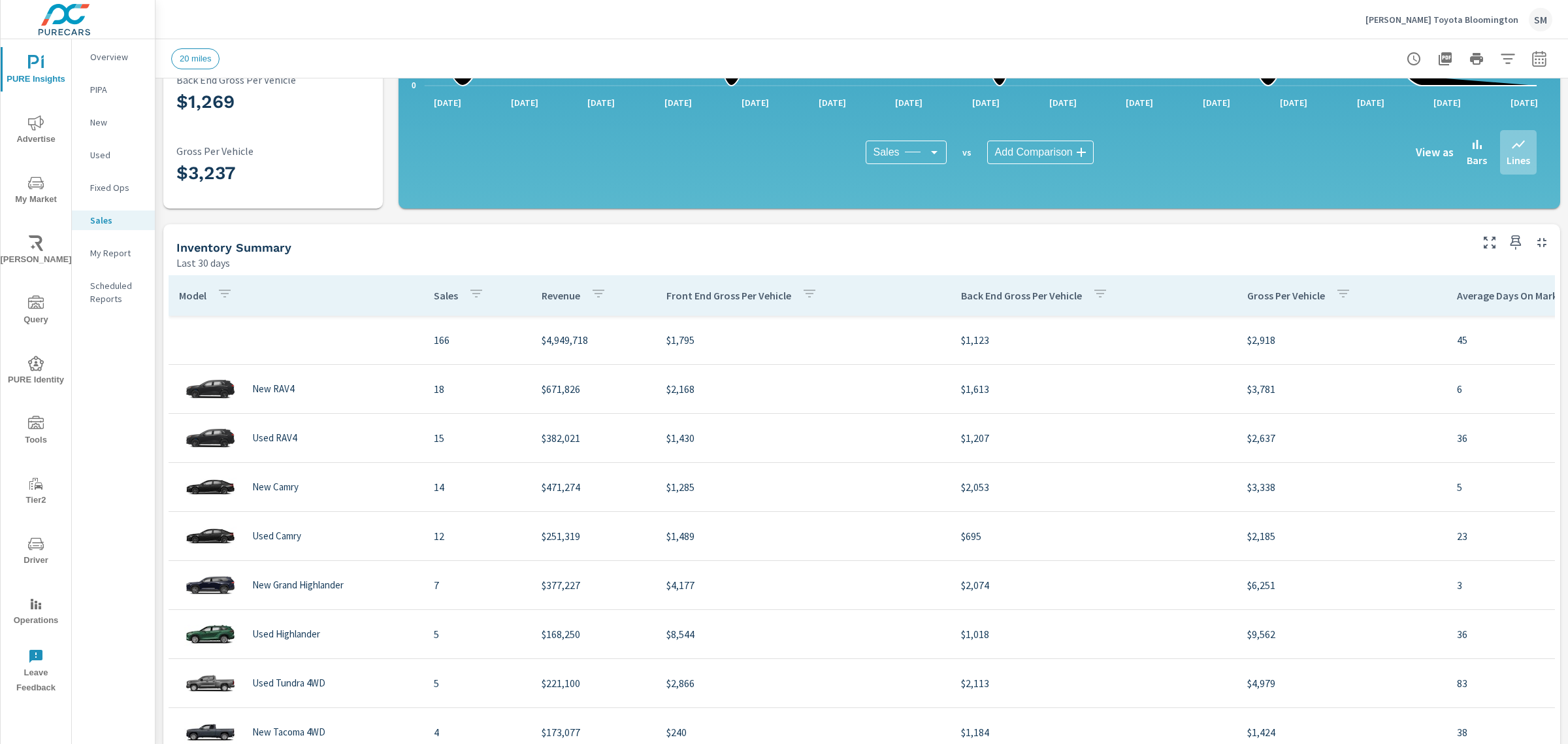
scroll to position [292, 0]
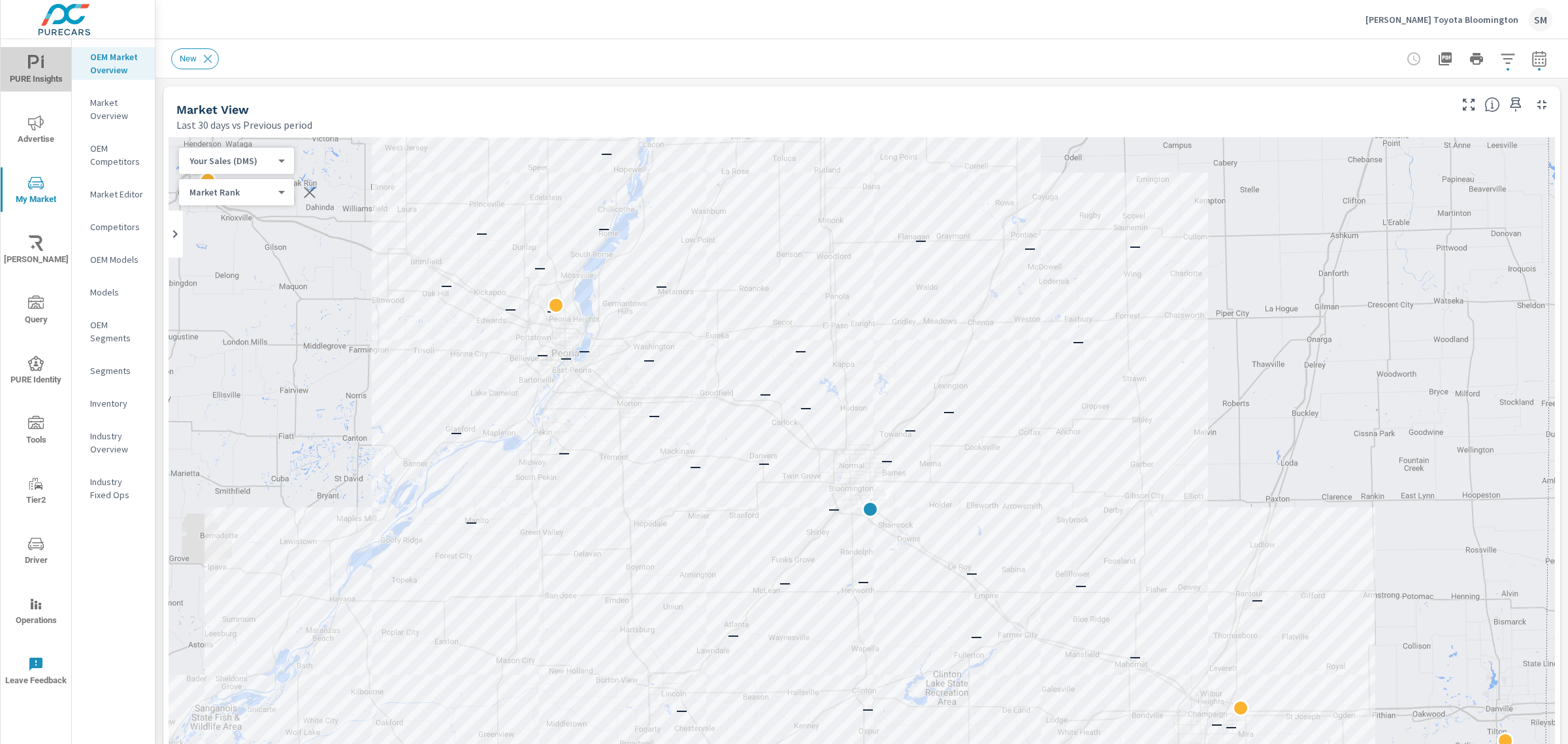
click at [39, 66] on icon "nav menu" at bounding box center [36, 62] width 15 height 15
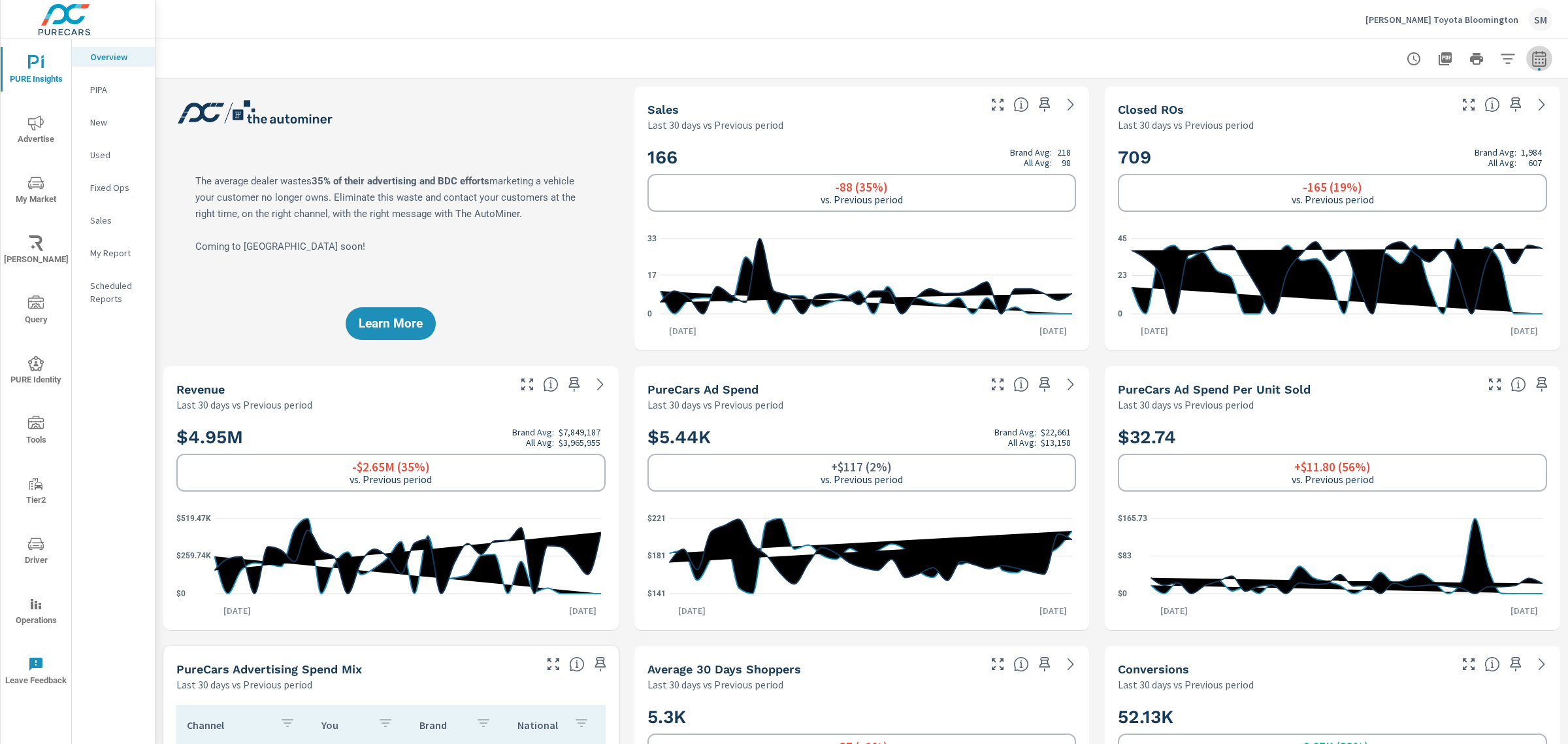
click at [1532, 55] on icon "button" at bounding box center [1539, 59] width 15 height 15
select select "Last 30 days"
select select "Previous period"
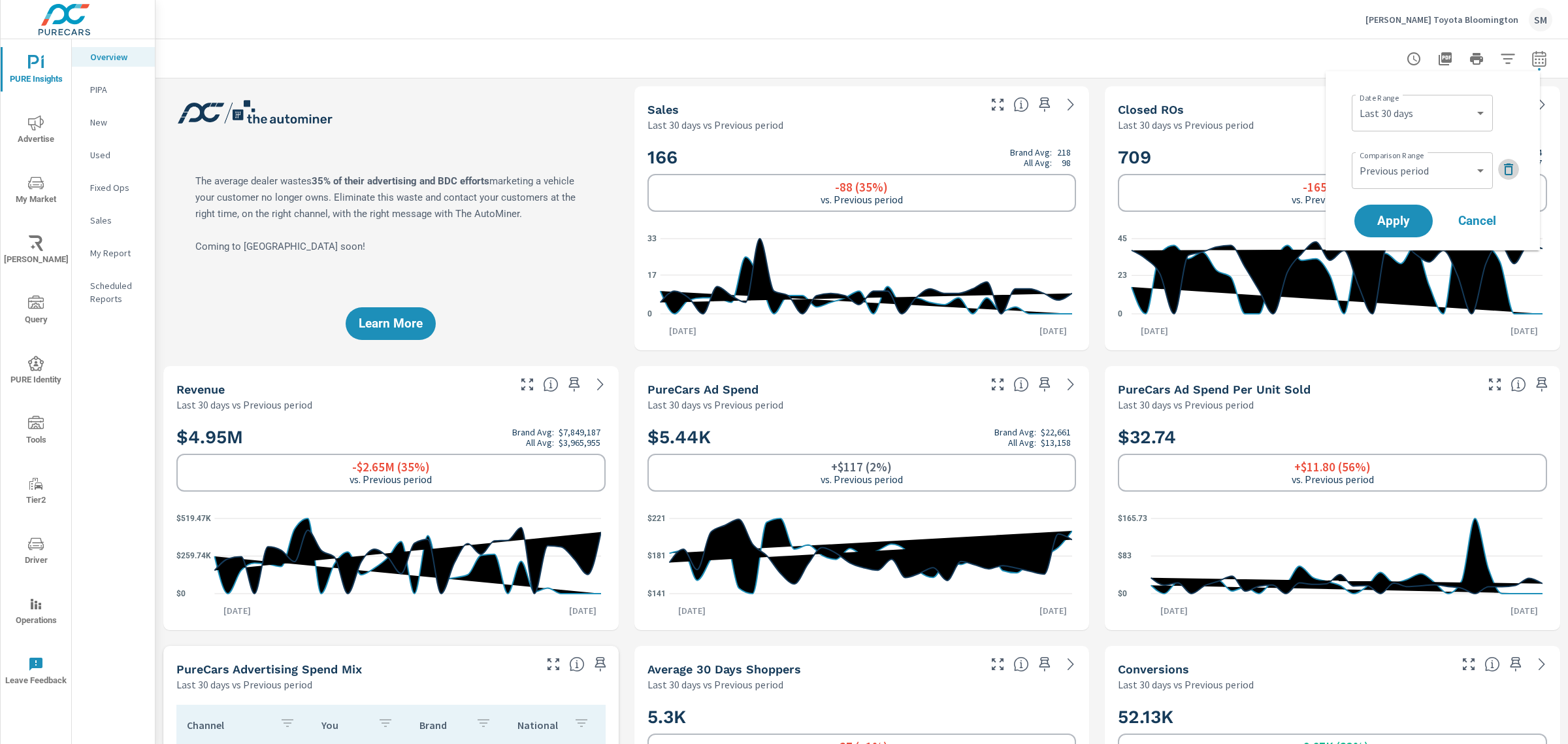
click at [1508, 165] on icon "button" at bounding box center [1509, 169] width 15 height 15
click at [1383, 179] on span "Apply" at bounding box center [1393, 184] width 54 height 12
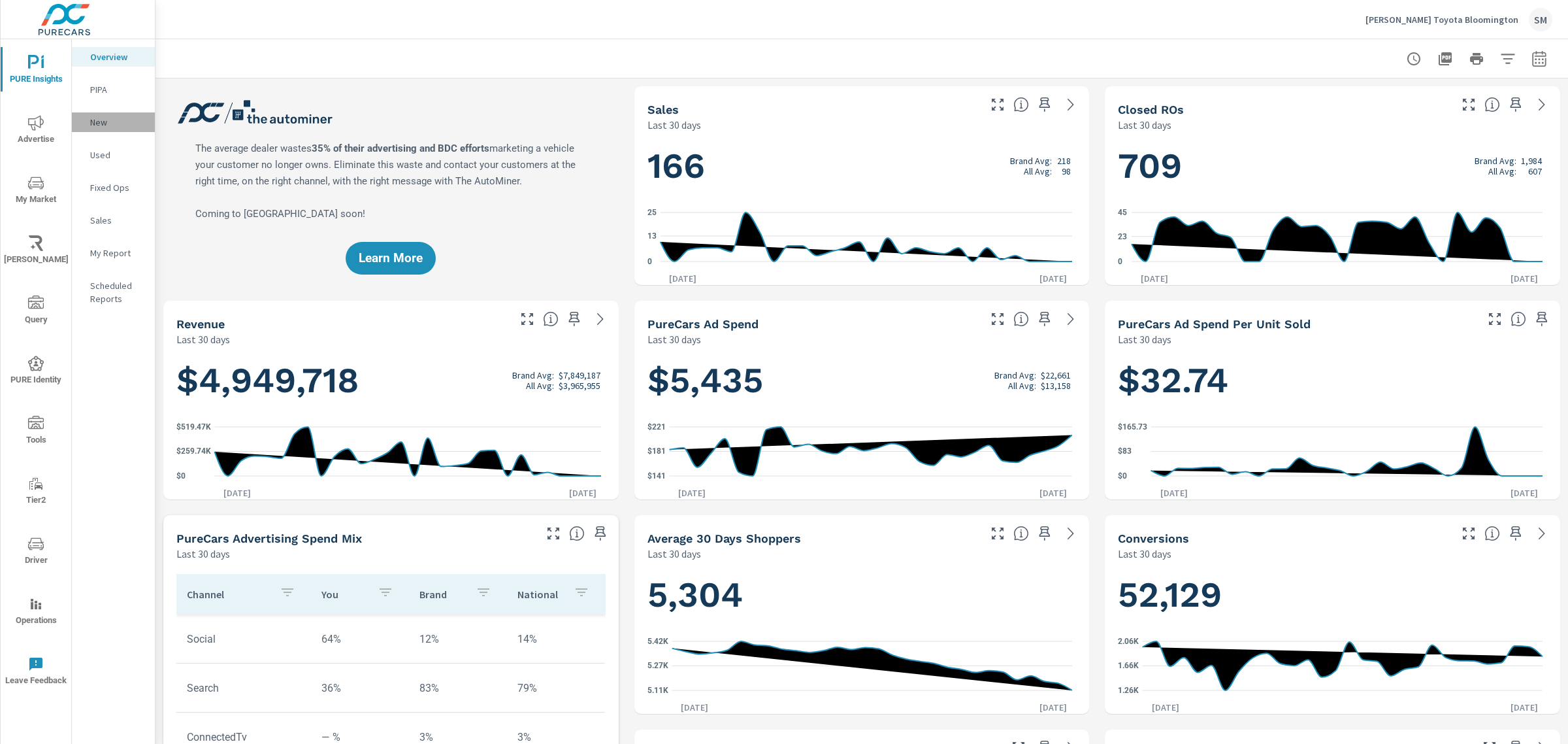
click at [109, 124] on p "New" at bounding box center [117, 122] width 55 height 13
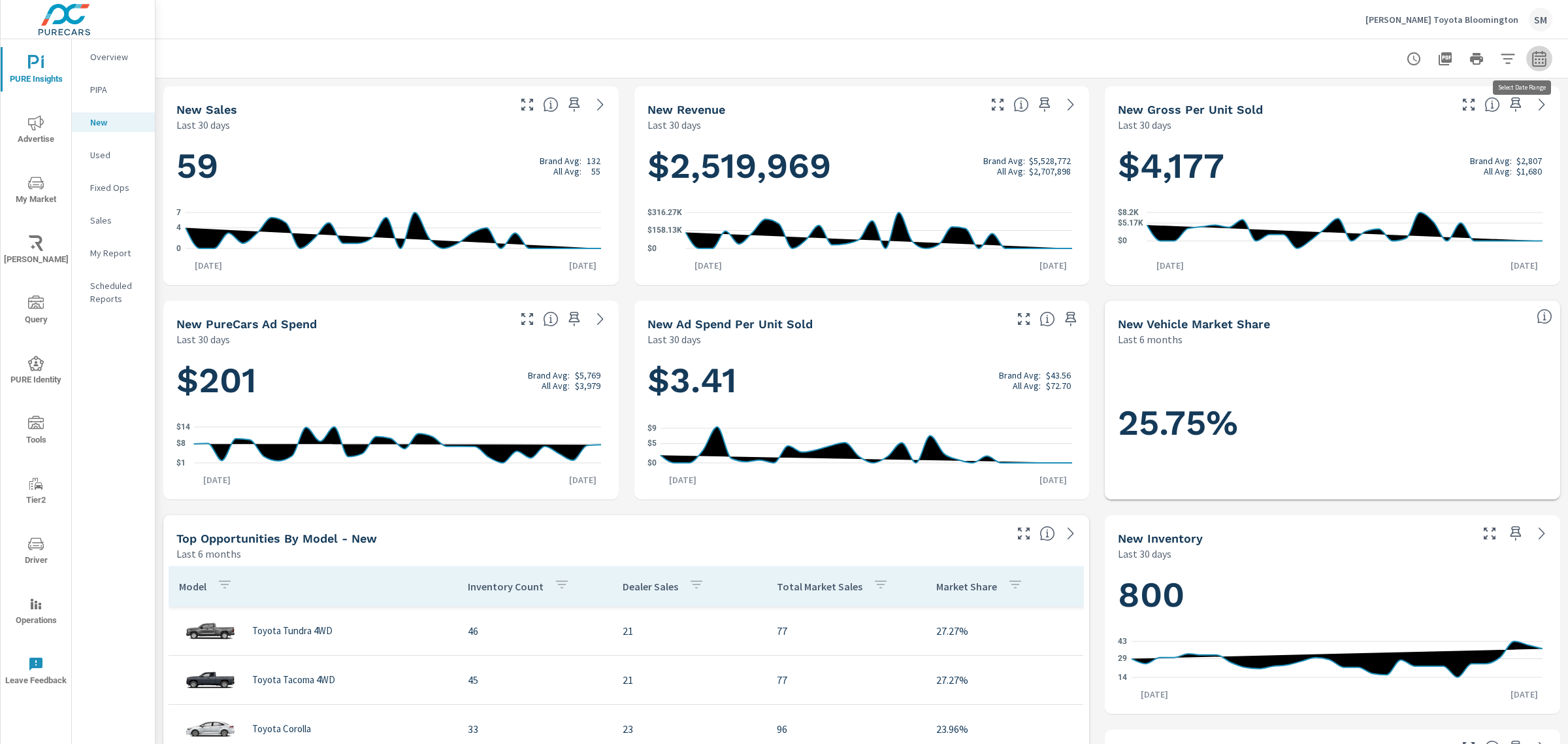
click at [1532, 54] on icon "button" at bounding box center [1539, 59] width 15 height 15
click at [1485, 95] on div "Date Range Custom Yesterday Last week Last 7 days Last 14 days Last 30 days Las…" at bounding box center [1421, 113] width 141 height 36
click at [1485, 105] on select "Custom Yesterday Last week Last 7 days Last 14 days Last 30 days Last 45 days L…" at bounding box center [1422, 112] width 131 height 26
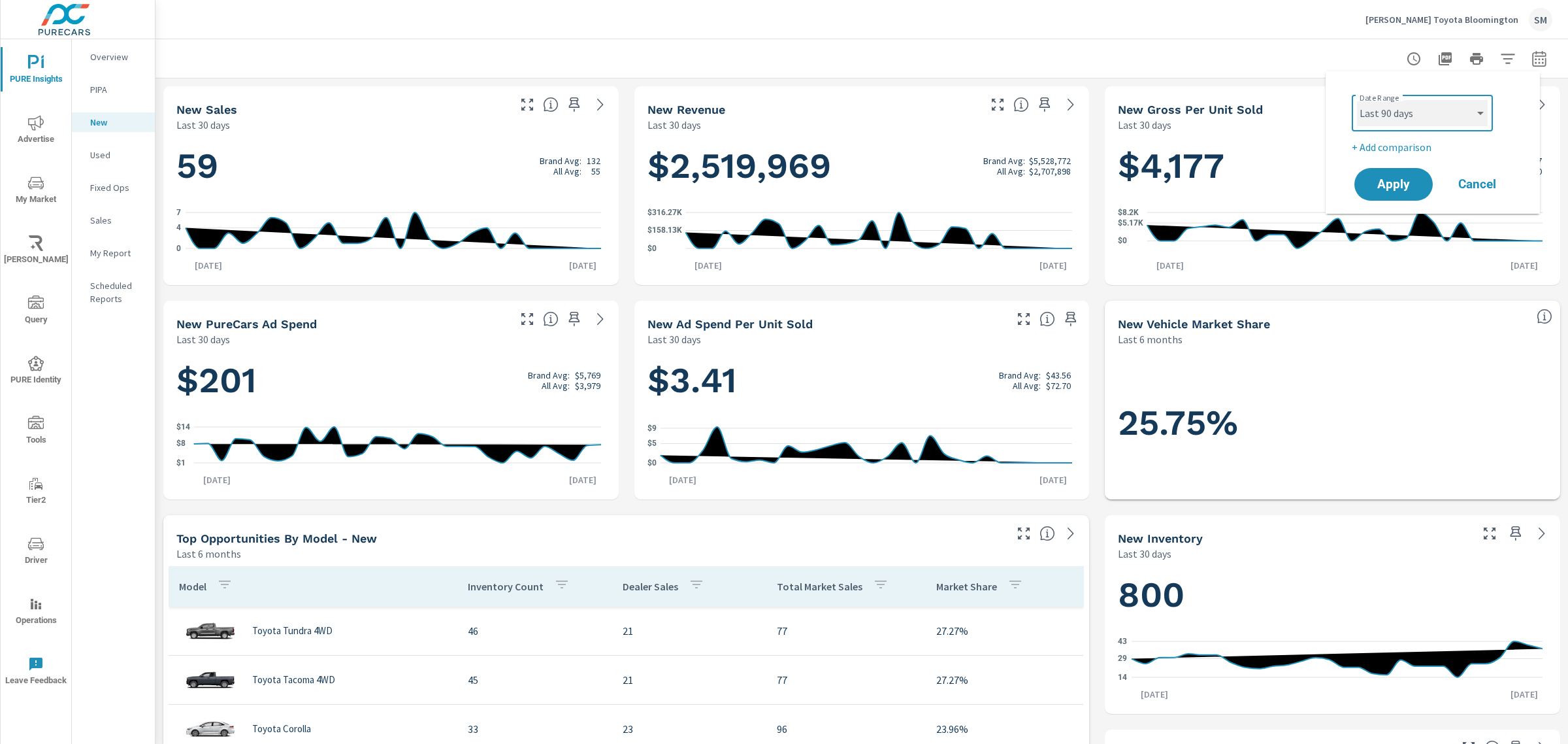
click at [1357, 100] on select "Custom Yesterday Last week Last 7 days Last 14 days Last 30 days Last 45 days L…" at bounding box center [1422, 112] width 131 height 26
select select "Last 90 days"
click at [1382, 191] on span "Apply" at bounding box center [1393, 184] width 54 height 12
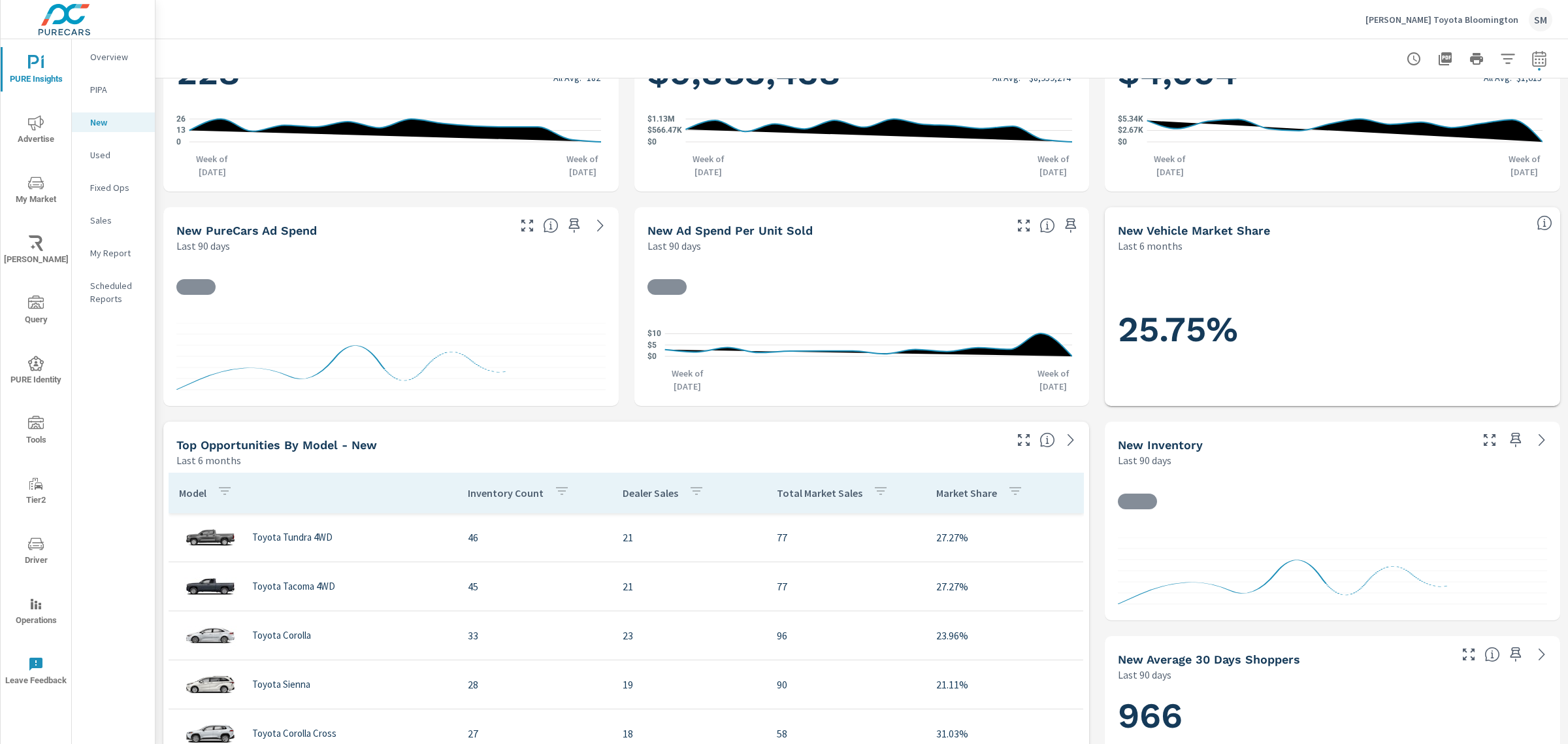
scroll to position [95, 0]
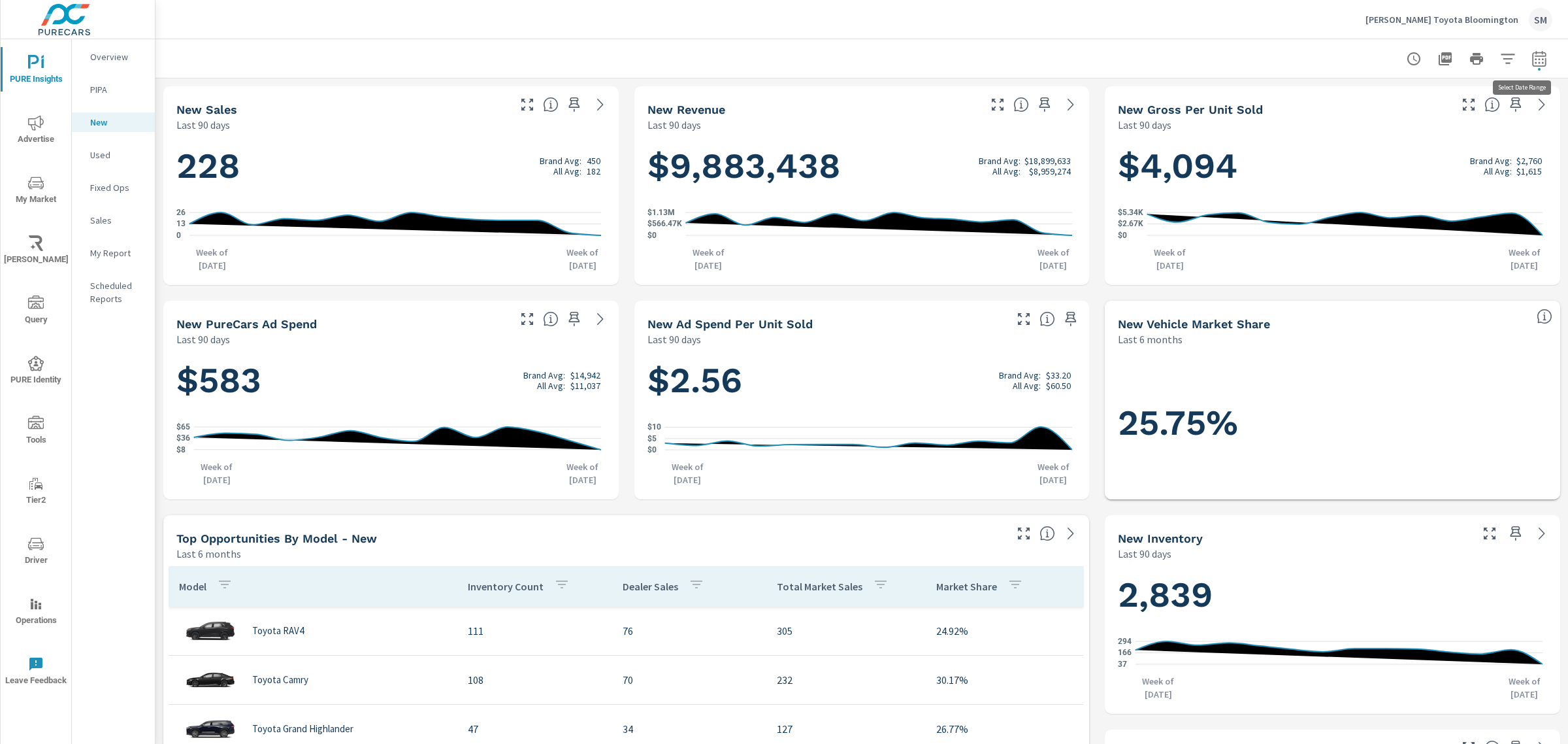
click at [1532, 59] on icon "button" at bounding box center [1539, 59] width 15 height 15
select select "Last 90 days"
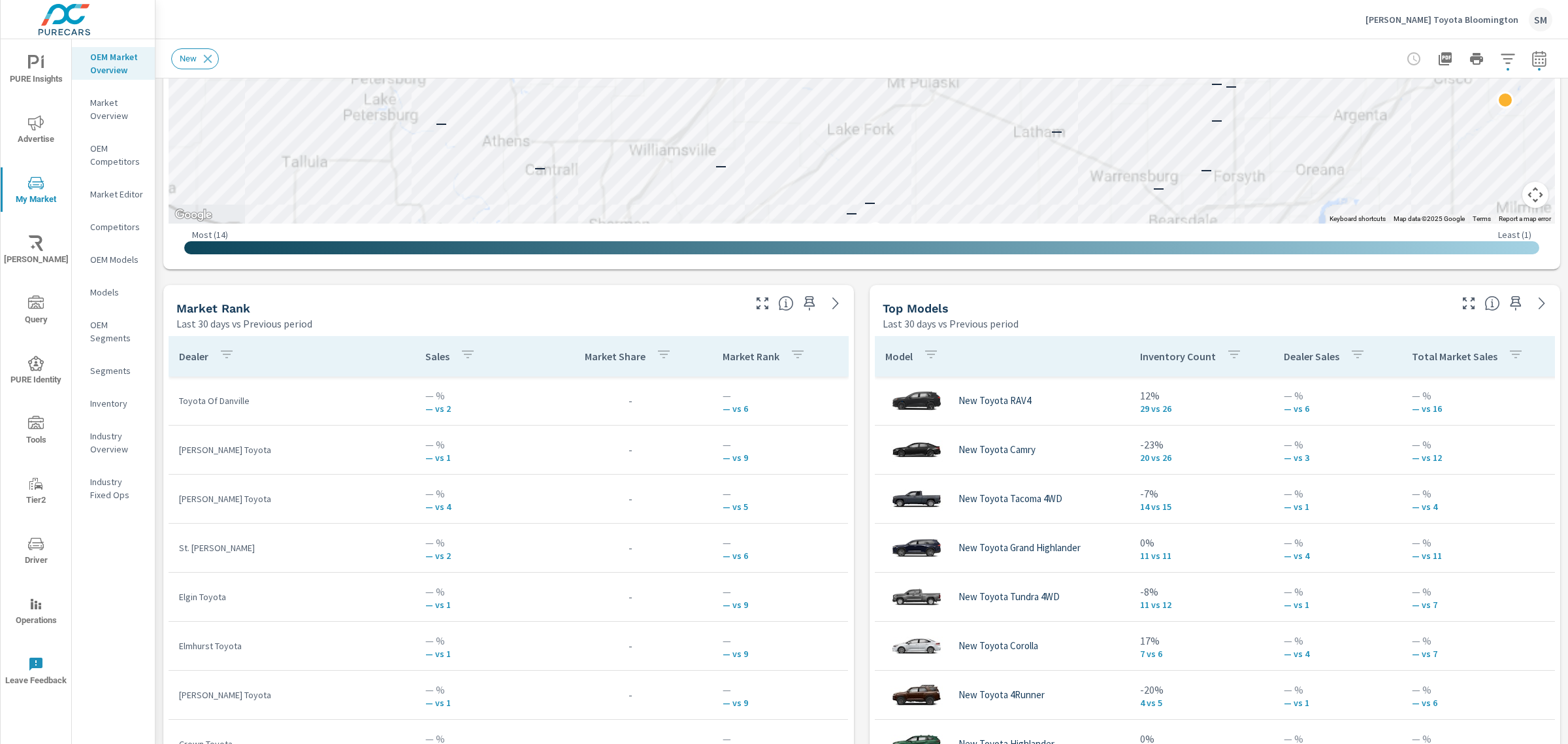
scroll to position [132, 0]
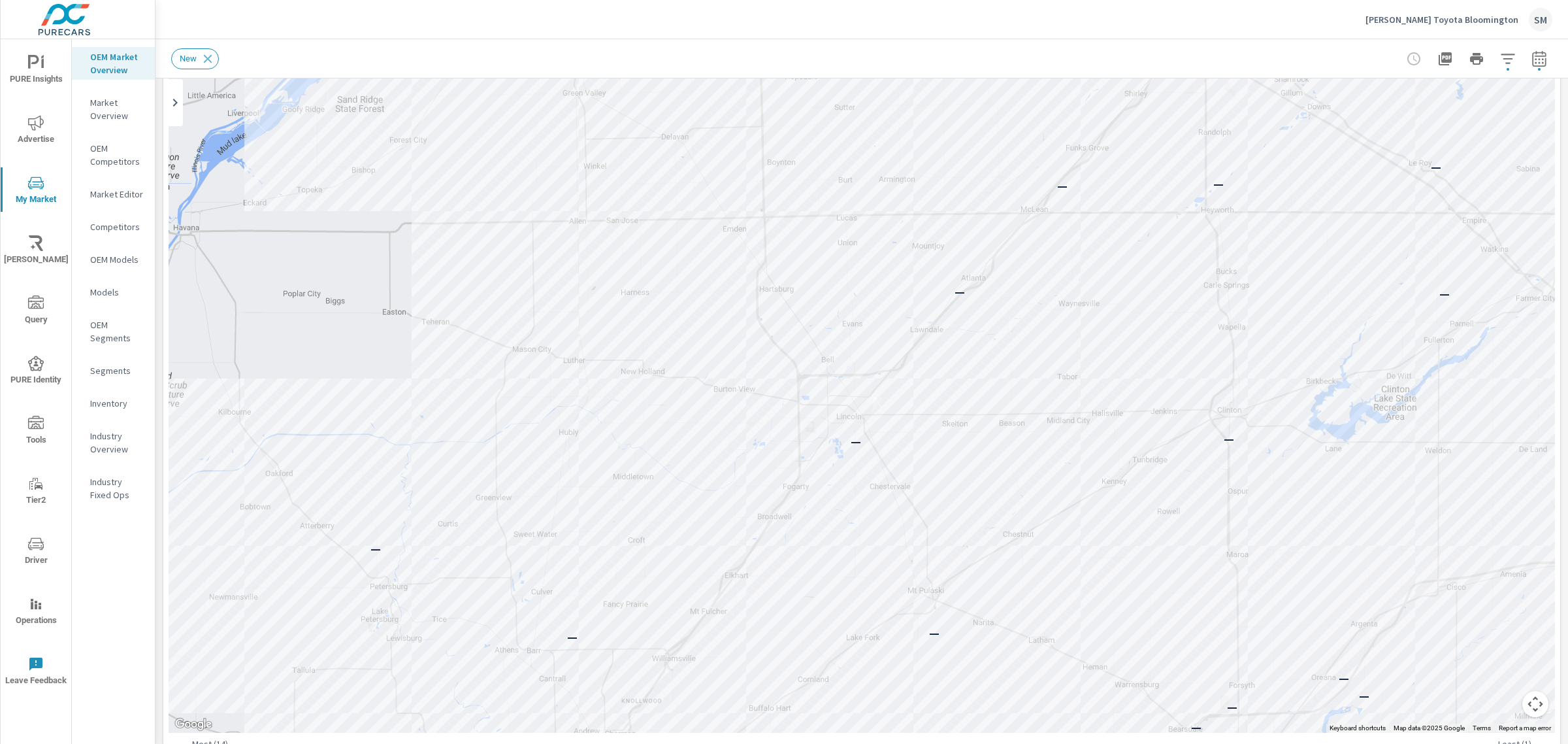
scroll to position [1, 0]
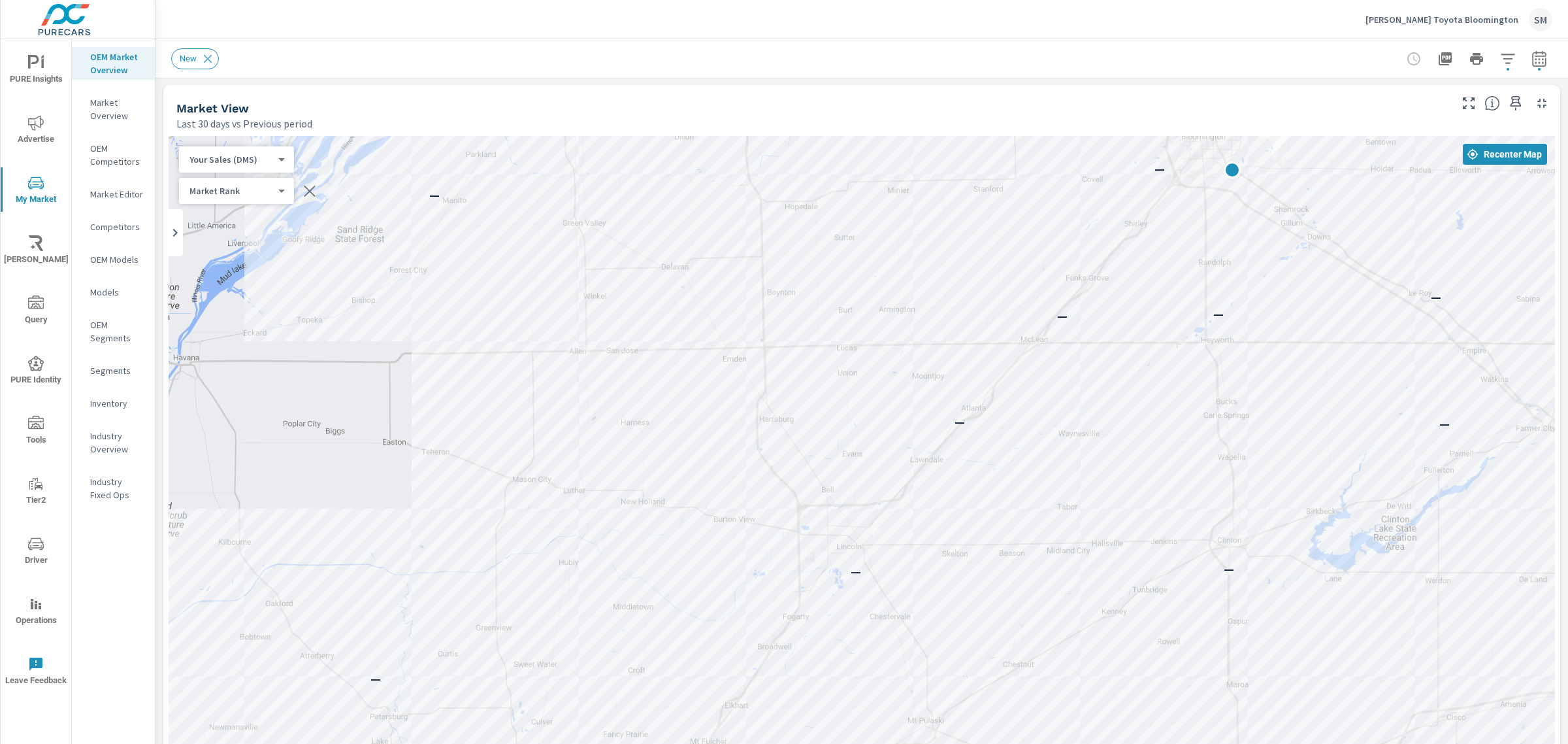
click at [281, 157] on body "PURE Insights Advertise My Market [PERSON_NAME] Query PURE Identity Tools Tier2…" at bounding box center [784, 372] width 1568 height 744
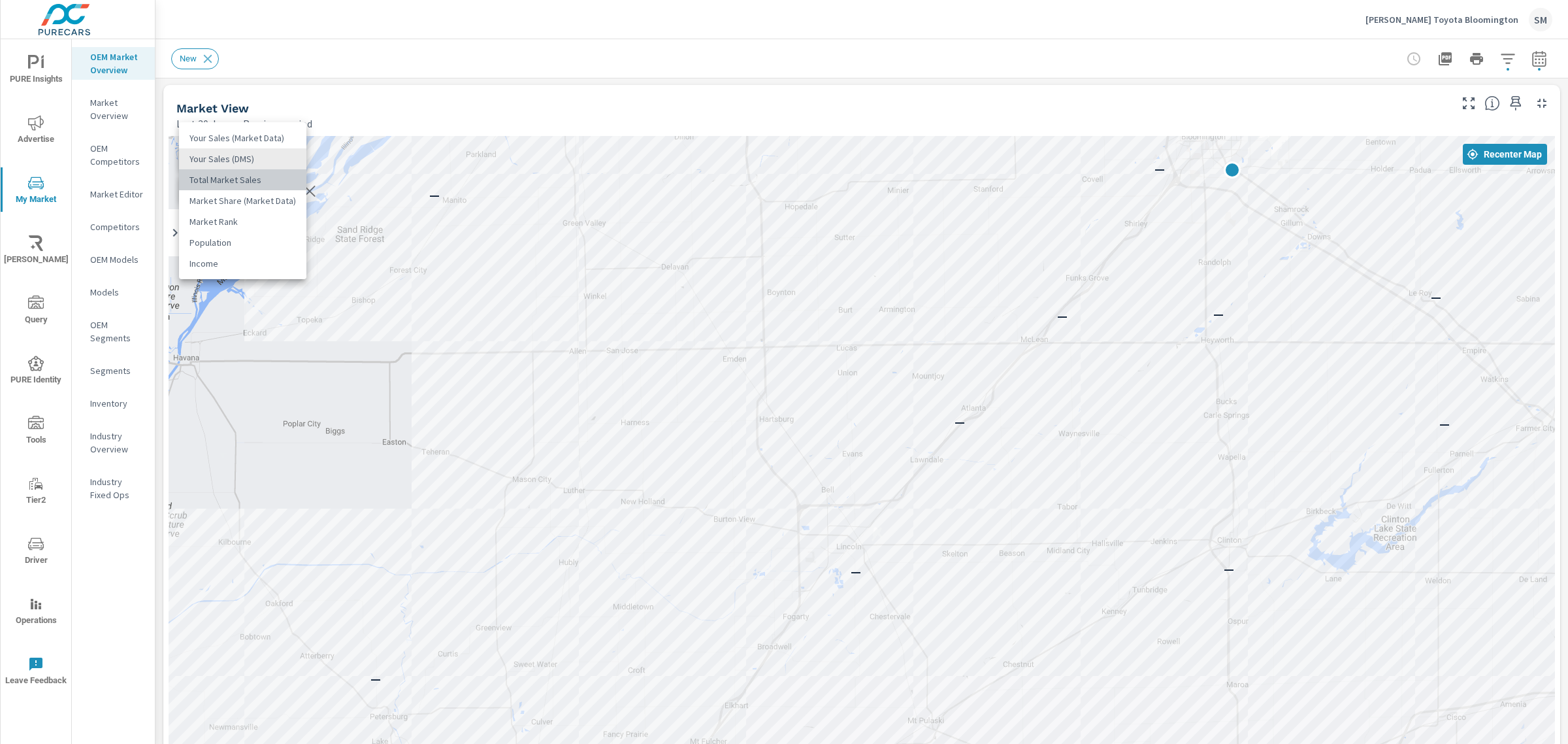
click at [273, 175] on li "Total Market Sales" at bounding box center [243, 180] width 128 height 21
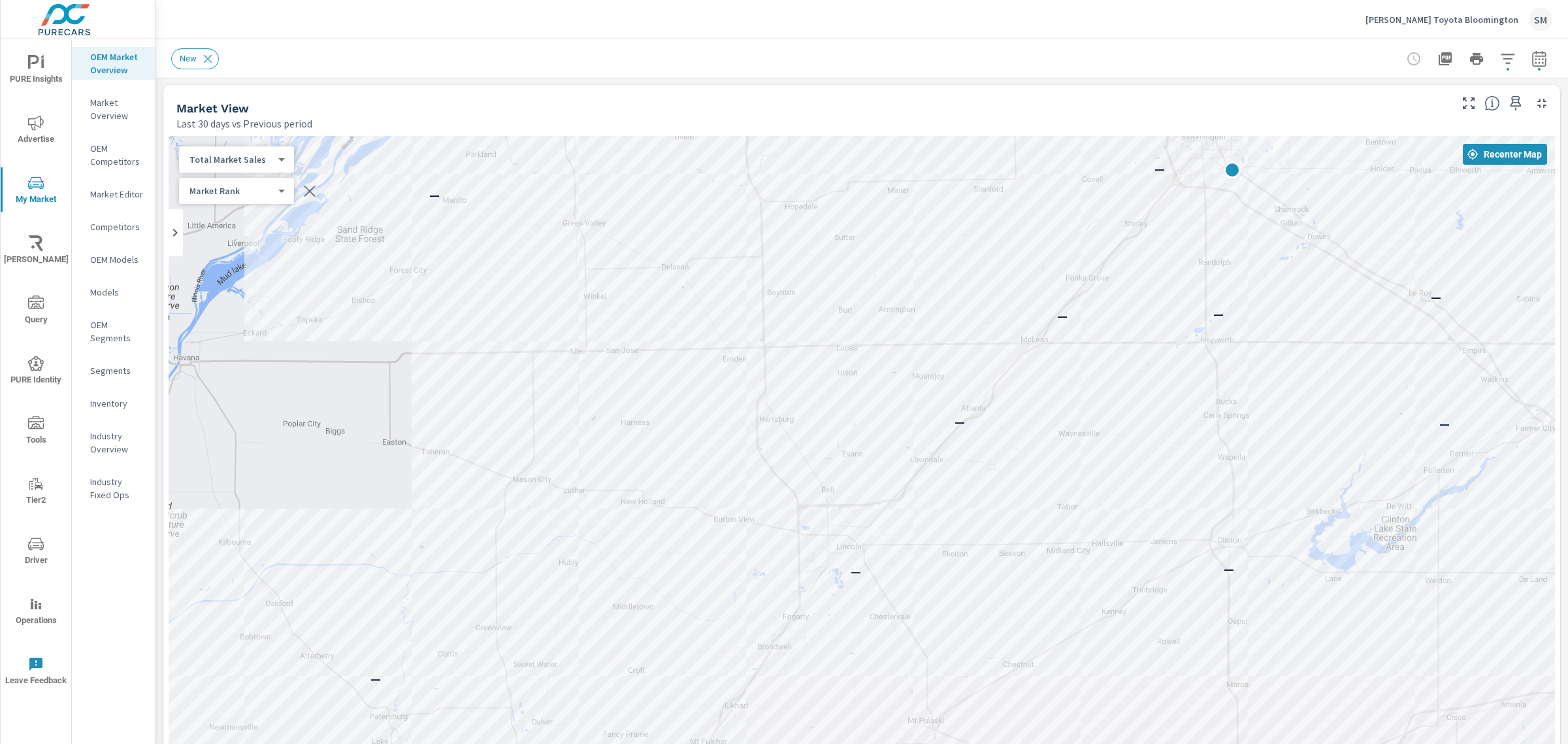
click at [246, 158] on body "PURE Insights Advertise My Market [PERSON_NAME] Query PURE Identity Tools Tier2…" at bounding box center [784, 372] width 1568 height 744
click at [275, 111] on li "Your Sales (Market Data)" at bounding box center [243, 117] width 128 height 21
click at [547, 57] on div "New" at bounding box center [770, 59] width 1199 height 21
click at [270, 163] on body "PURE Insights Advertise My Market [PERSON_NAME] Query PURE Identity Tools Tier2…" at bounding box center [784, 372] width 1568 height 744
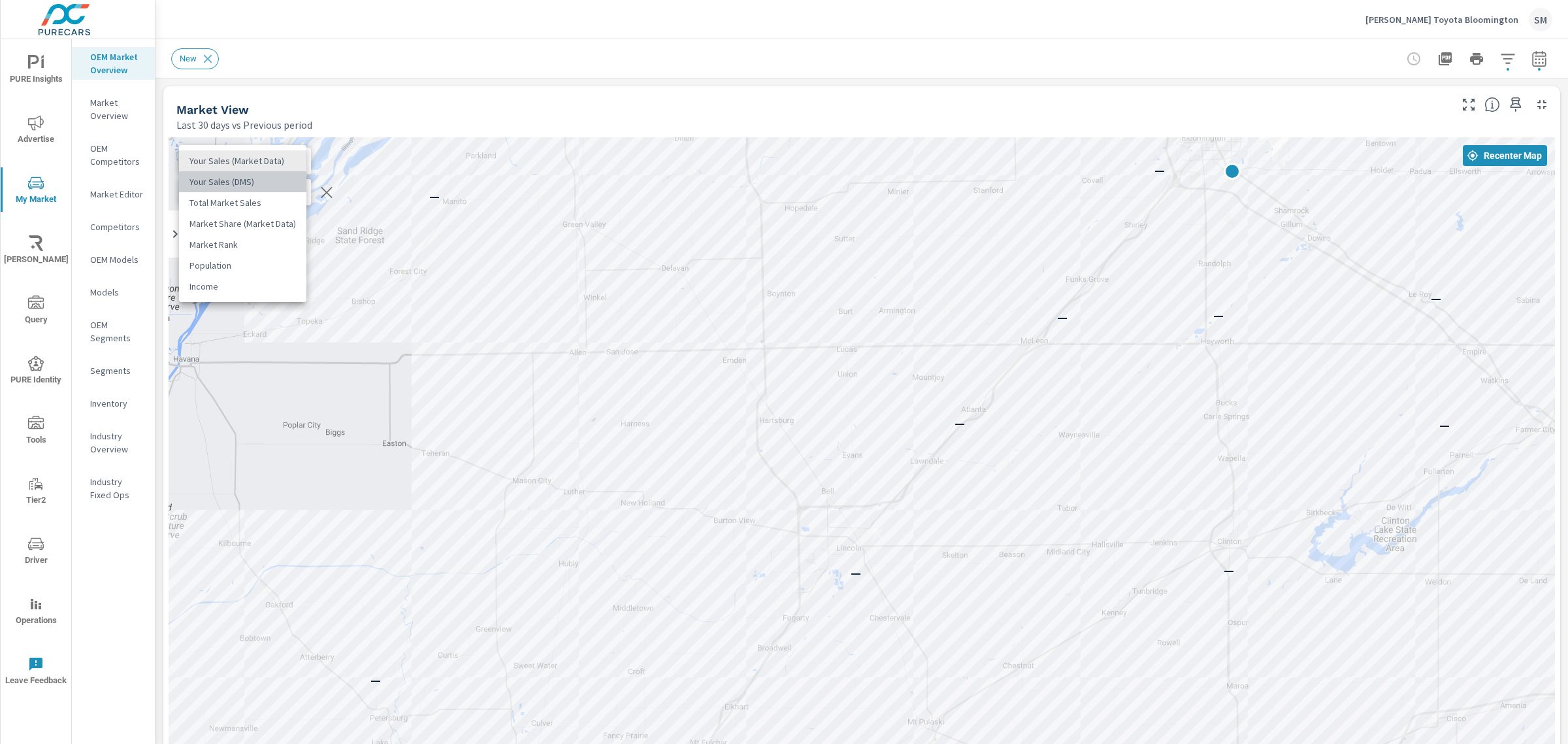
click at [253, 183] on li "Your Sales (DMS)" at bounding box center [243, 181] width 128 height 21
click at [270, 160] on body "PURE Insights Advertise My Market [PERSON_NAME] Query PURE Identity Tools Tier2…" at bounding box center [784, 372] width 1568 height 744
click at [262, 178] on li "Total Market Sales" at bounding box center [243, 181] width 128 height 21
click at [252, 158] on body "PURE Insights Advertise My Market [PERSON_NAME] Query PURE Identity Tools Tier2…" at bounding box center [784, 372] width 1568 height 744
click at [249, 184] on li "Market Share (Market Data)" at bounding box center [243, 181] width 128 height 21
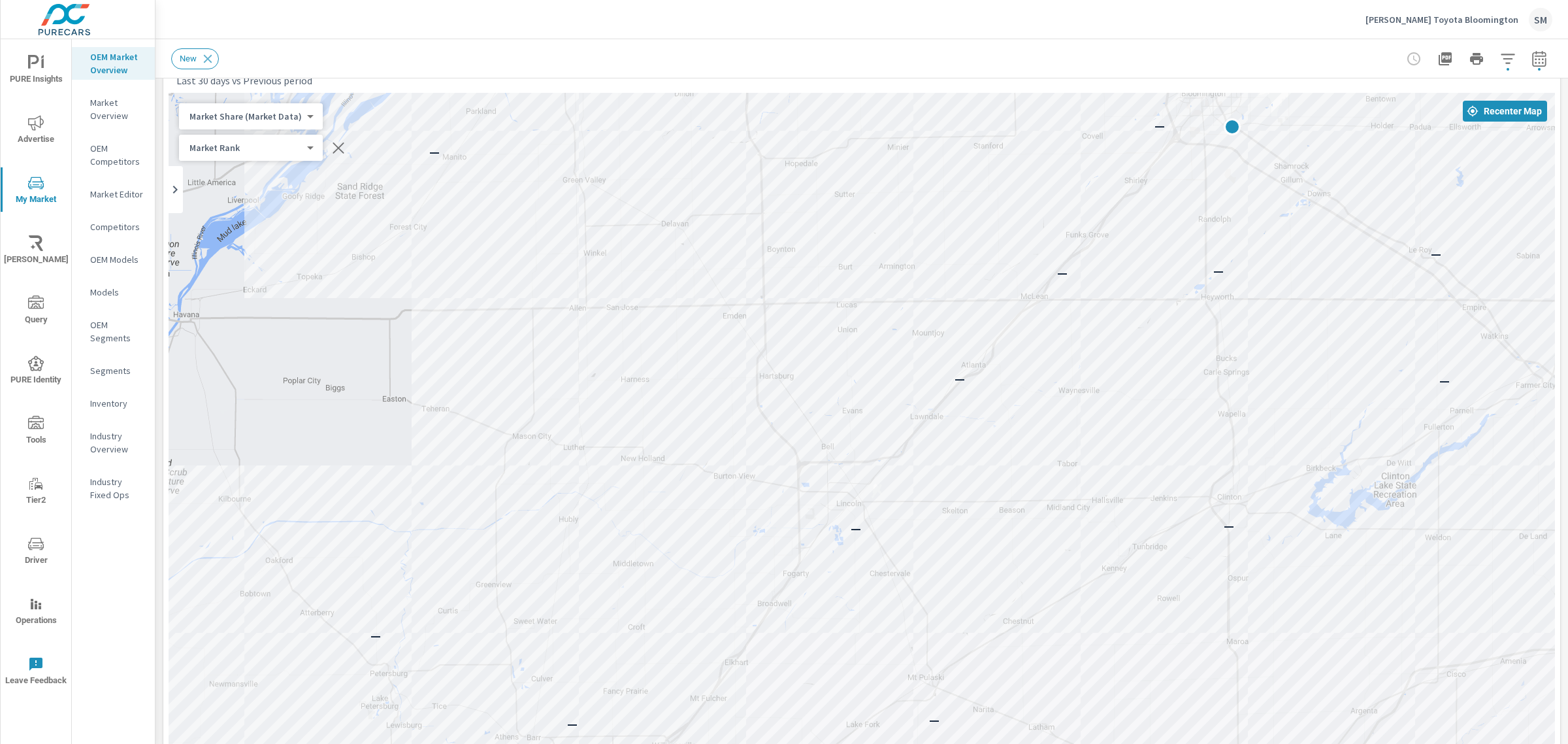
scroll to position [42, 0]
click at [268, 116] on body "PURE Insights Advertise My Market [PERSON_NAME] Query PURE Identity Tools Tier2…" at bounding box center [784, 372] width 1568 height 744
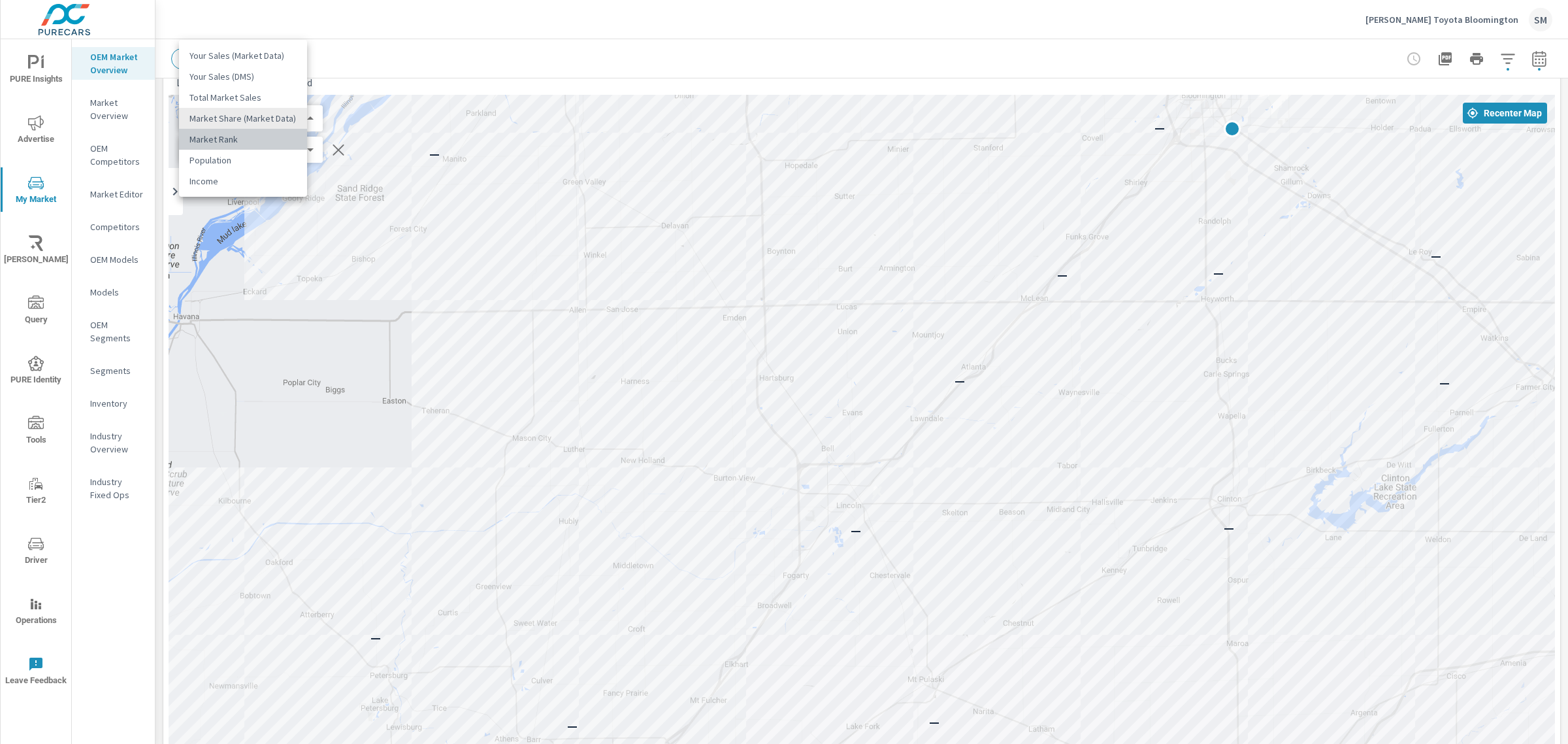
click at [235, 135] on li "Market Rank" at bounding box center [243, 139] width 128 height 21
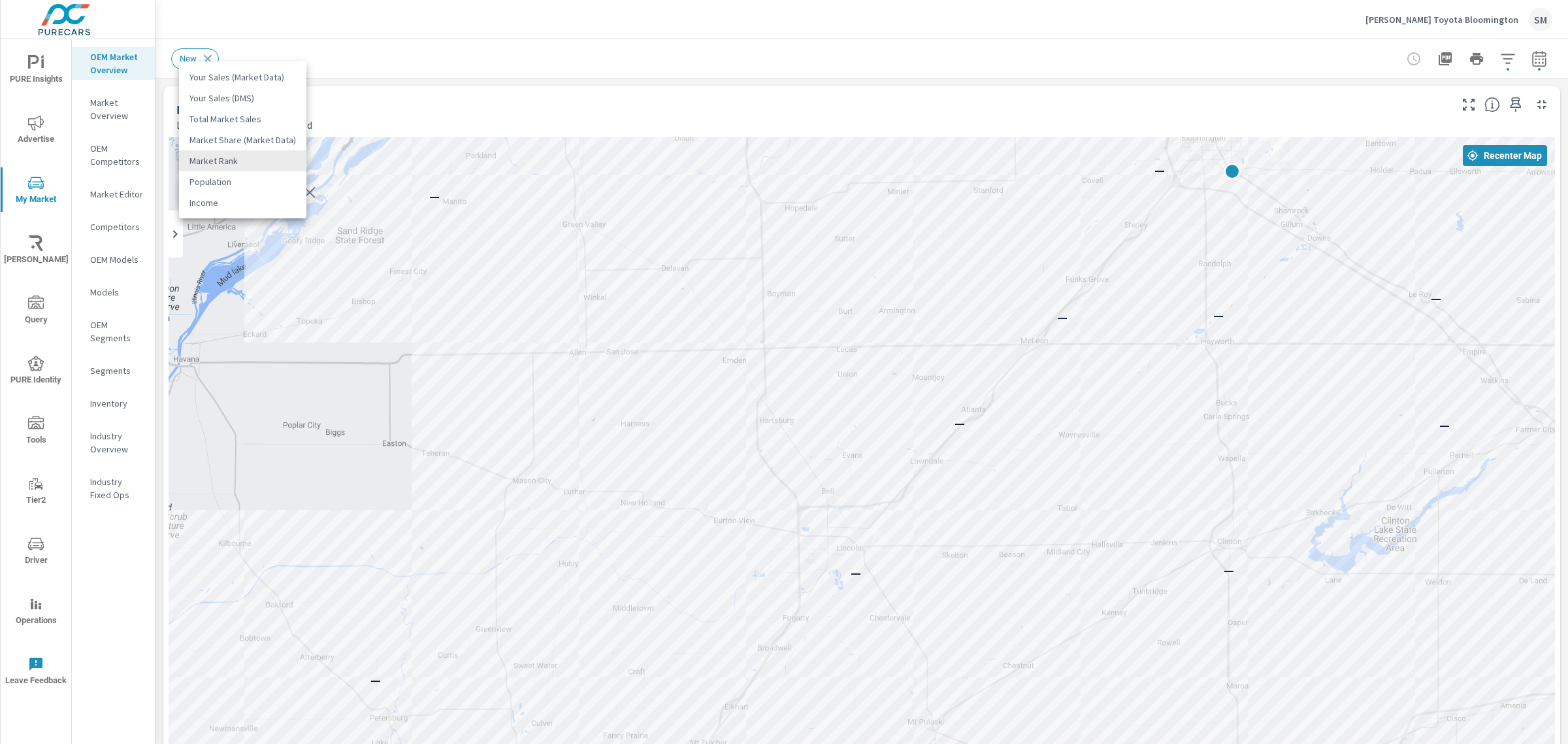
click at [237, 155] on body "PURE Insights Advertise My Market [PERSON_NAME] Query PURE Identity Tools Tier2…" at bounding box center [784, 372] width 1568 height 744
click at [263, 137] on li "Market Share (Market Data)" at bounding box center [243, 140] width 128 height 21
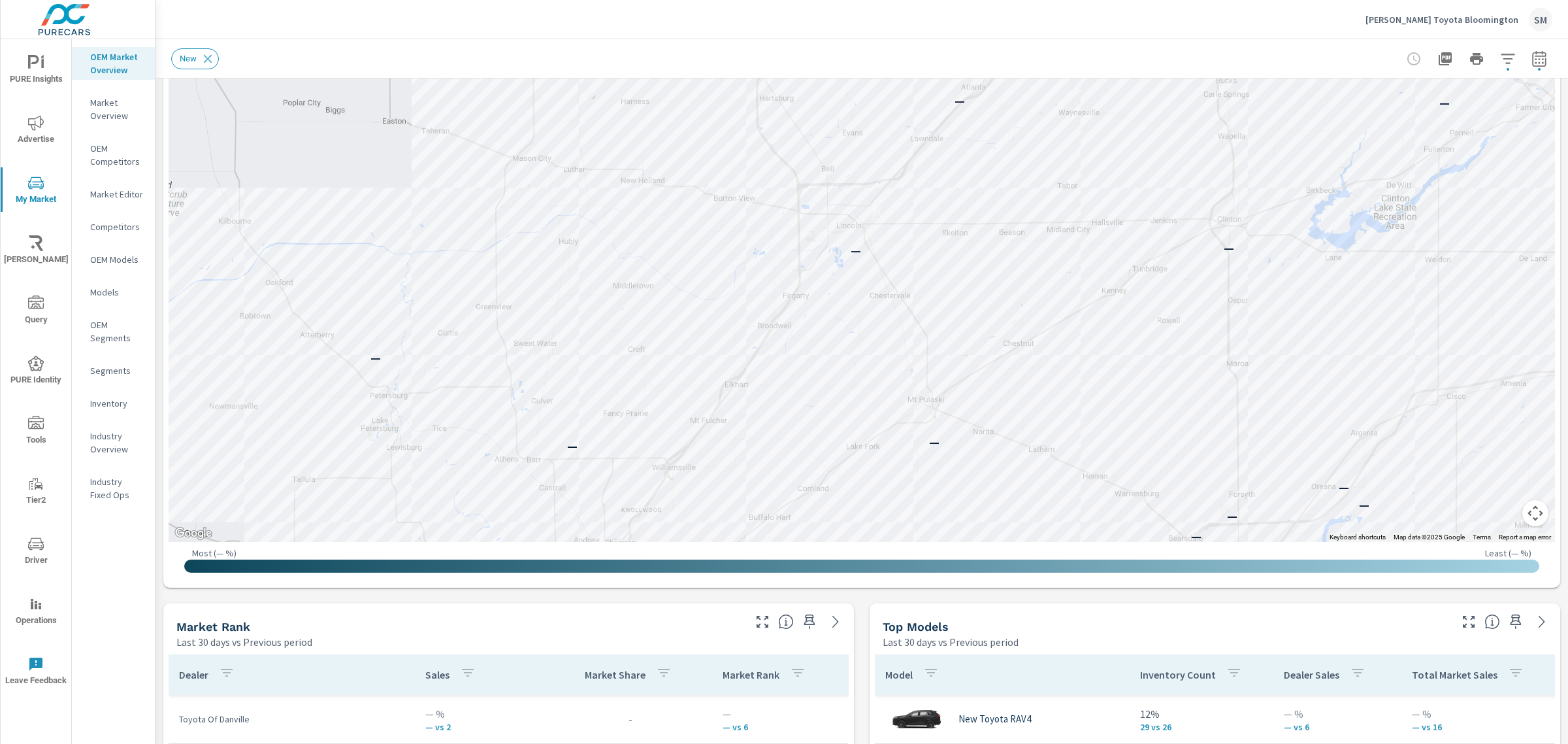
scroll to position [345, 0]
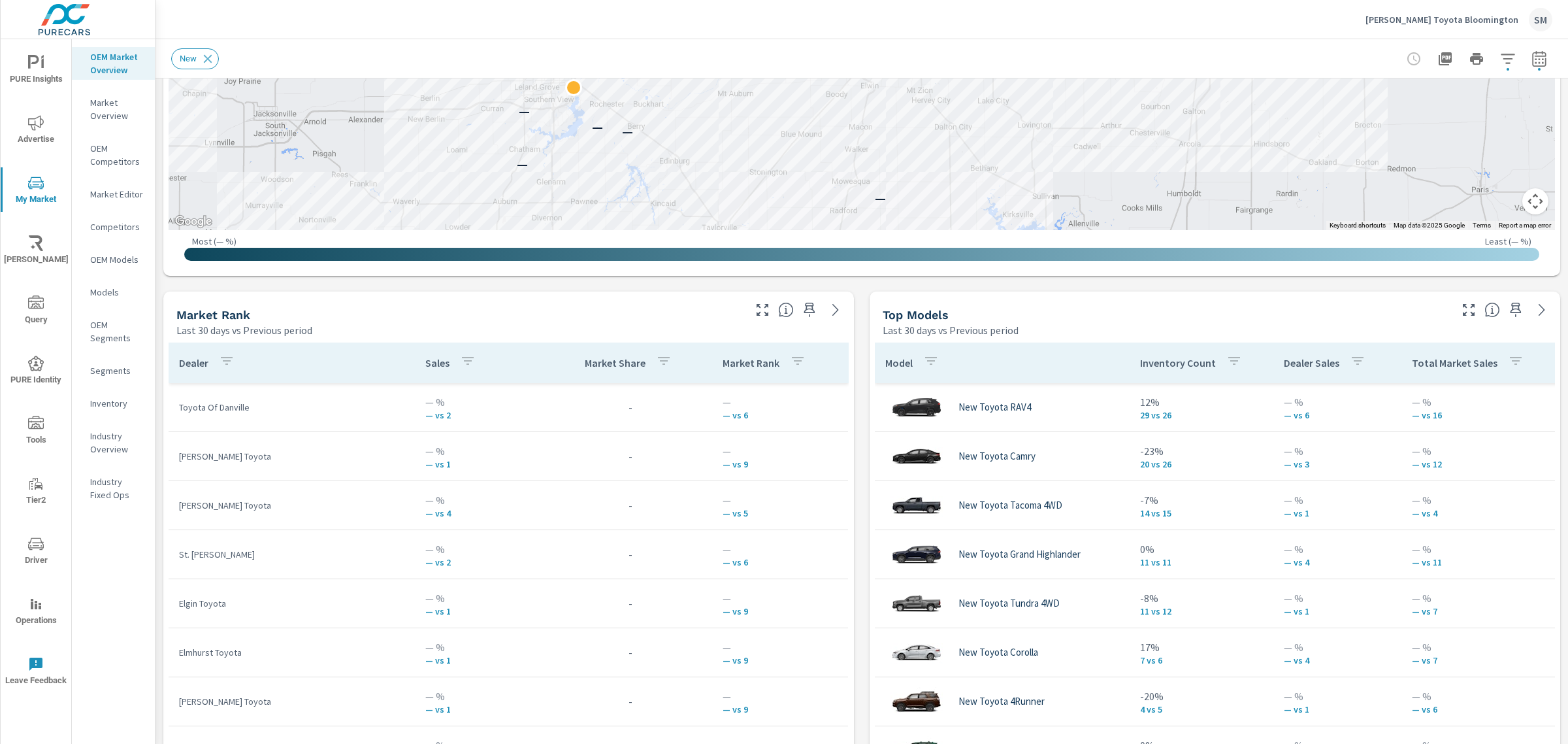
scroll to position [635, 0]
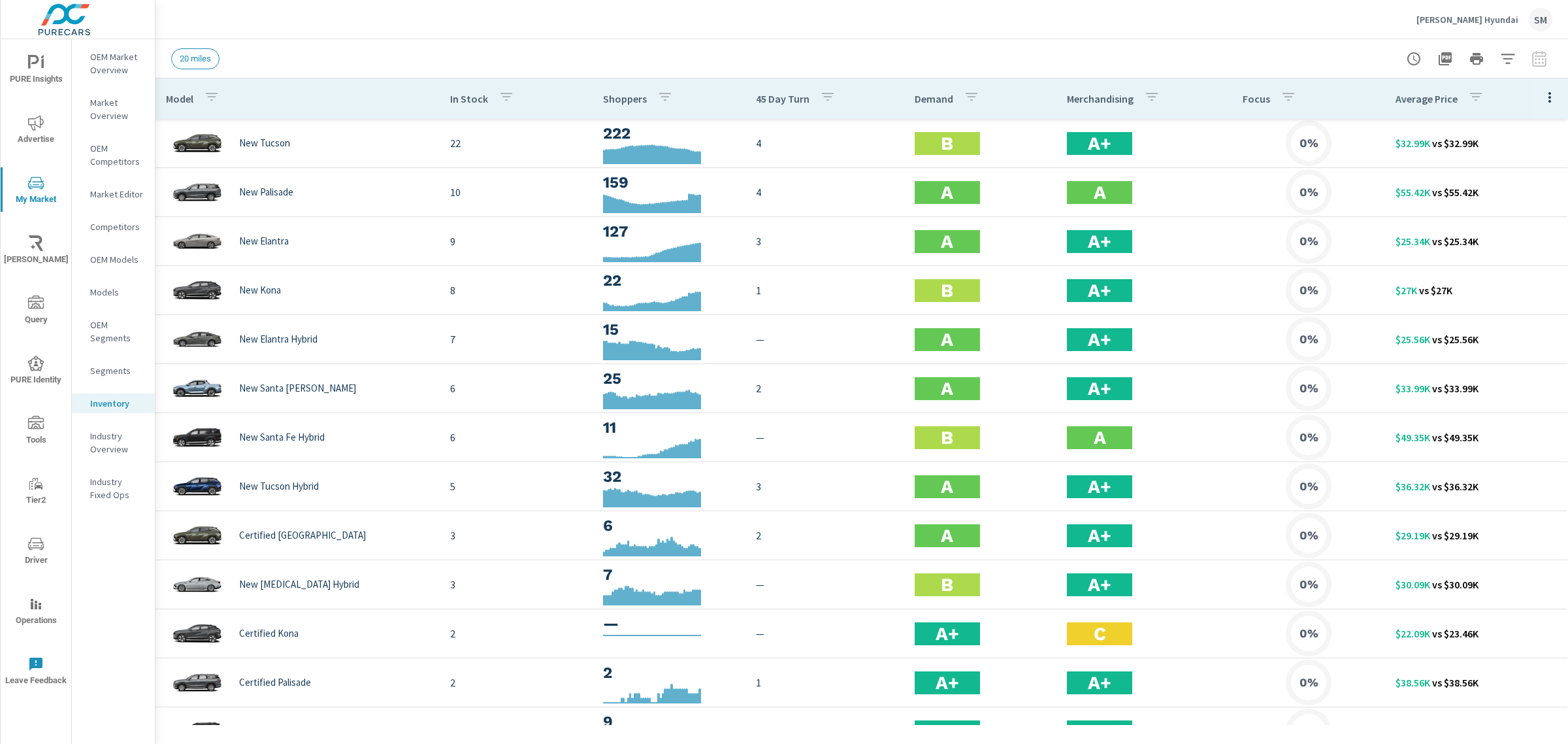
click at [27, 538] on span "Driver" at bounding box center [36, 551] width 62 height 32
